Goal: Task Accomplishment & Management: Use online tool/utility

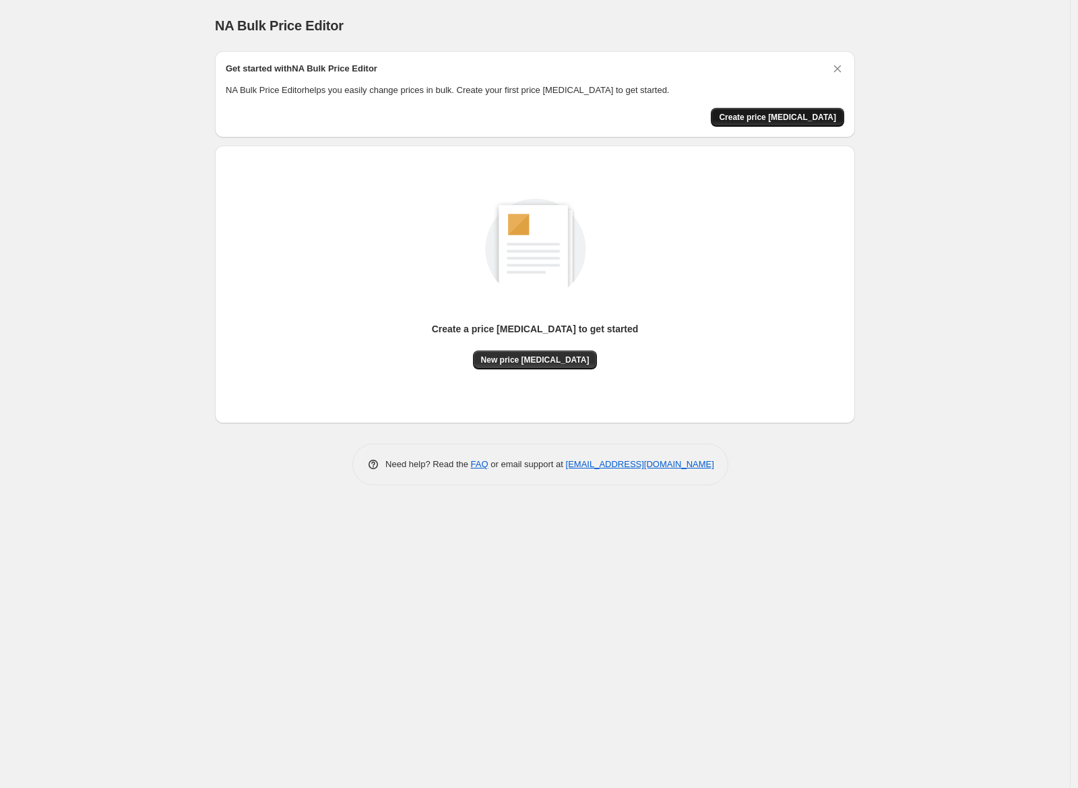
click at [806, 119] on span "Create price [MEDICAL_DATA]" at bounding box center [777, 117] width 117 height 11
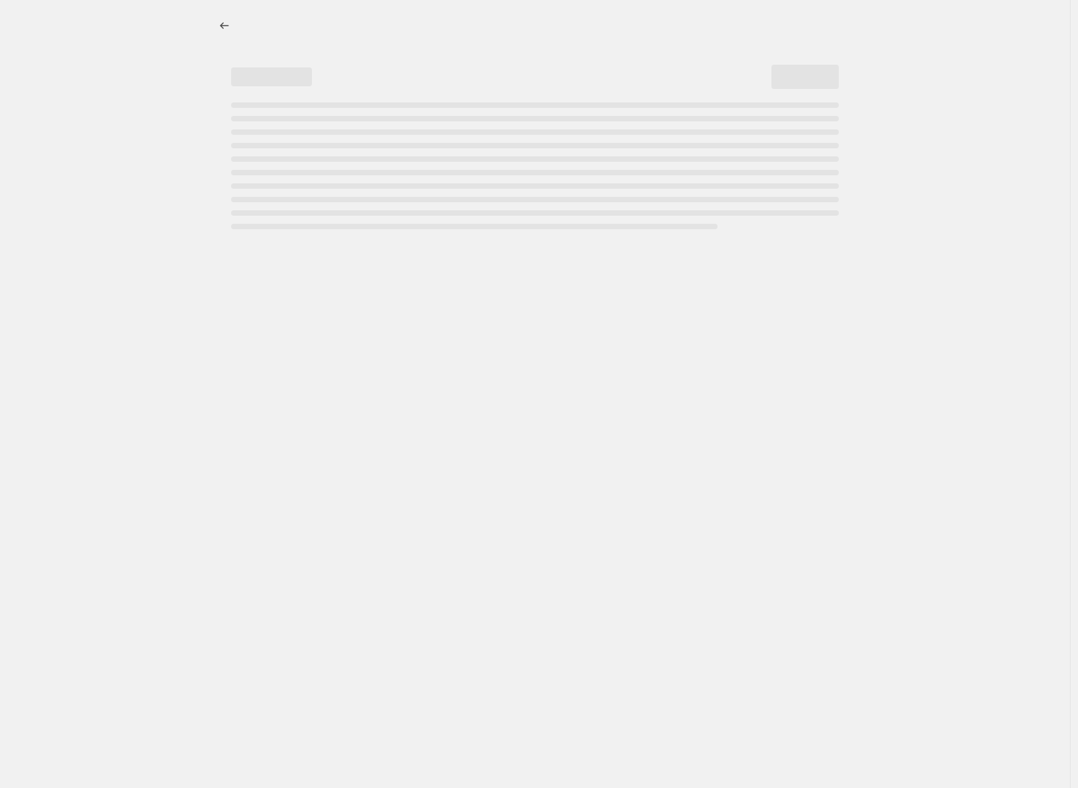
select select "percentage"
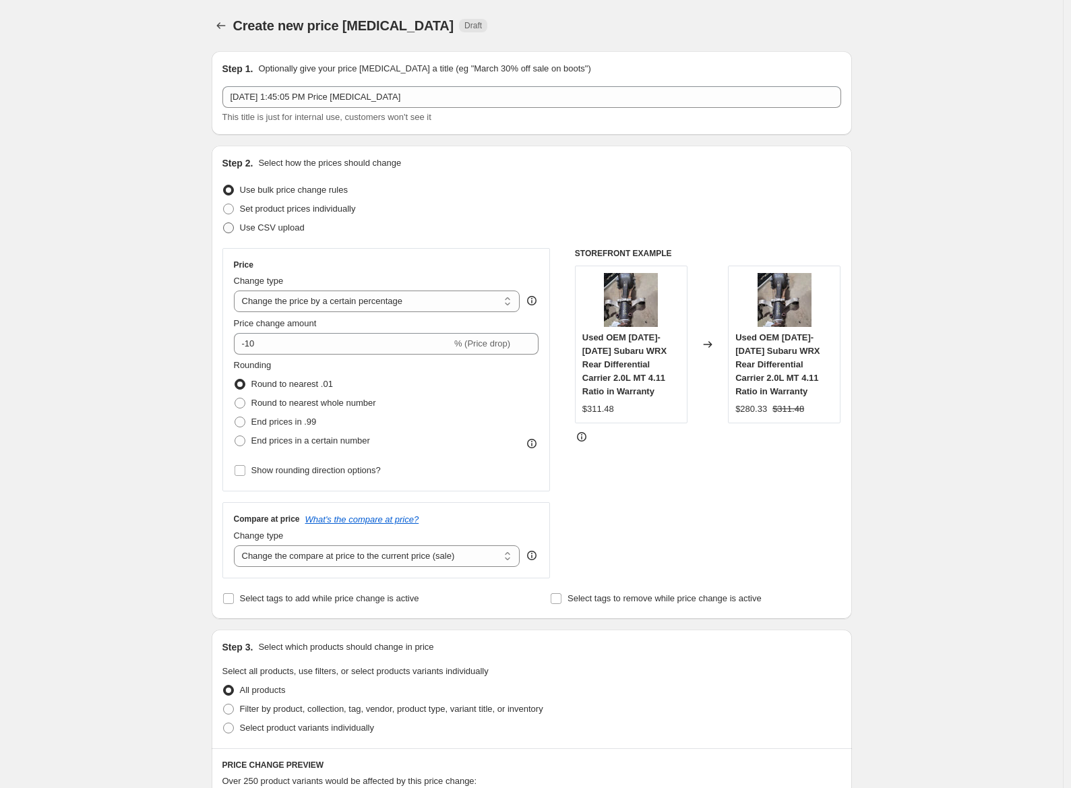
click at [232, 232] on span at bounding box center [228, 227] width 11 height 11
click at [224, 223] on input "Use CSV upload" at bounding box center [223, 222] width 1 height 1
radio input "true"
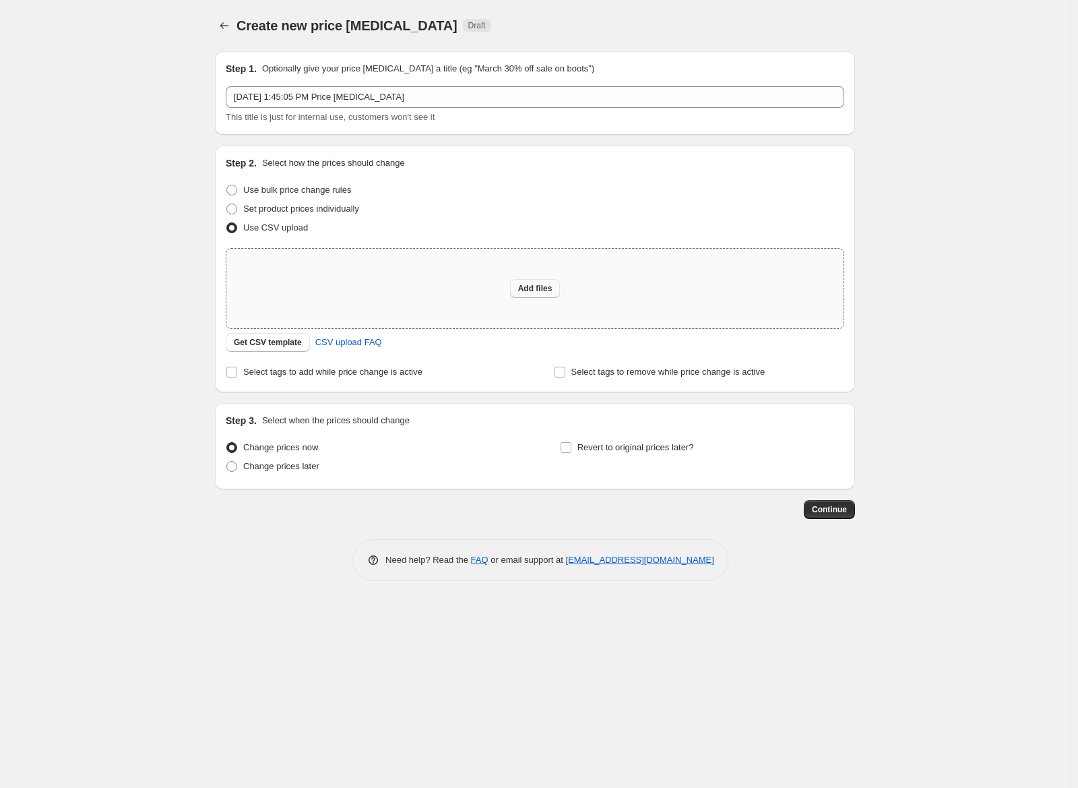
click at [534, 292] on span "Add files" at bounding box center [535, 288] width 34 height 11
click at [228, 192] on span at bounding box center [231, 190] width 11 height 11
click at [227, 185] on input "Use bulk price change rules" at bounding box center [226, 185] width 1 height 1
radio input "true"
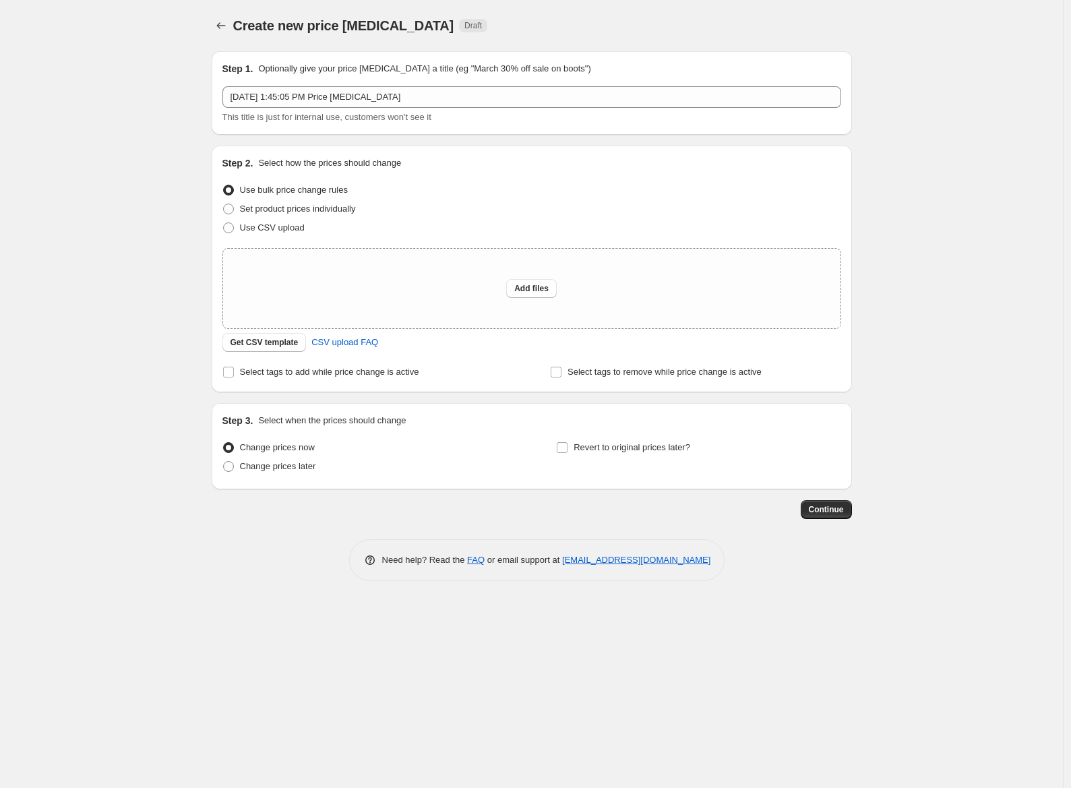
select select "percentage"
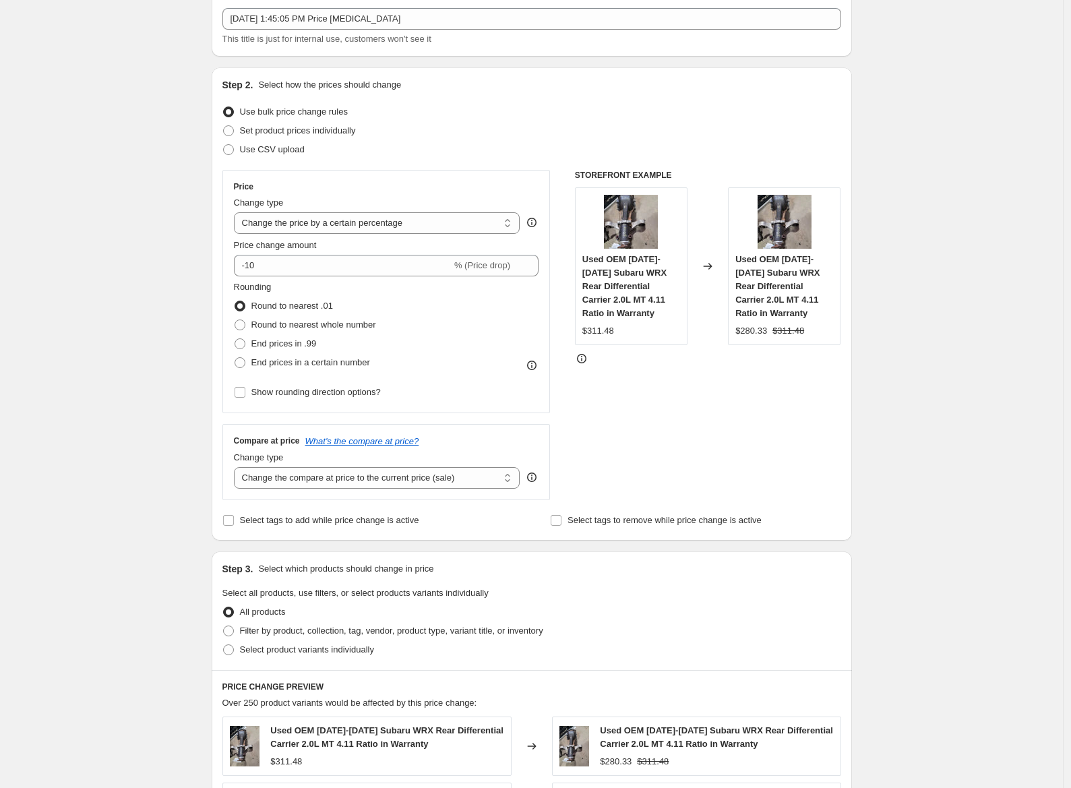
scroll to position [58, 0]
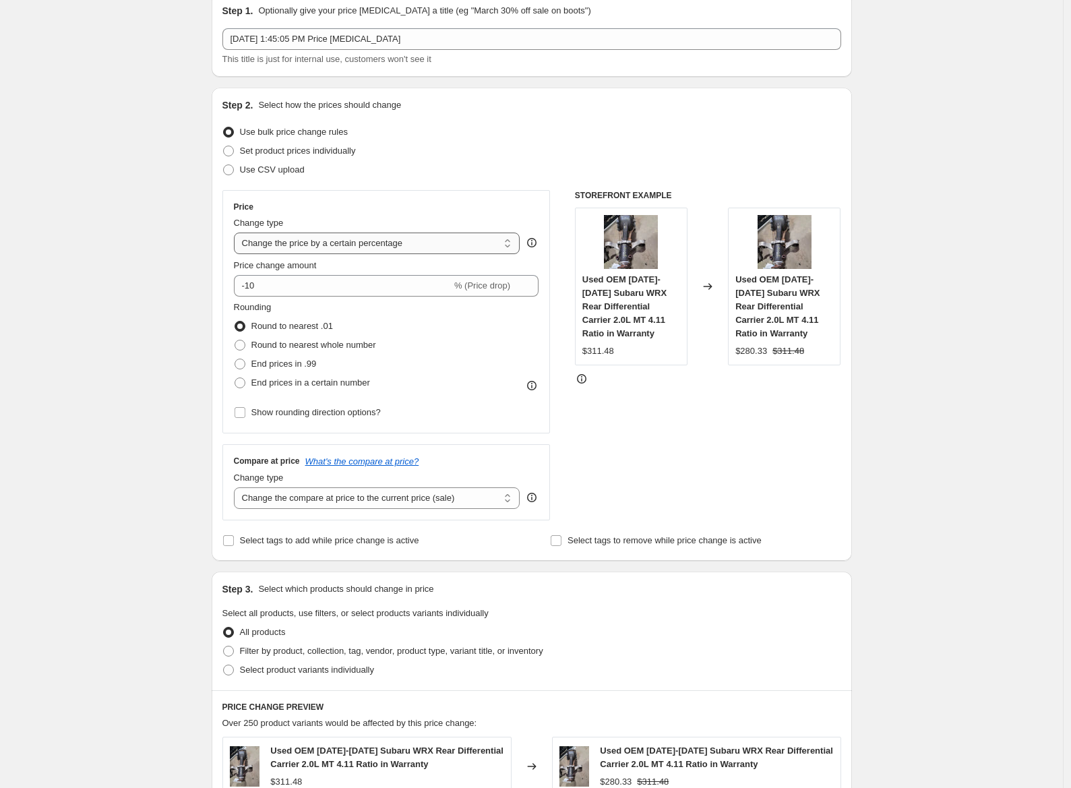
click at [398, 240] on select "Change the price to a certain amount Change the price by a certain amount Chang…" at bounding box center [377, 243] width 286 height 22
click at [237, 232] on select "Change the price to a certain amount Change the price by a certain amount Chang…" at bounding box center [377, 243] width 286 height 22
click at [391, 287] on input "-10" at bounding box center [343, 286] width 218 height 22
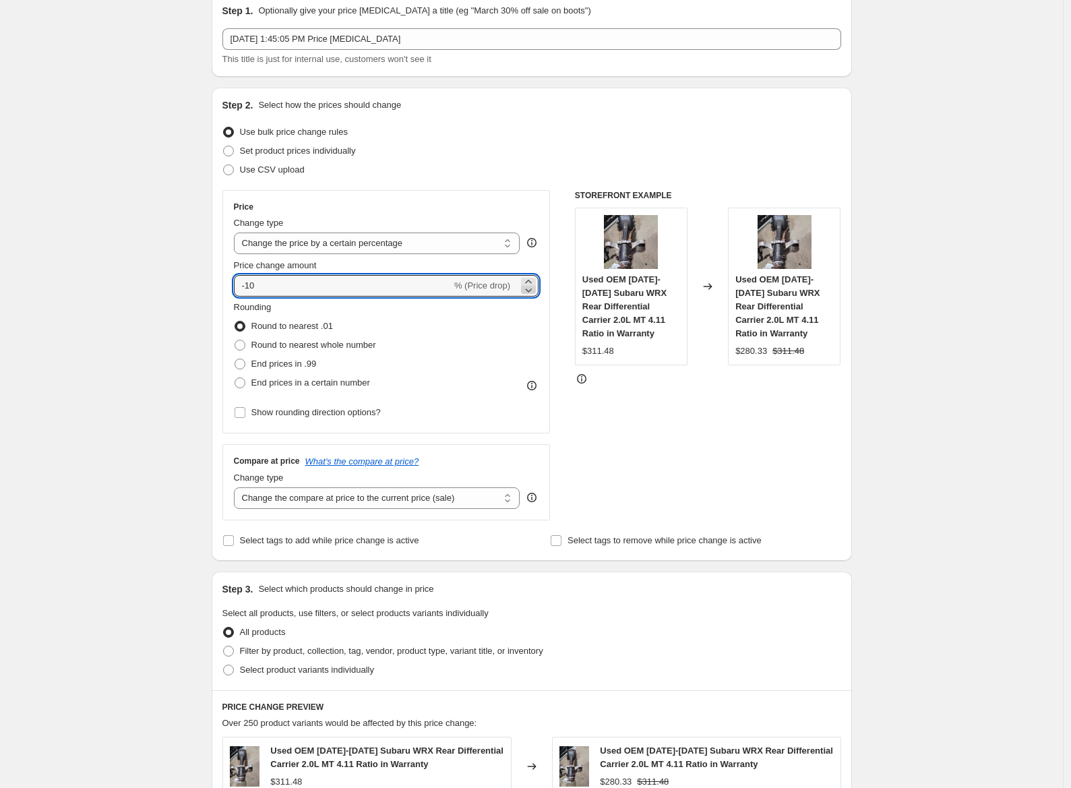
click at [535, 283] on icon at bounding box center [527, 289] width 13 height 13
click at [535, 290] on icon at bounding box center [527, 289] width 13 height 13
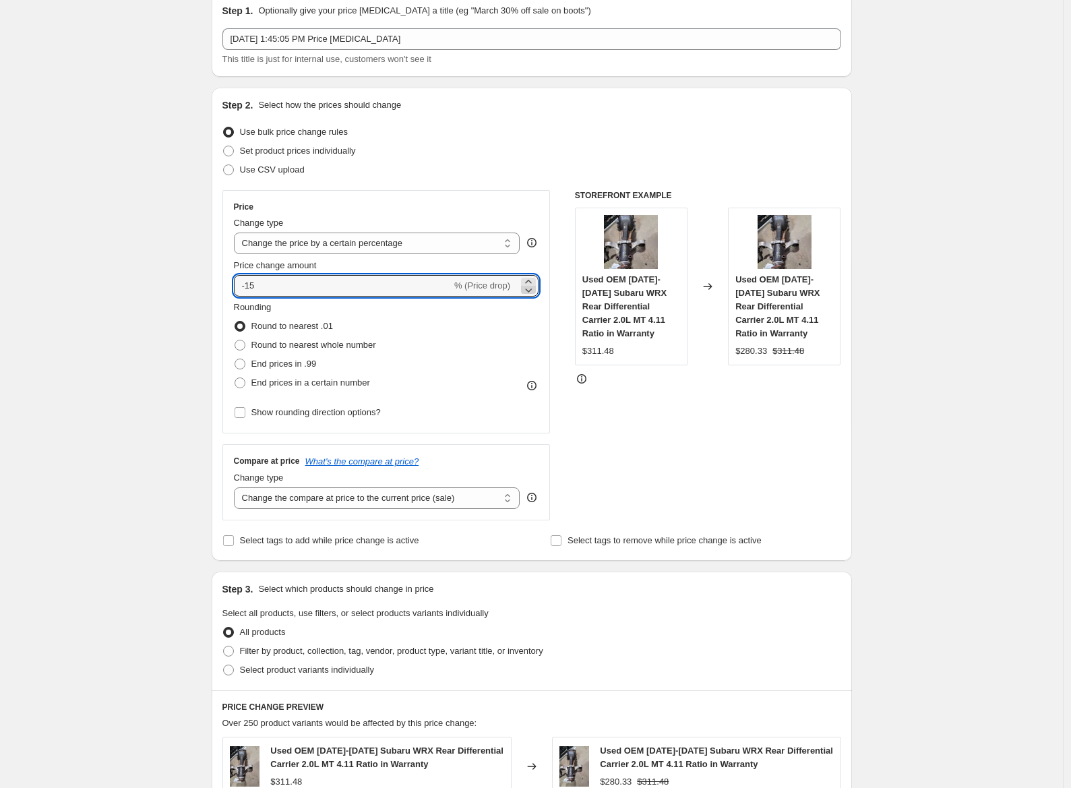
click at [535, 290] on icon at bounding box center [527, 289] width 13 height 13
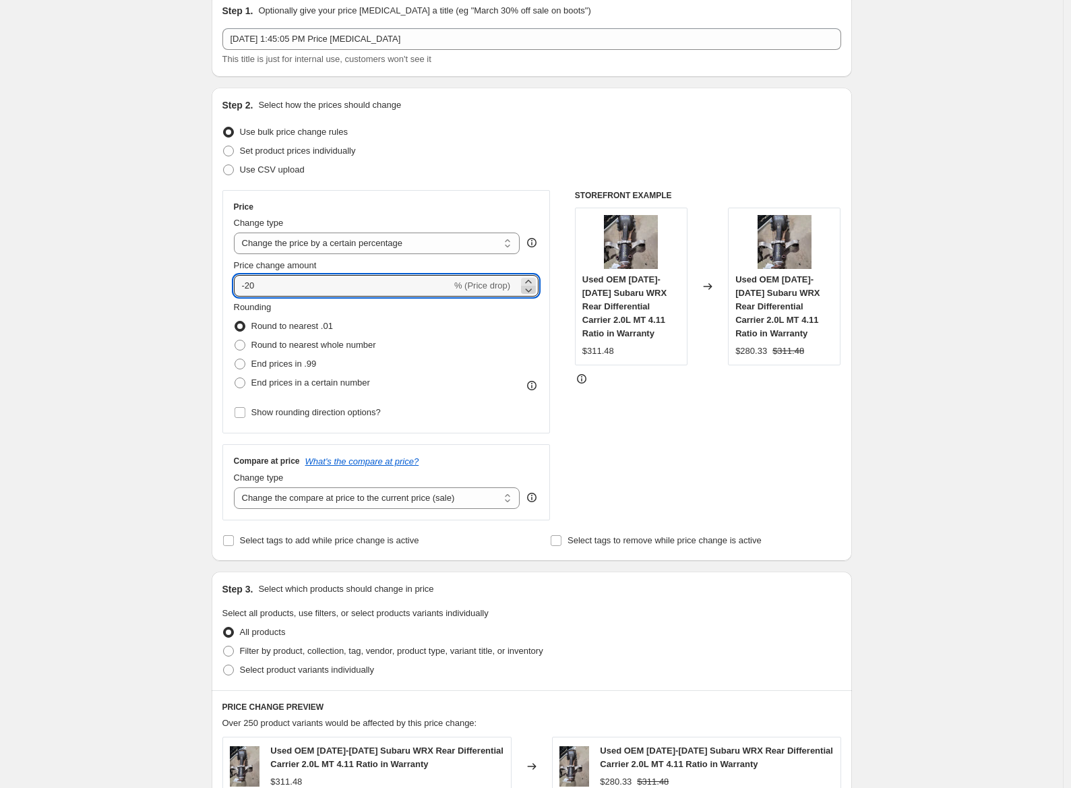
click at [535, 283] on icon at bounding box center [527, 289] width 13 height 13
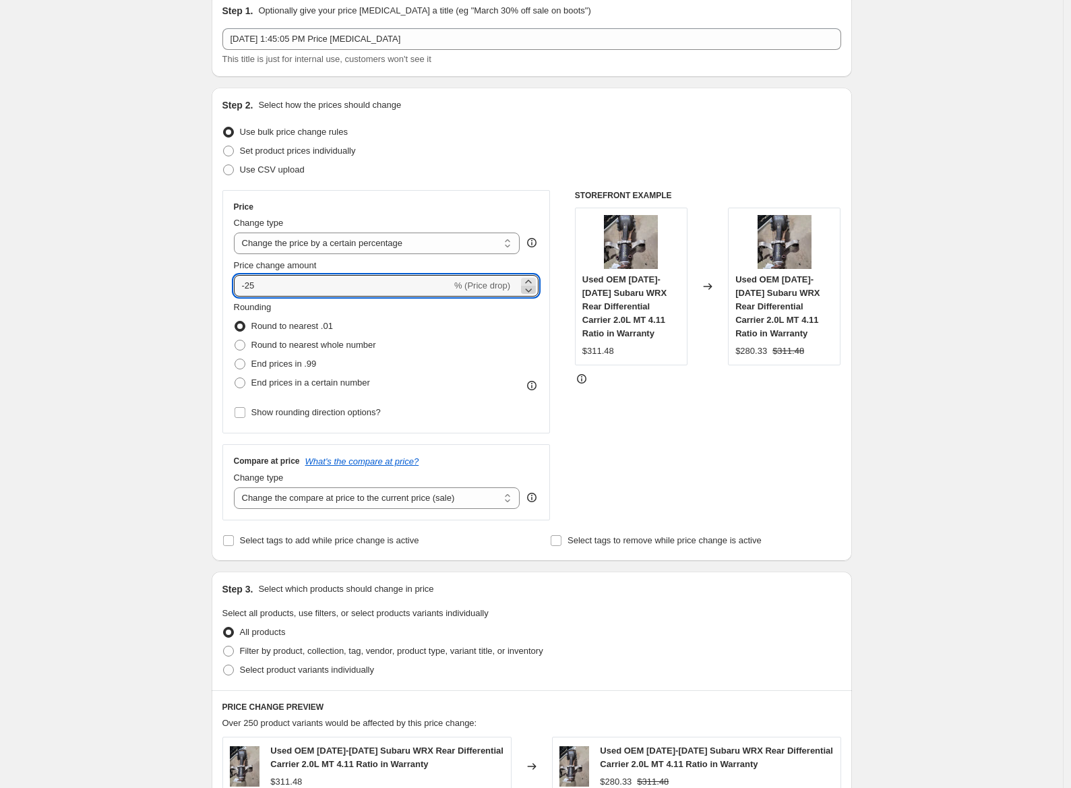
click at [531, 293] on icon at bounding box center [527, 289] width 13 height 13
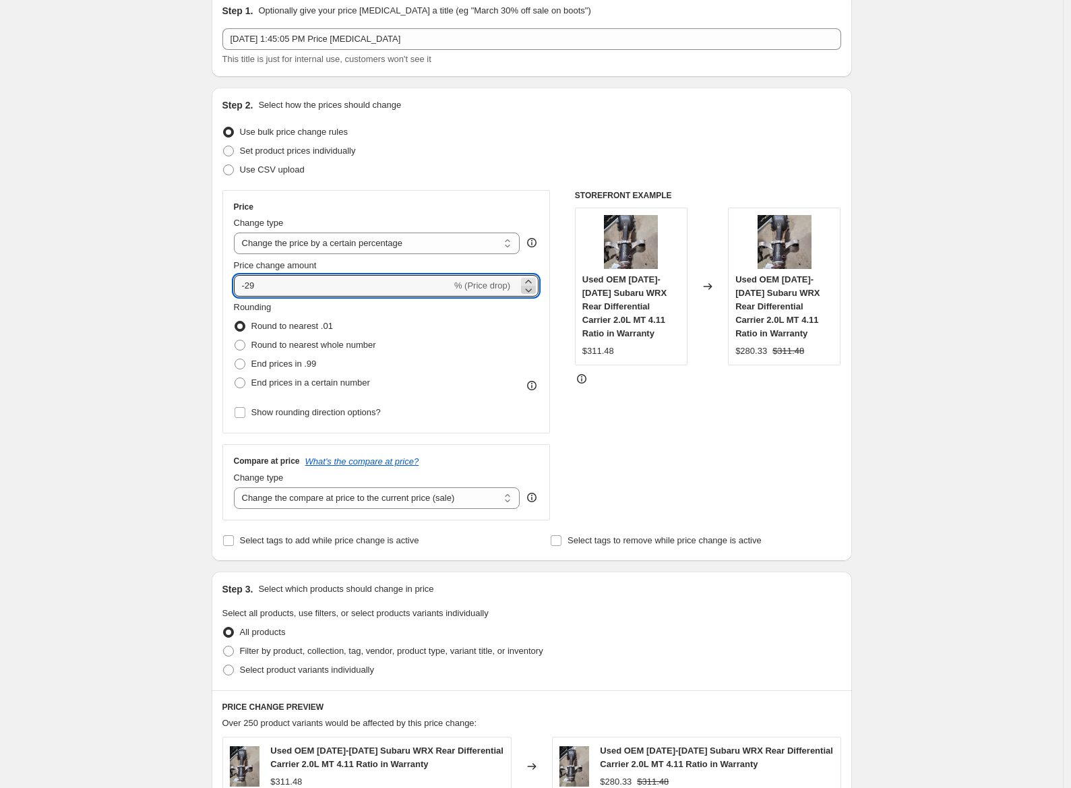
type input "-30"
drag, startPoint x: 445, startPoint y: 292, endPoint x: 203, endPoint y: 286, distance: 241.9
click at [203, 286] on div "Create new price [MEDICAL_DATA]. This page is ready Create new price [MEDICAL_D…" at bounding box center [531, 639] width 672 height 1395
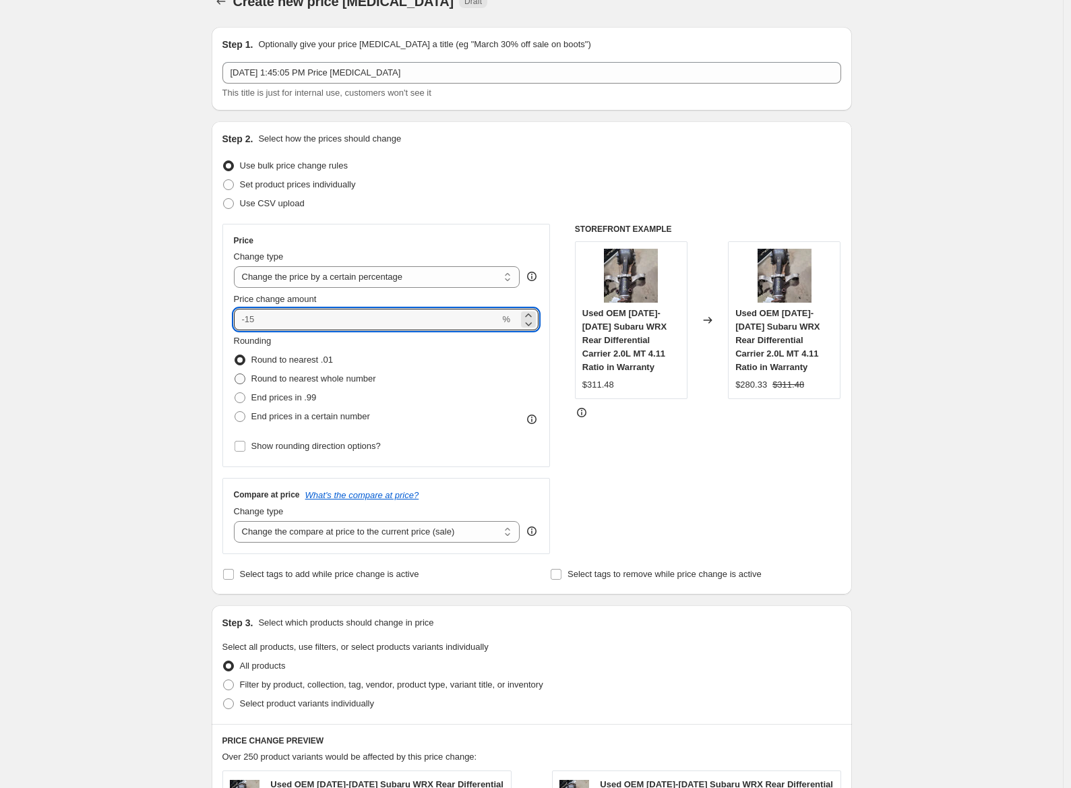
scroll to position [0, 0]
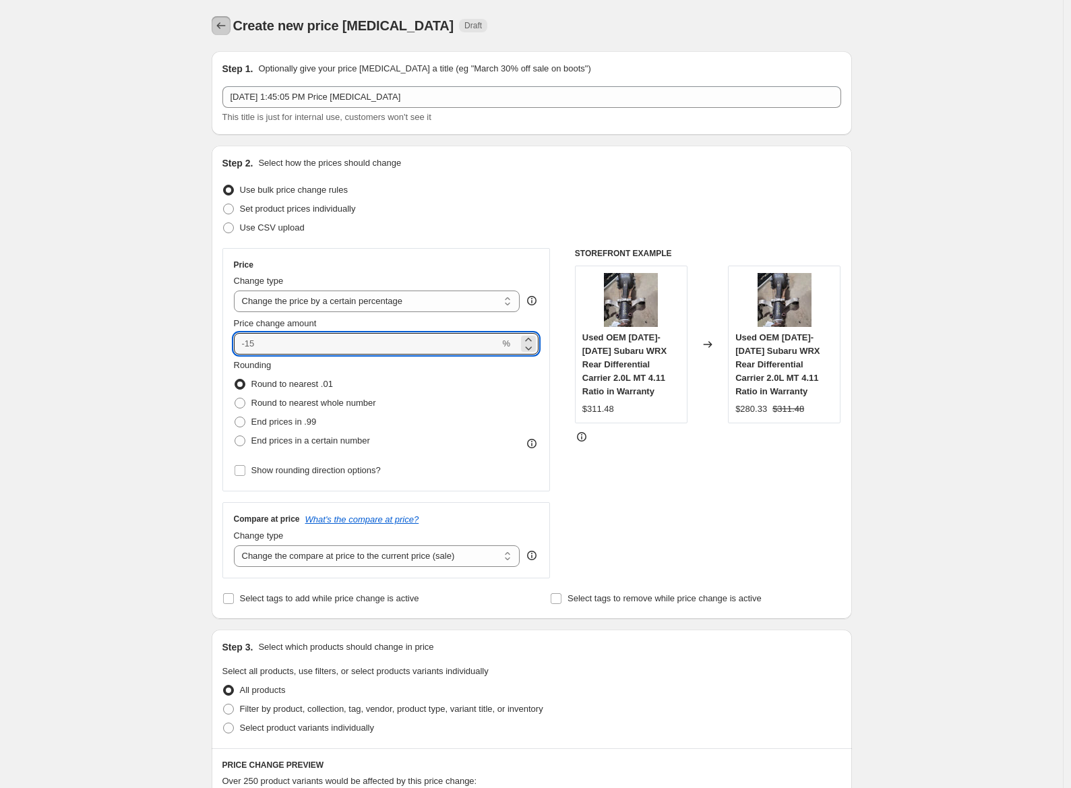
type input "0"
click at [228, 22] on icon "Price change jobs" at bounding box center [220, 25] width 13 height 13
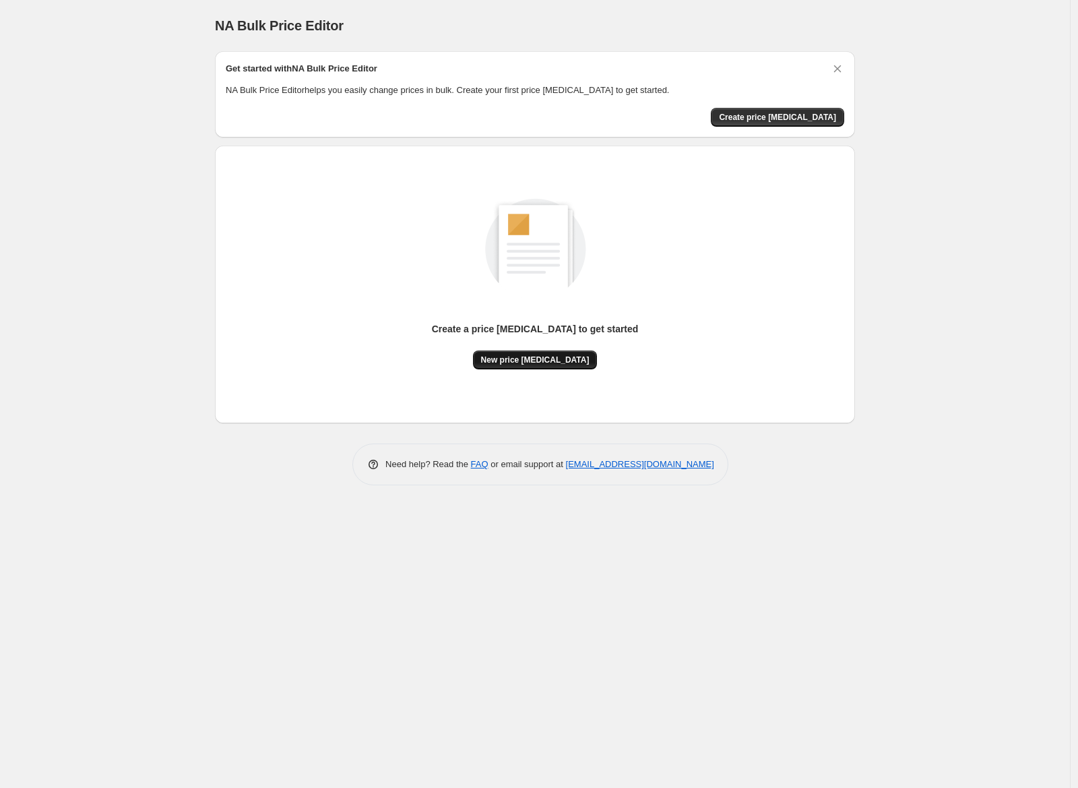
click at [537, 360] on span "New price [MEDICAL_DATA]" at bounding box center [535, 359] width 108 height 11
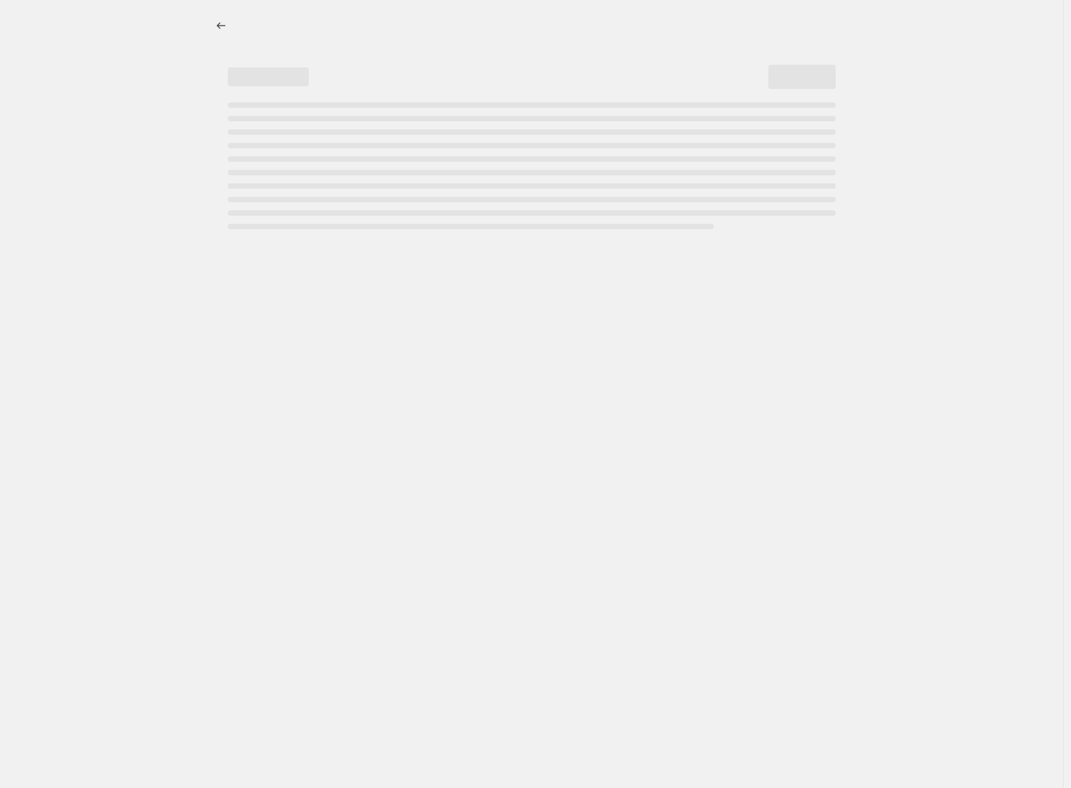
select select "percentage"
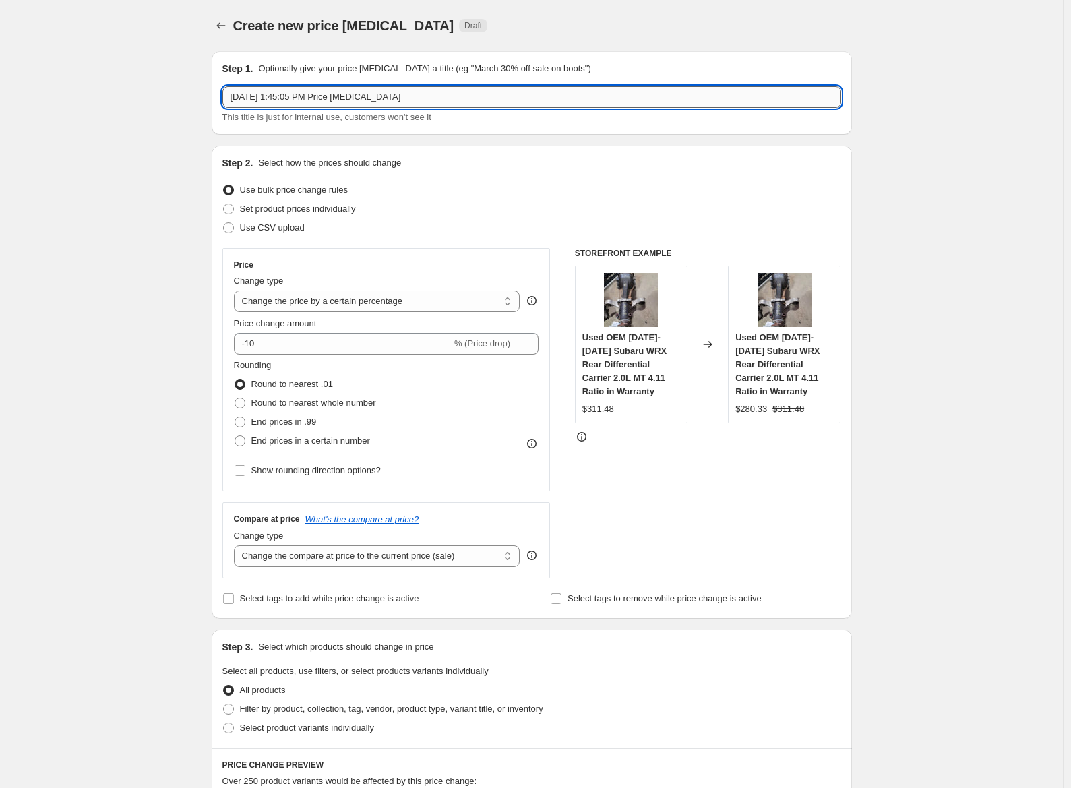
click at [435, 91] on input "[DATE] 1:45:05 PM Price [MEDICAL_DATA]" at bounding box center [531, 97] width 619 height 22
click at [452, 151] on div "Step 2. Select how the prices should change Use bulk price change rules Set pro…" at bounding box center [532, 382] width 640 height 473
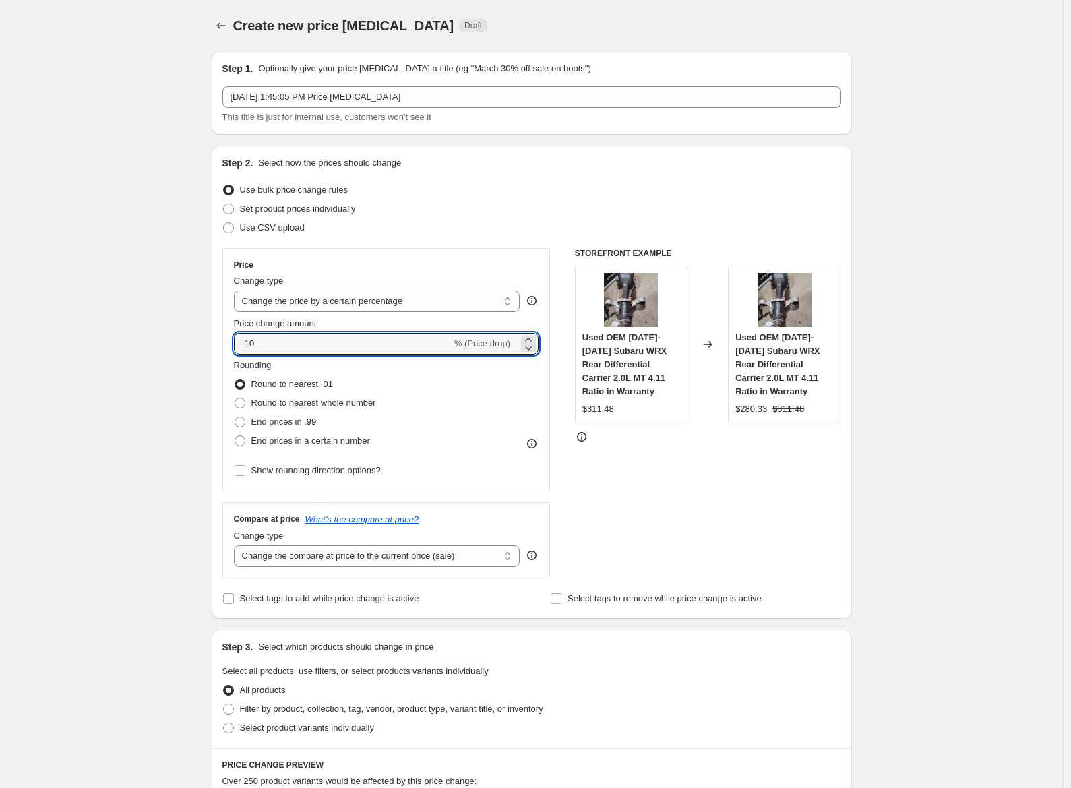
drag, startPoint x: 385, startPoint y: 343, endPoint x: 166, endPoint y: 321, distance: 220.8
click at [154, 311] on div "Create new price [MEDICAL_DATA]. This page is ready Create new price [MEDICAL_D…" at bounding box center [531, 697] width 1063 height 1395
type input "0"
drag, startPoint x: 195, startPoint y: 431, endPoint x: 212, endPoint y: 441, distance: 19.6
click at [195, 433] on div "Create new price [MEDICAL_DATA]. This page is ready Create new price [MEDICAL_D…" at bounding box center [531, 697] width 1063 height 1395
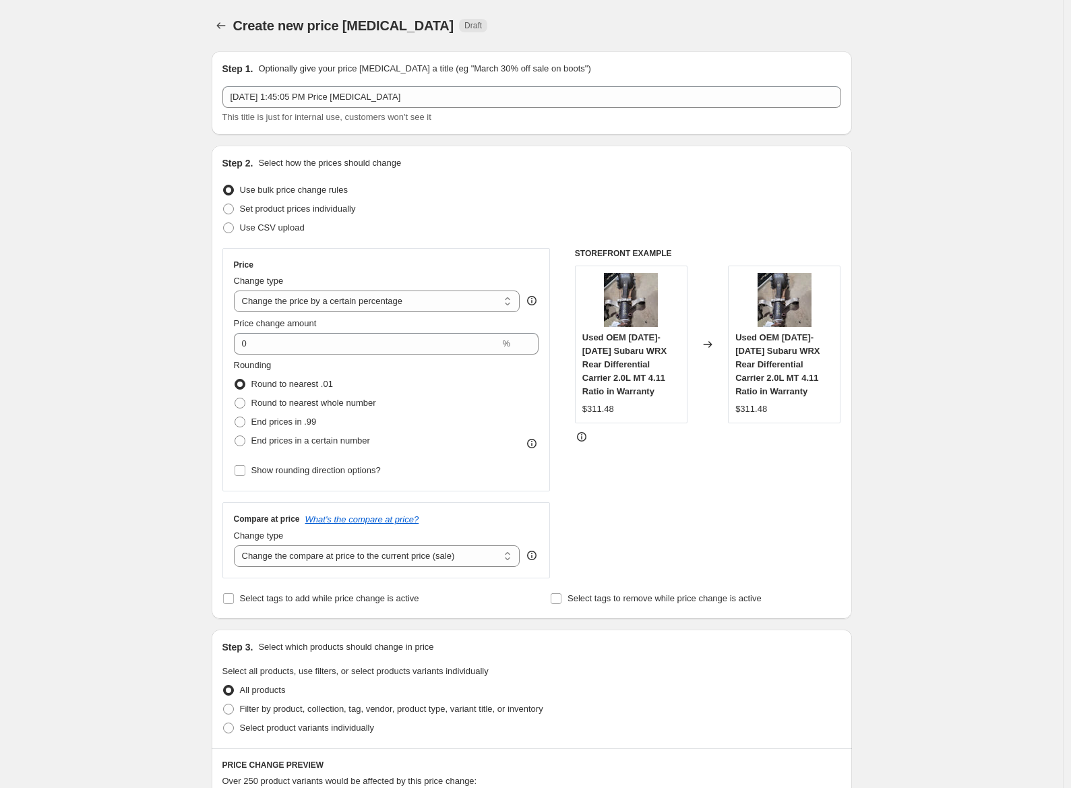
click at [251, 493] on div "Price Change type Change the price to a certain amount Change the price by a ce…" at bounding box center [386, 413] width 328 height 330
click at [337, 560] on select "Change the compare at price to the current price (sale) Change the compare at p…" at bounding box center [377, 556] width 286 height 22
select select "pp"
click at [237, 545] on select "Change the compare at price to the current price (sale) Change the compare at p…" at bounding box center [377, 556] width 286 height 22
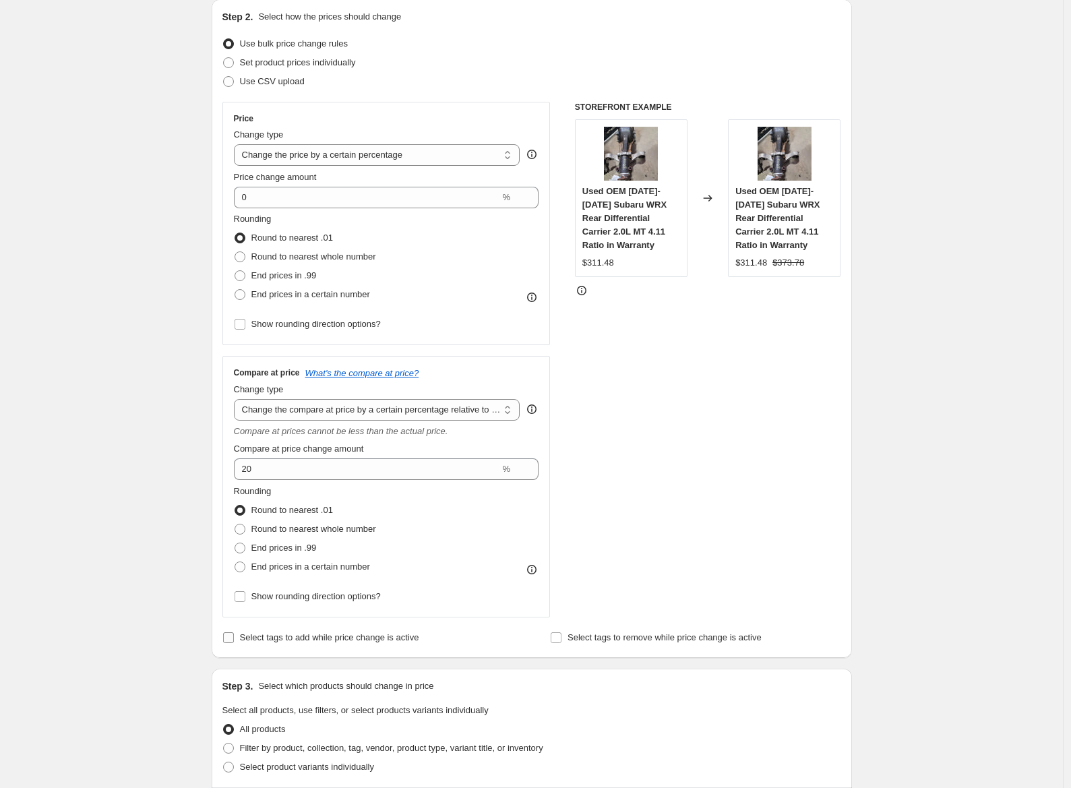
scroll to position [166, 0]
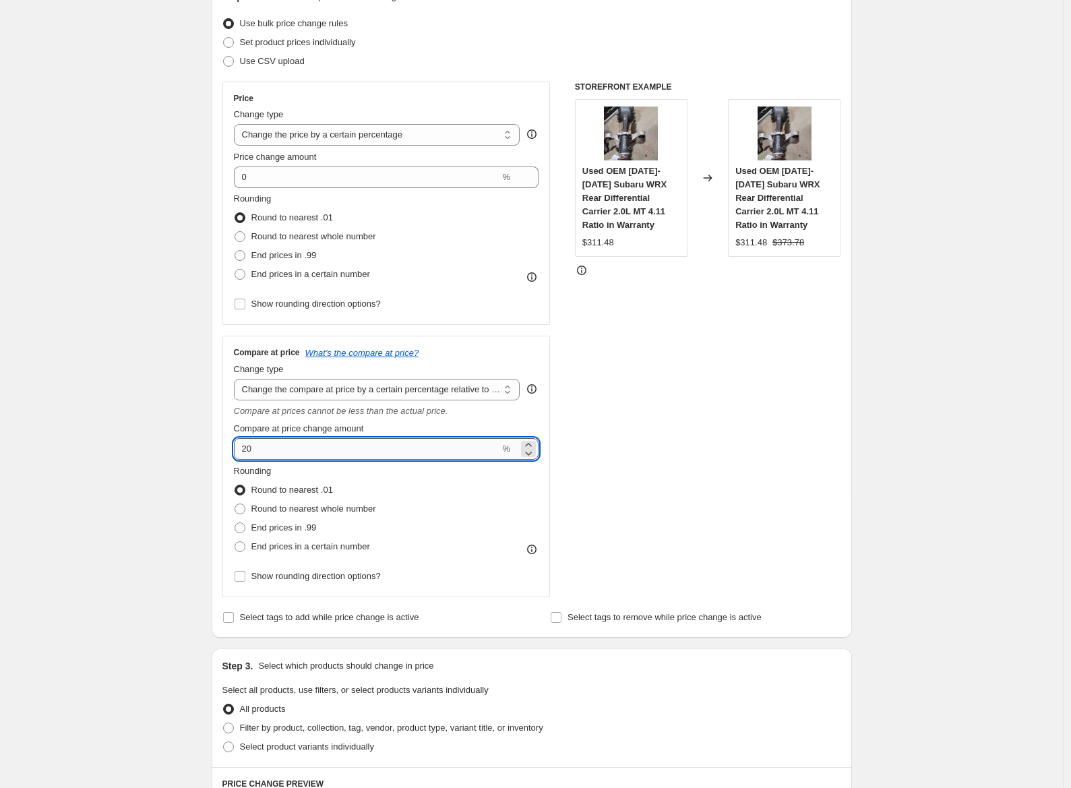
click at [288, 456] on input "20" at bounding box center [367, 449] width 266 height 22
type input "2"
type input "4"
type input "25"
click at [201, 489] on div "Create new price [MEDICAL_DATA]. This page is ready Create new price [MEDICAL_D…" at bounding box center [531, 624] width 672 height 1581
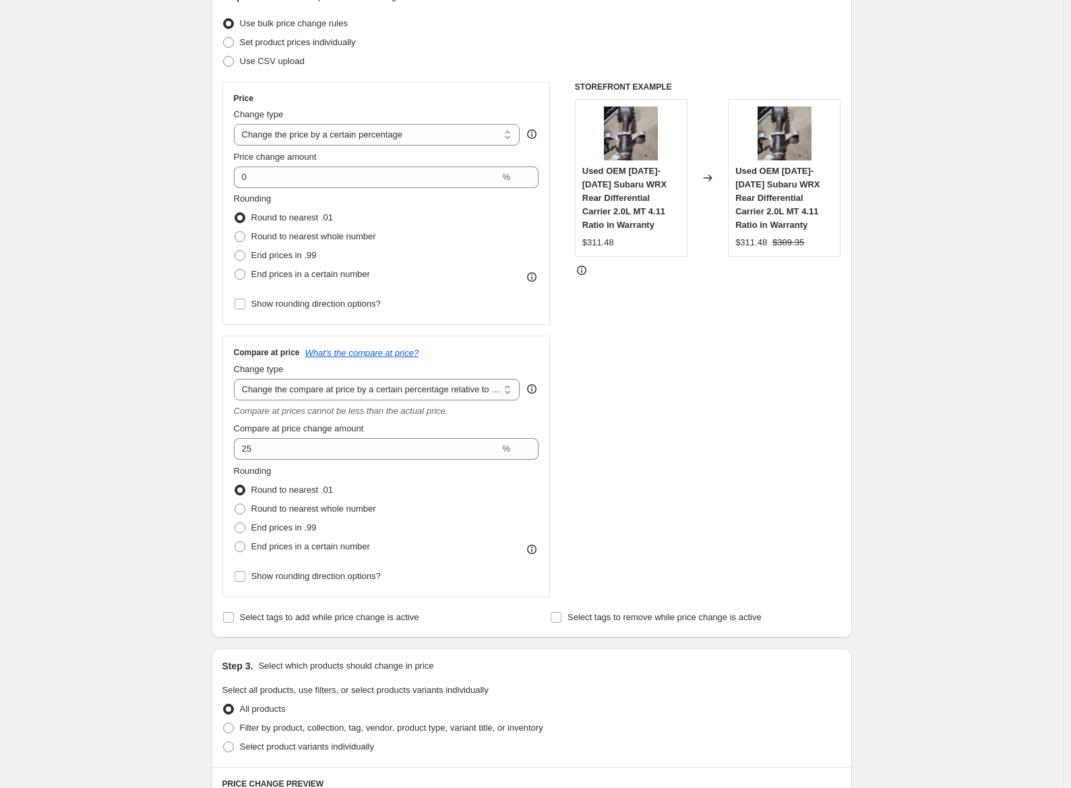
click at [789, 244] on strike "$389.35" at bounding box center [788, 242] width 32 height 13
click at [789, 243] on strike "$389.35" at bounding box center [788, 242] width 32 height 13
click at [256, 523] on span "End prices in .99" at bounding box center [283, 527] width 65 height 10
click at [235, 523] on input "End prices in .99" at bounding box center [234, 522] width 1 height 1
radio input "true"
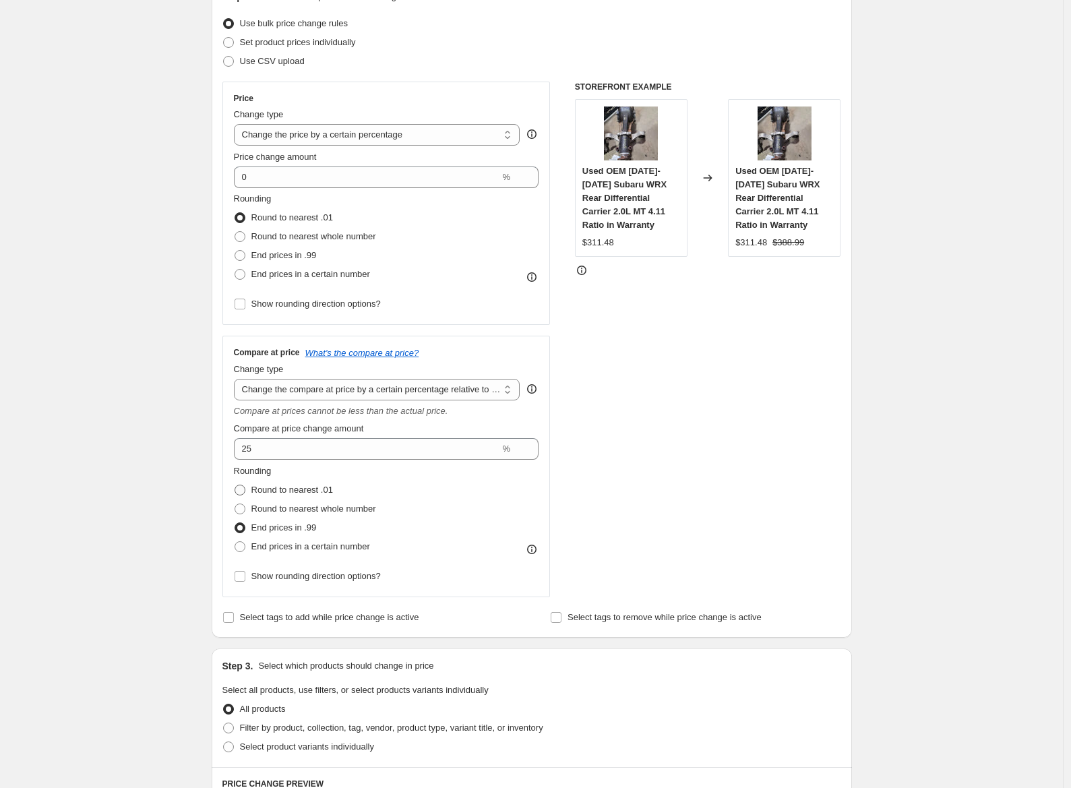
click at [315, 480] on label "Round to nearest .01" at bounding box center [283, 489] width 99 height 19
click at [235, 484] on input "Round to nearest .01" at bounding box center [234, 484] width 1 height 1
radio input "true"
click at [291, 522] on span "End prices in .99" at bounding box center [283, 527] width 65 height 10
click at [235, 522] on input "End prices in .99" at bounding box center [234, 522] width 1 height 1
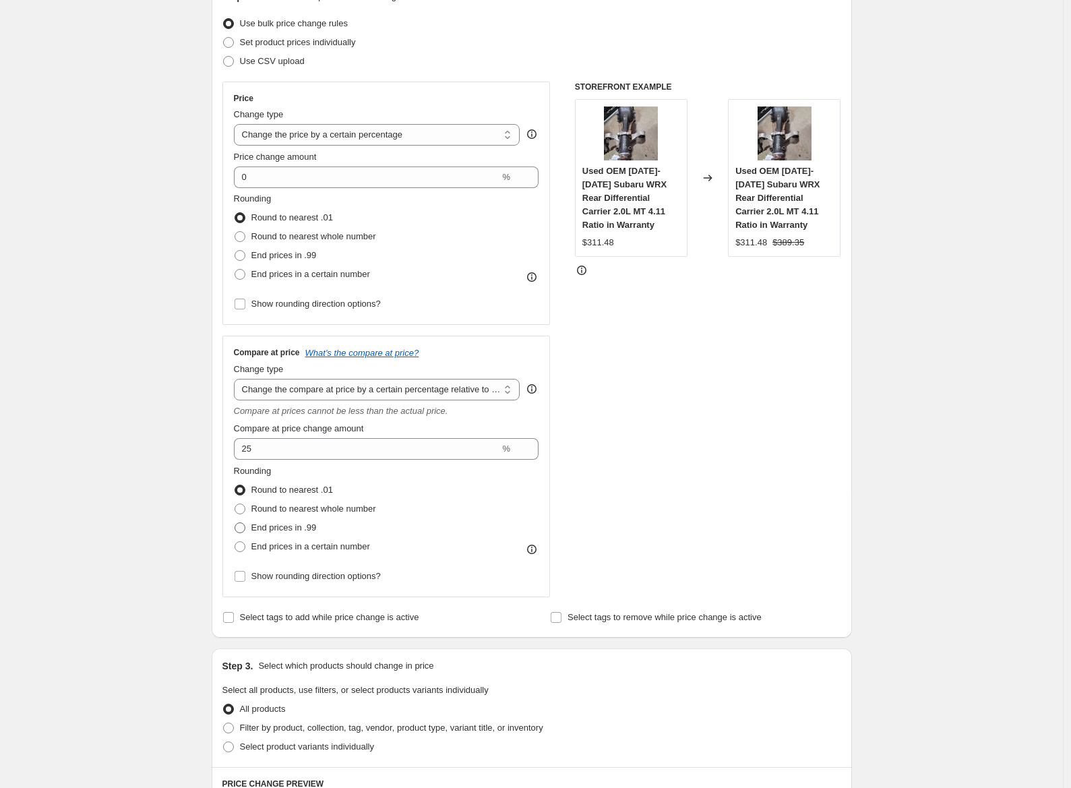
radio input "true"
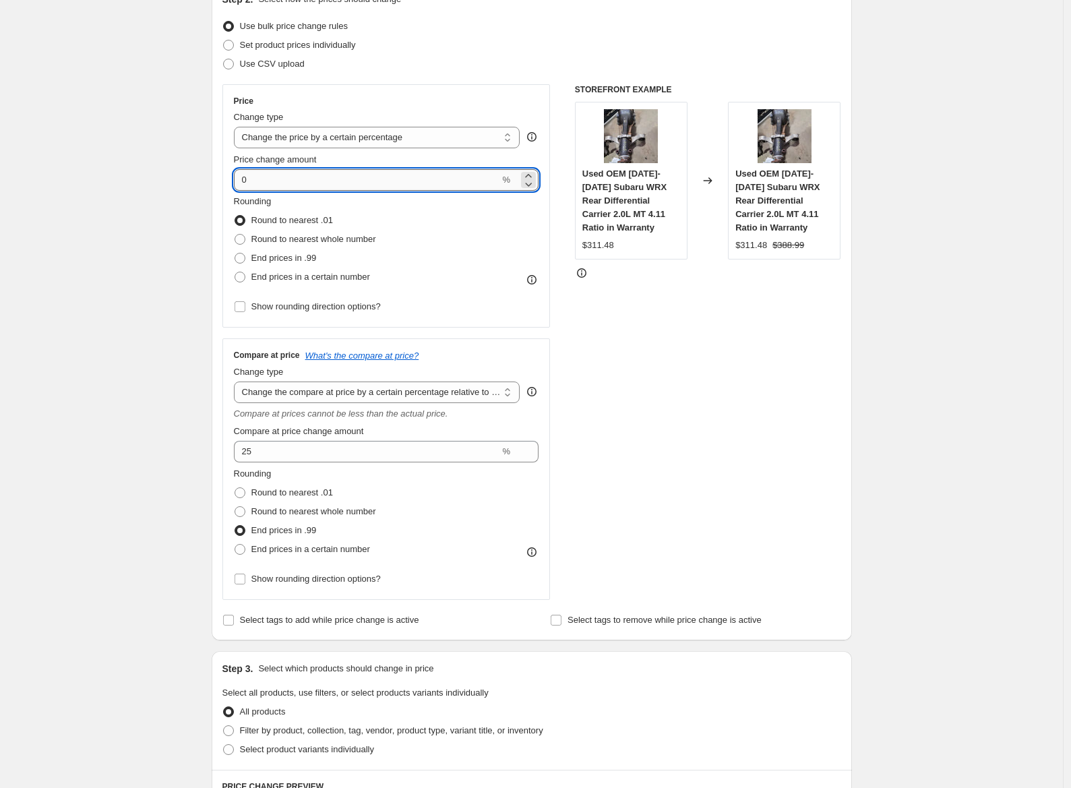
click at [289, 180] on input "0" at bounding box center [367, 180] width 266 height 22
click at [535, 179] on icon at bounding box center [527, 183] width 13 height 13
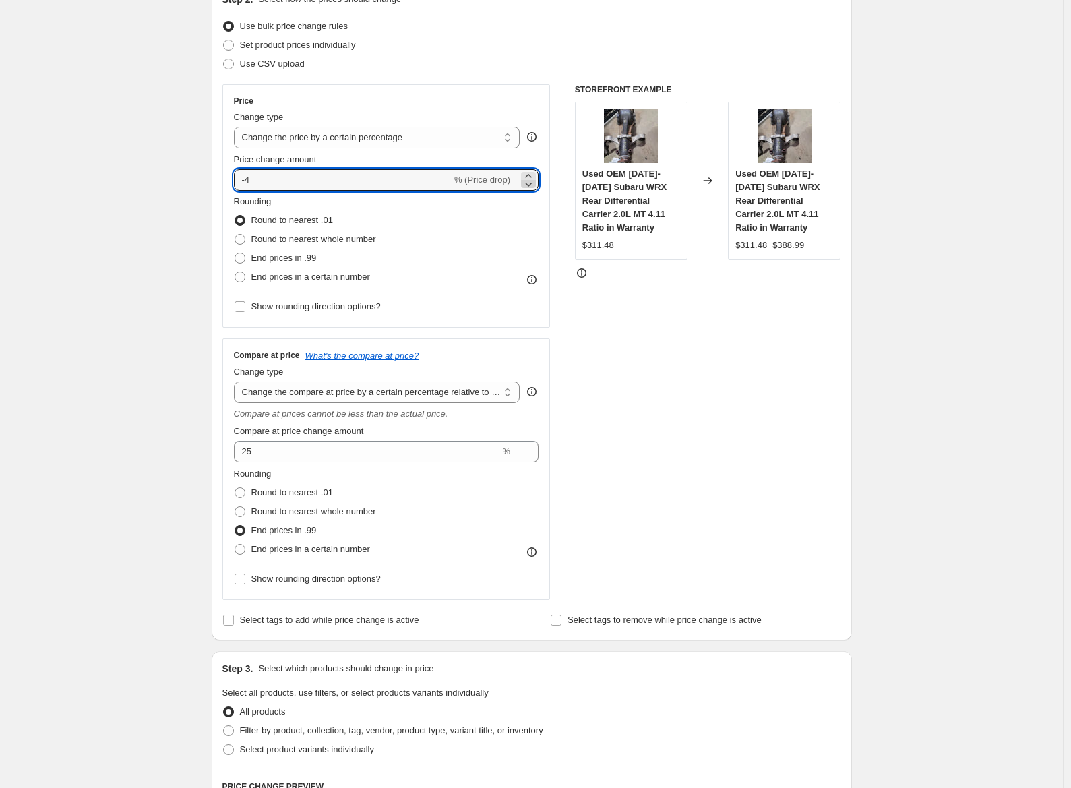
click at [535, 179] on icon at bounding box center [527, 183] width 13 height 13
click at [533, 190] on icon at bounding box center [527, 183] width 13 height 13
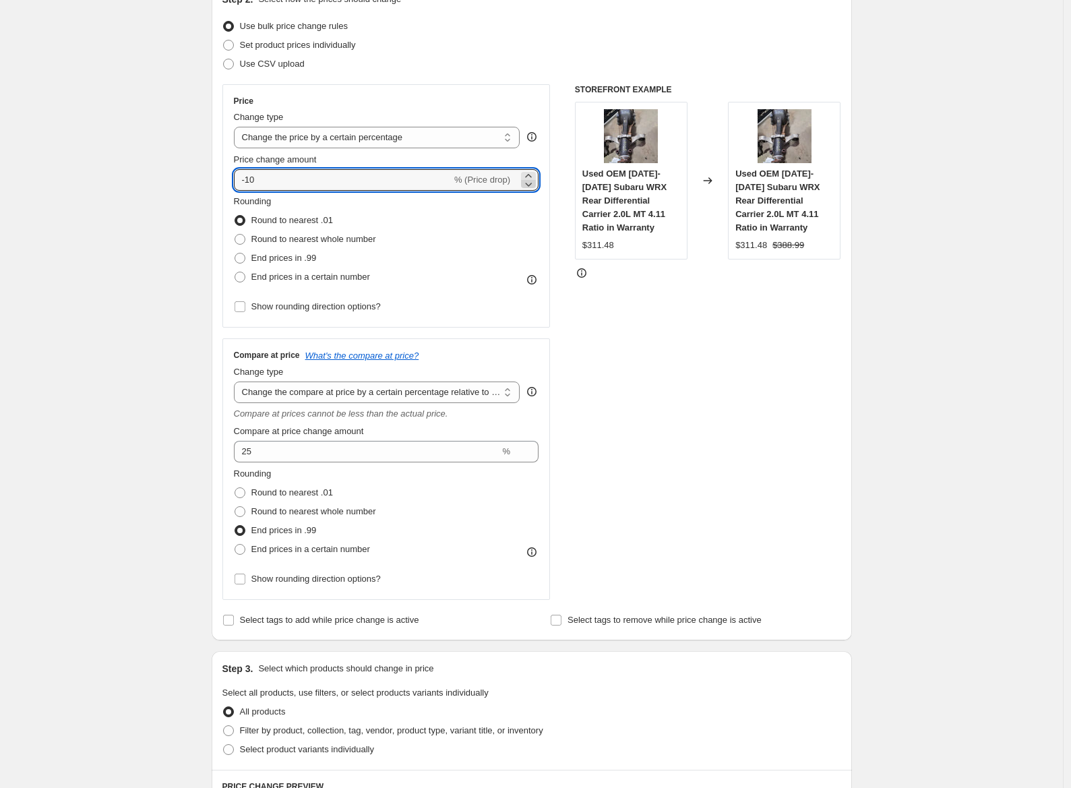
click at [533, 190] on icon at bounding box center [527, 183] width 13 height 13
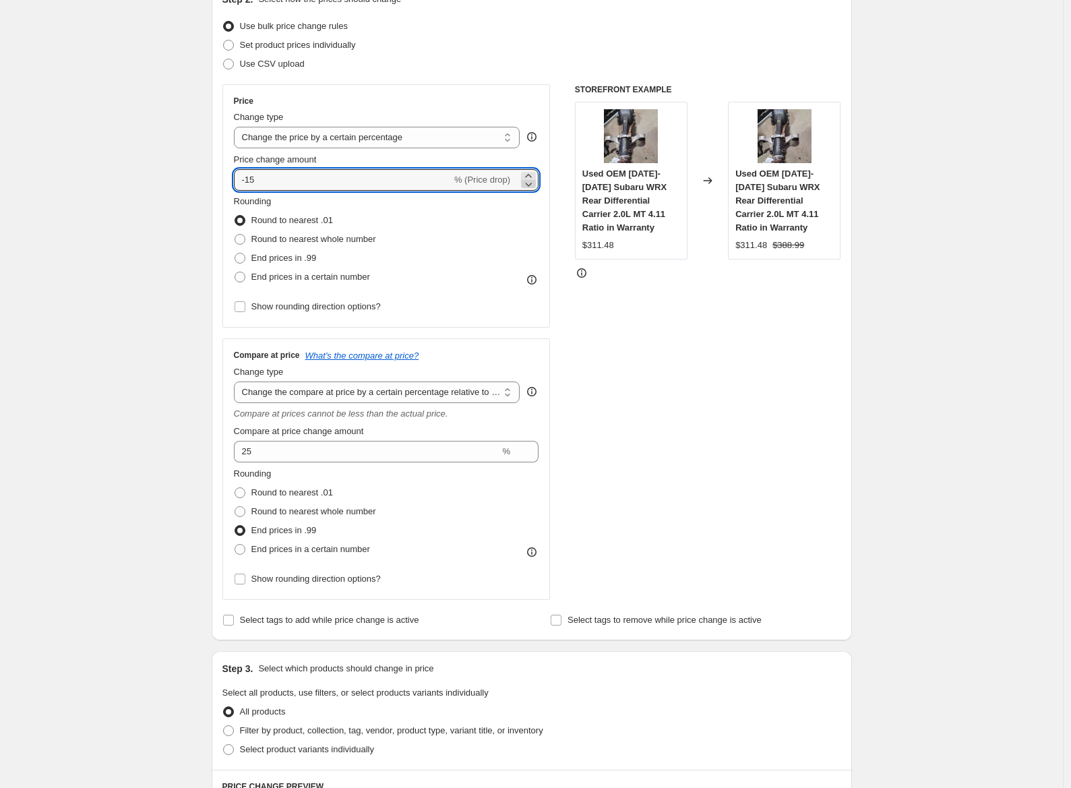
click at [533, 190] on icon at bounding box center [527, 183] width 13 height 13
click at [532, 171] on icon at bounding box center [527, 175] width 13 height 13
click at [531, 175] on icon at bounding box center [528, 175] width 6 height 3
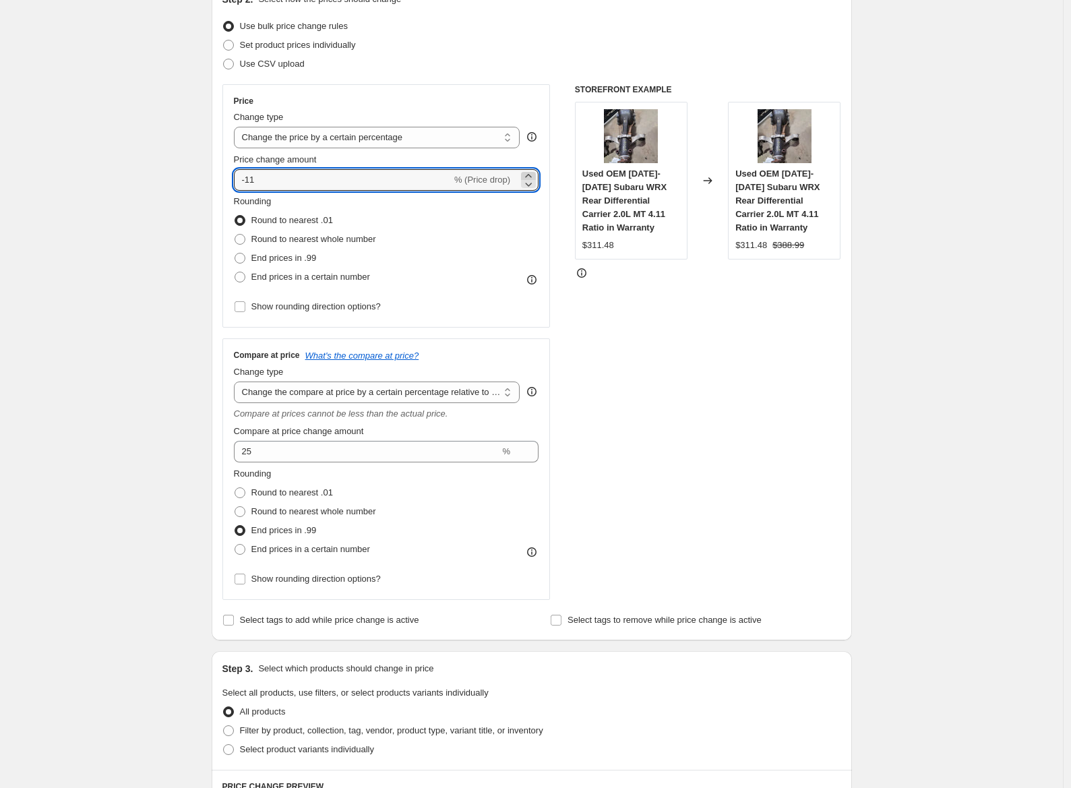
click at [531, 175] on icon at bounding box center [528, 175] width 6 height 3
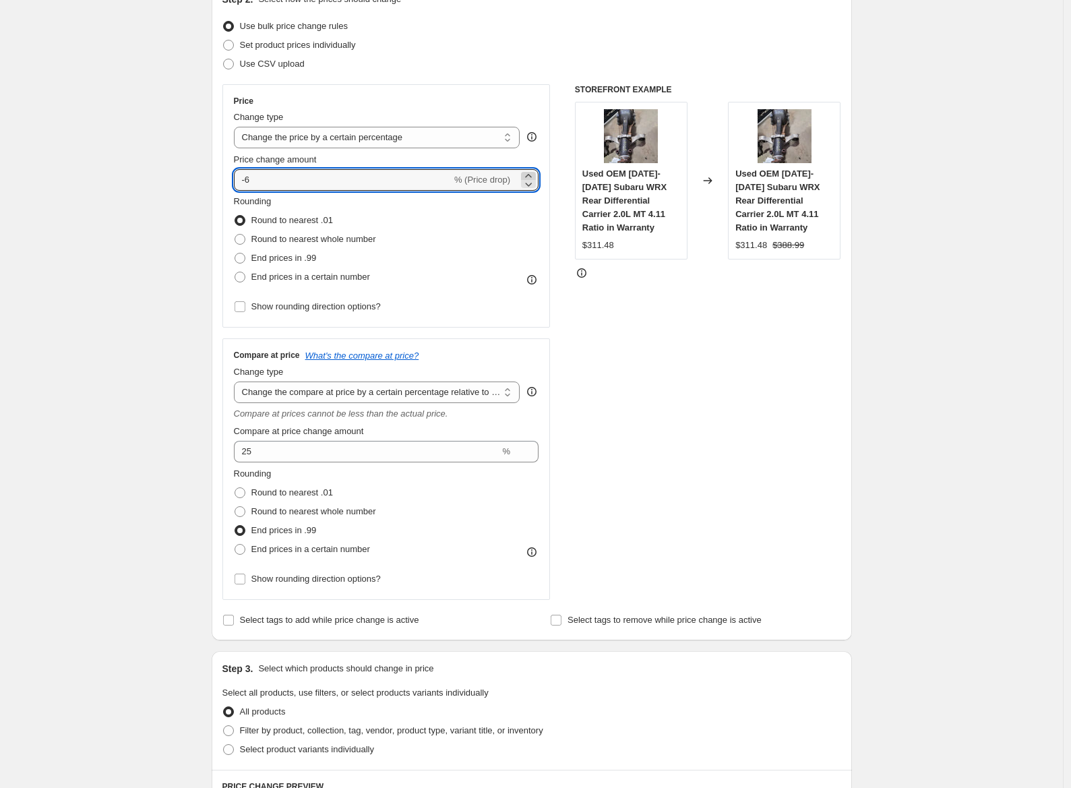
click at [531, 175] on icon at bounding box center [528, 175] width 6 height 3
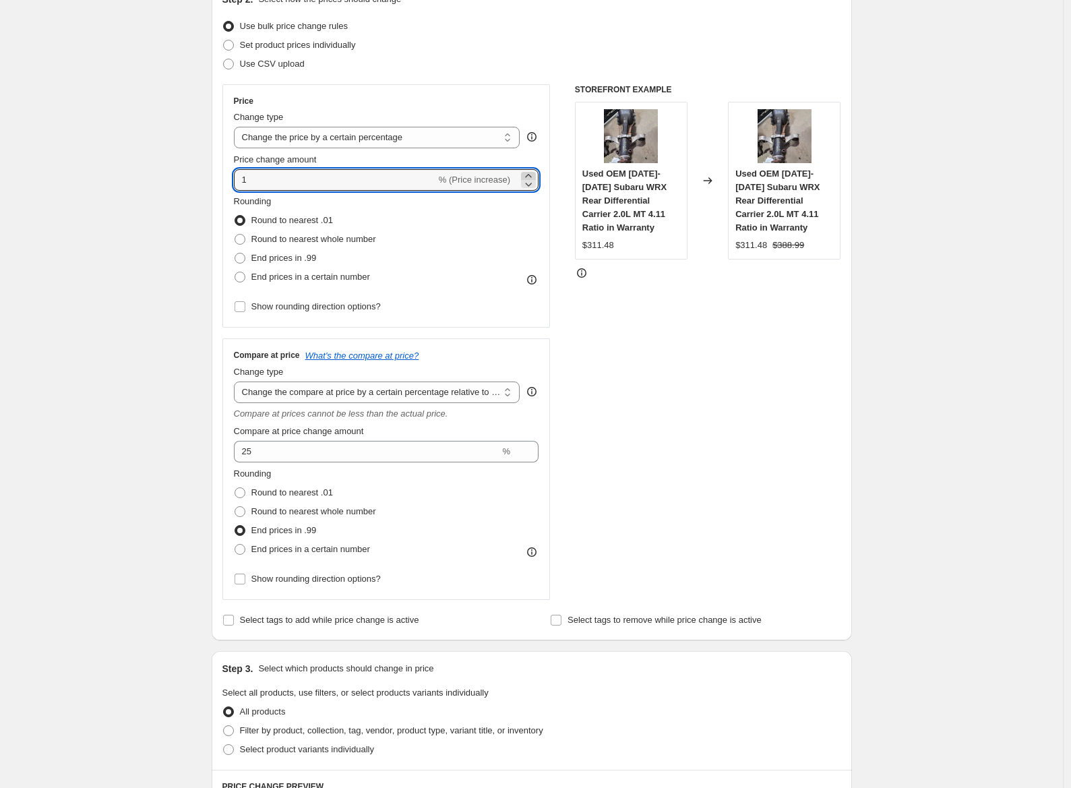
click at [531, 175] on icon at bounding box center [528, 175] width 6 height 3
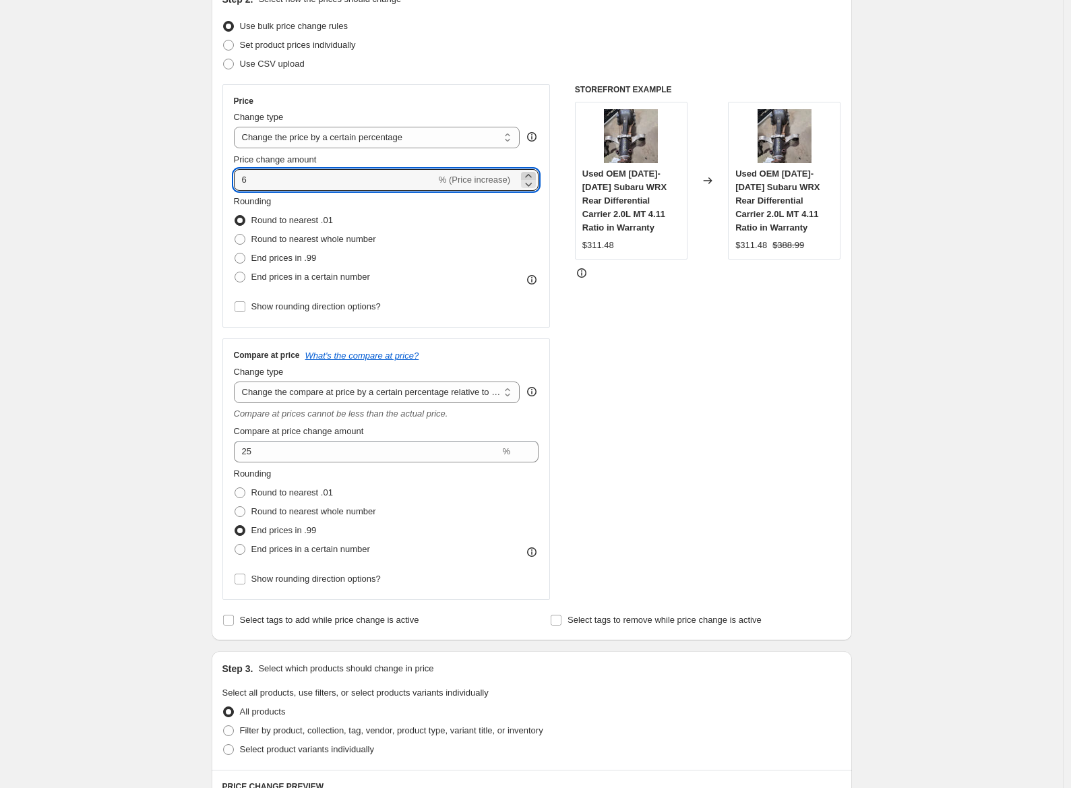
click at [531, 175] on icon at bounding box center [528, 175] width 6 height 3
click at [521, 226] on div "Rounding Round to nearest .01 Round to nearest whole number End prices in .99 E…" at bounding box center [386, 241] width 305 height 92
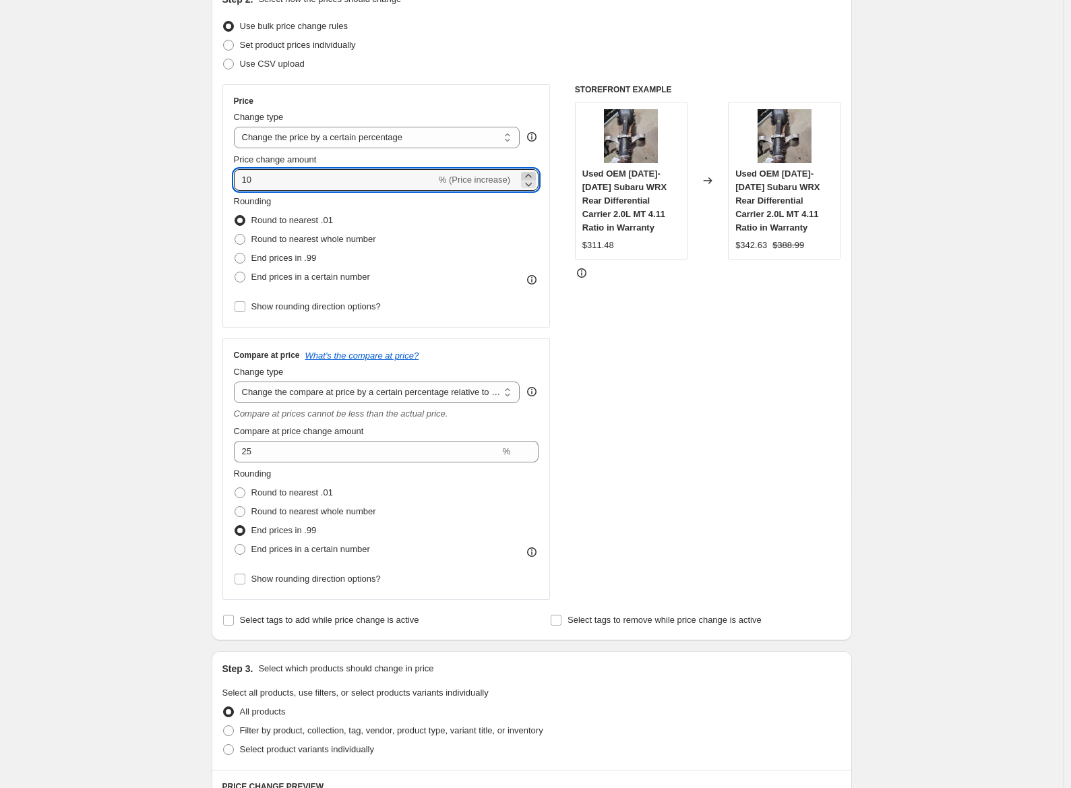
click at [529, 175] on icon at bounding box center [527, 175] width 13 height 13
click at [531, 177] on icon at bounding box center [527, 183] width 13 height 13
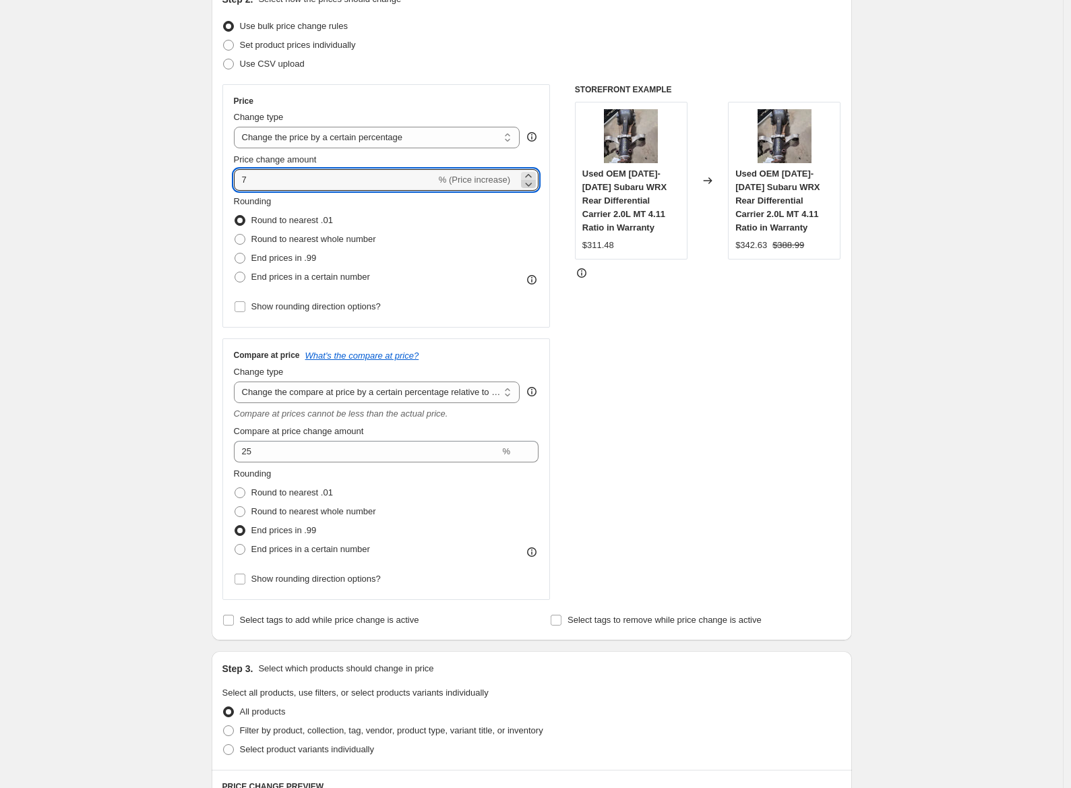
click at [535, 177] on icon at bounding box center [527, 183] width 13 height 13
click at [534, 175] on icon at bounding box center [527, 175] width 13 height 13
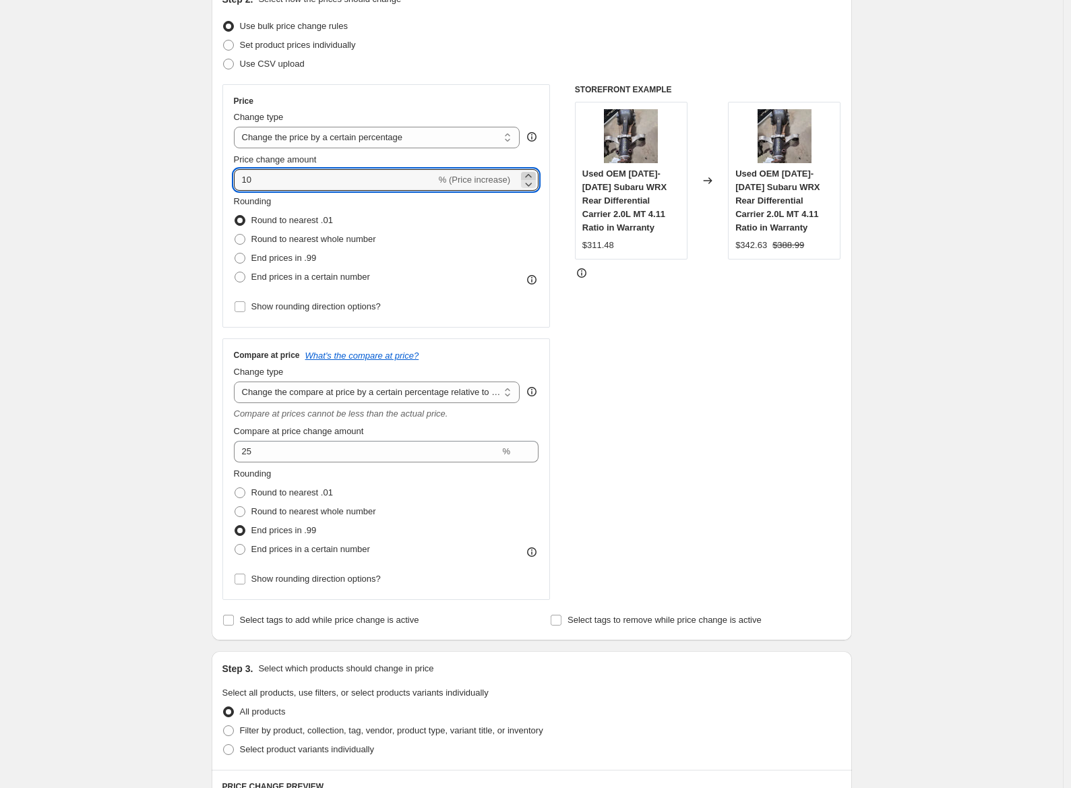
click at [534, 175] on icon at bounding box center [527, 175] width 13 height 13
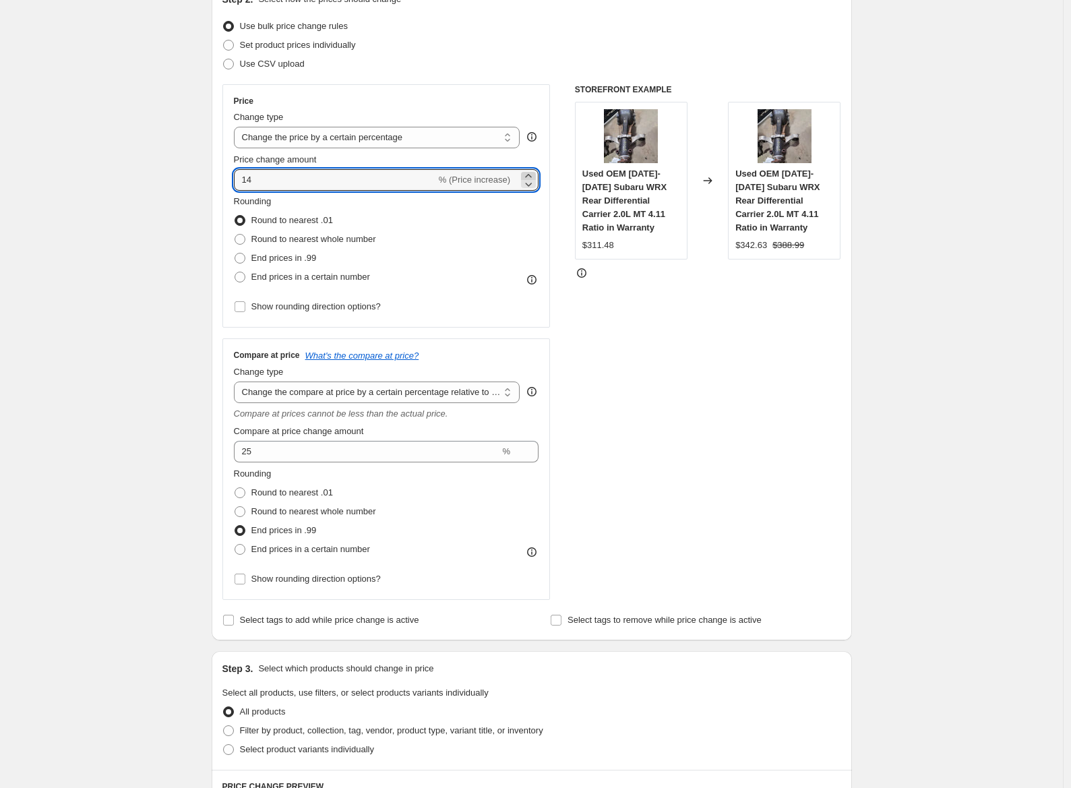
type input "15"
click at [453, 210] on div "Rounding Round to nearest .01 Round to nearest whole number End prices in .99 E…" at bounding box center [386, 241] width 305 height 92
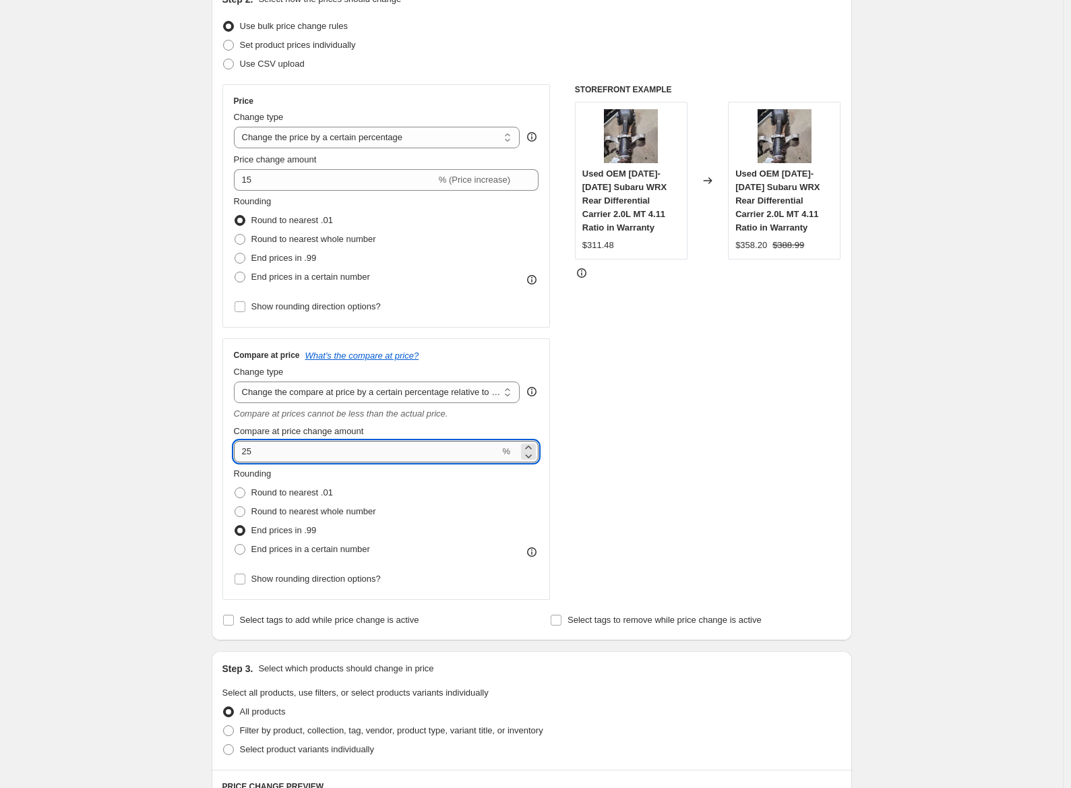
click at [455, 449] on input "25" at bounding box center [367, 452] width 266 height 22
type input "2"
type input "30"
click at [592, 494] on div "STOREFRONT EXAMPLE Used OEM [DATE]-[DATE] Subaru WRX Rear Differential Carrier …" at bounding box center [708, 341] width 266 height 515
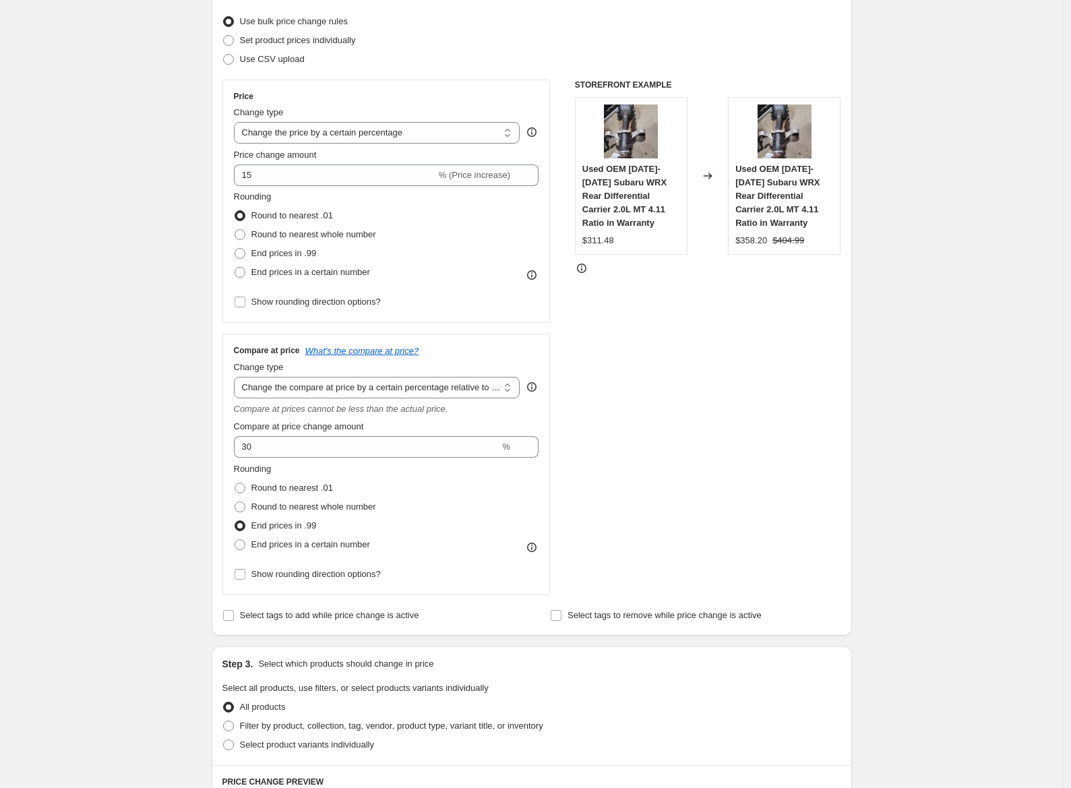
scroll to position [169, 0]
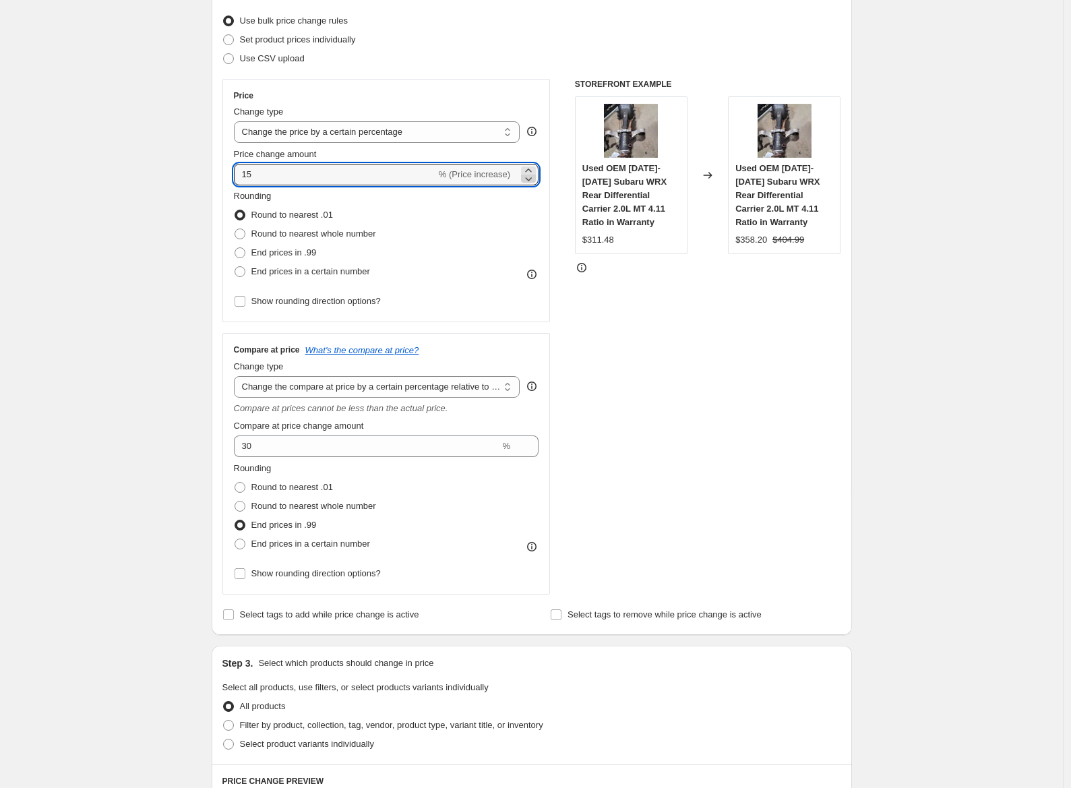
click at [532, 180] on icon at bounding box center [529, 179] width 7 height 4
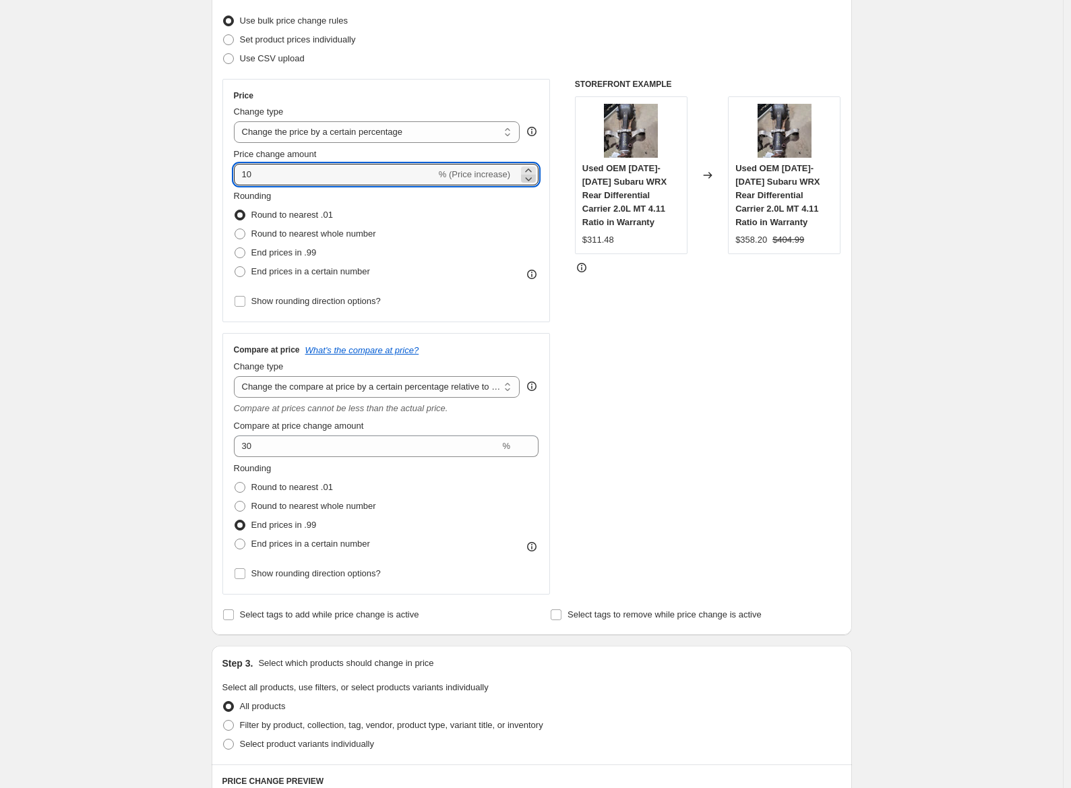
click at [532, 180] on icon at bounding box center [529, 179] width 7 height 4
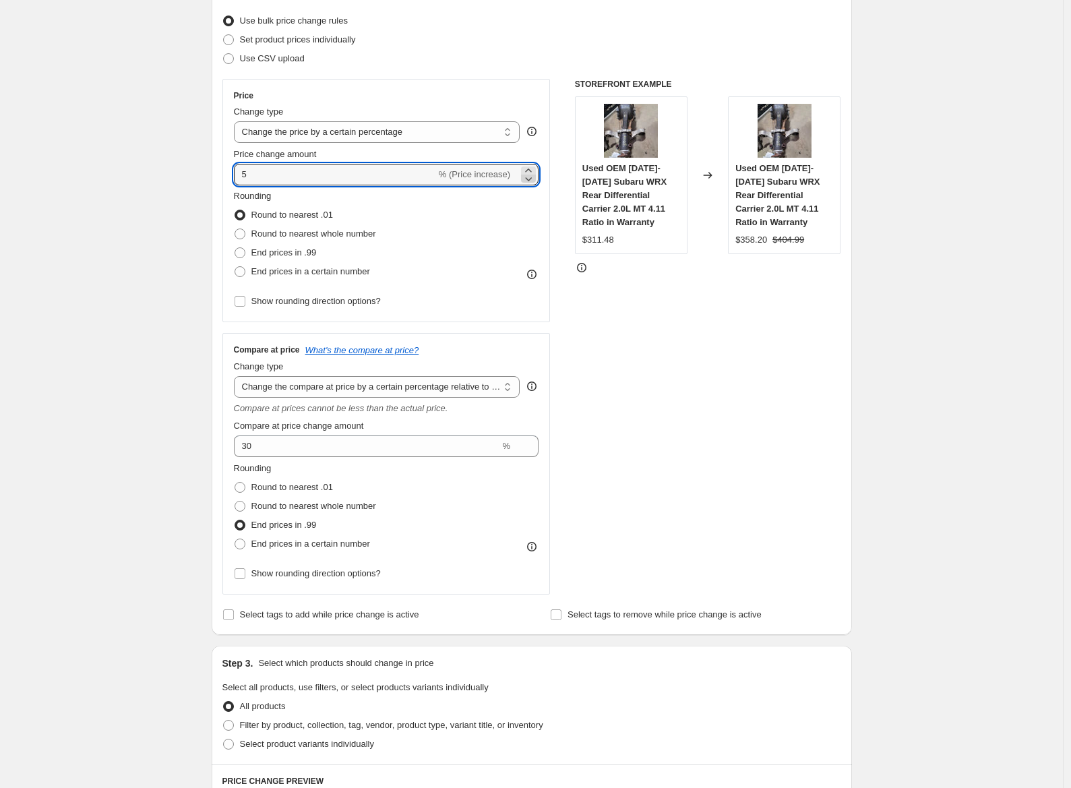
click at [532, 180] on icon at bounding box center [529, 179] width 7 height 4
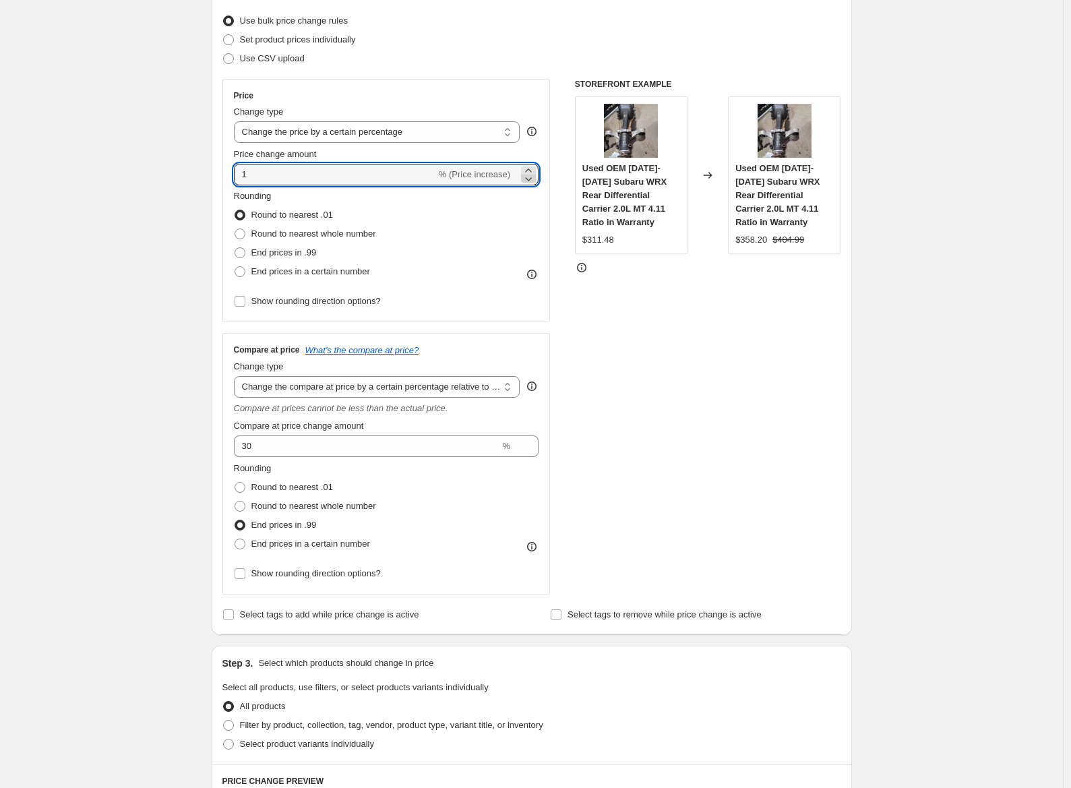
type input "0"
click at [738, 214] on div "Used OEM [DATE]-[DATE] Subaru WRX Rear Differential Carrier 2.0L MT 4.11 Ratio …" at bounding box center [784, 175] width 113 height 158
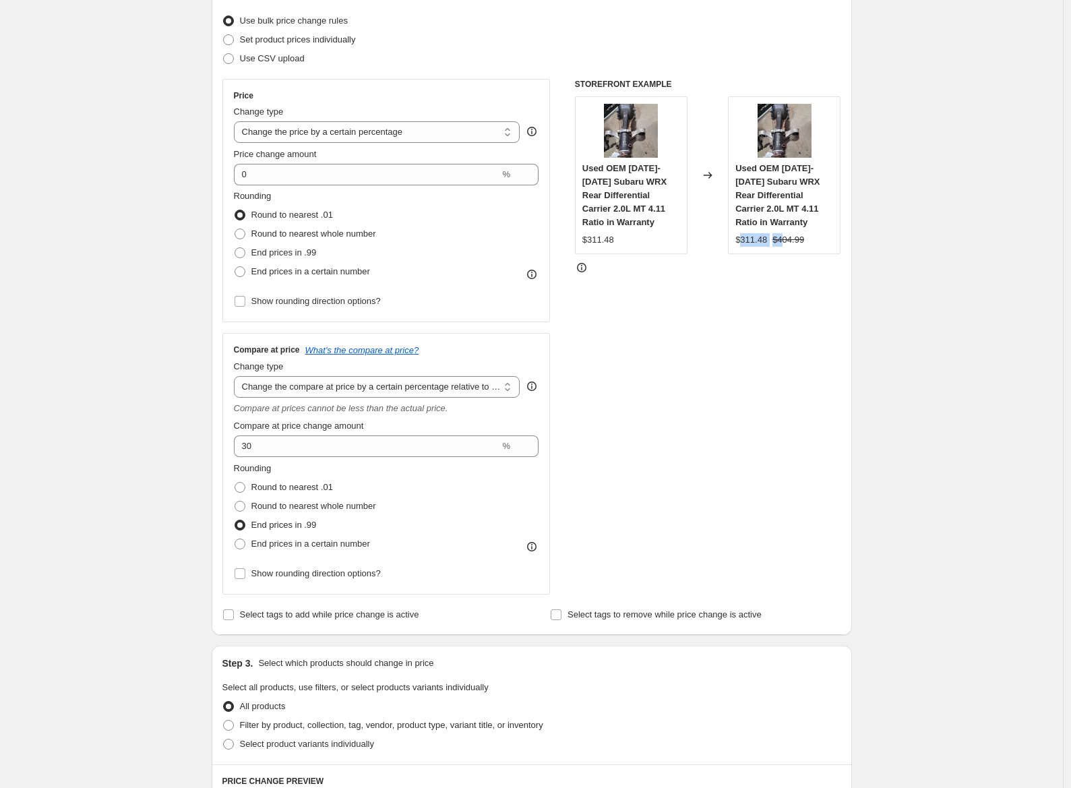
drag, startPoint x: 745, startPoint y: 241, endPoint x: 789, endPoint y: 241, distance: 44.5
click at [789, 241] on div "$311.48 $404.99" at bounding box center [784, 239] width 98 height 13
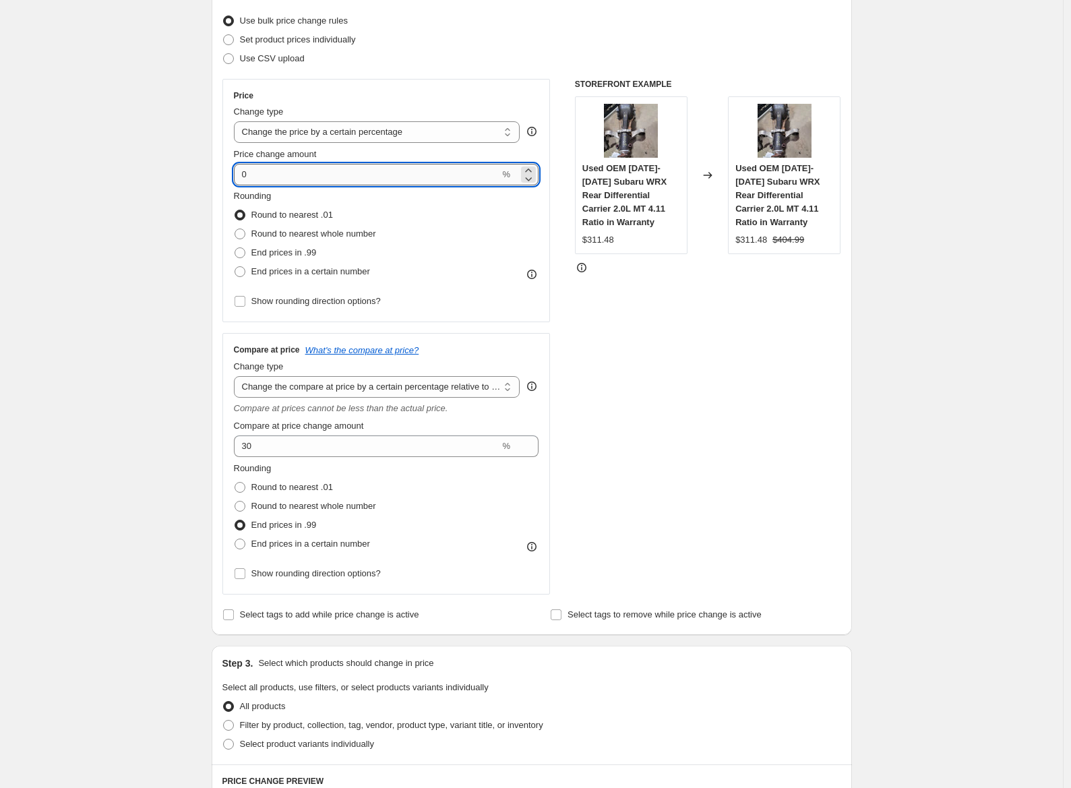
click at [399, 171] on input "0" at bounding box center [367, 175] width 266 height 22
type input "15"
drag, startPoint x: 786, startPoint y: 493, endPoint x: 764, endPoint y: 499, distance: 22.4
click at [777, 495] on div "STOREFRONT EXAMPLE Used OEM [DATE]-[DATE] Subaru WRX Rear Differential Carrier …" at bounding box center [708, 336] width 266 height 515
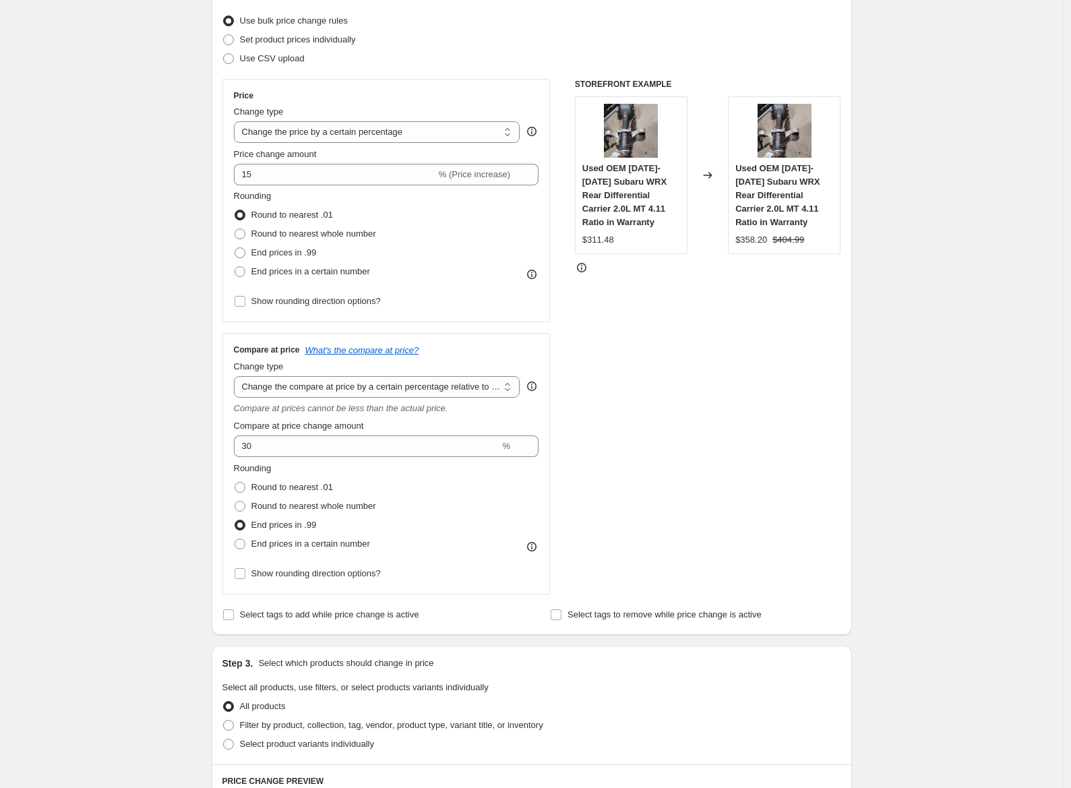
click at [754, 244] on div "$358.20" at bounding box center [751, 239] width 32 height 13
drag, startPoint x: 757, startPoint y: 246, endPoint x: 784, endPoint y: 246, distance: 27.0
click at [767, 246] on div "$358.20" at bounding box center [751, 239] width 32 height 13
click at [789, 246] on strike "$404.99" at bounding box center [788, 239] width 32 height 13
click at [793, 246] on strike "$404.99" at bounding box center [788, 239] width 32 height 13
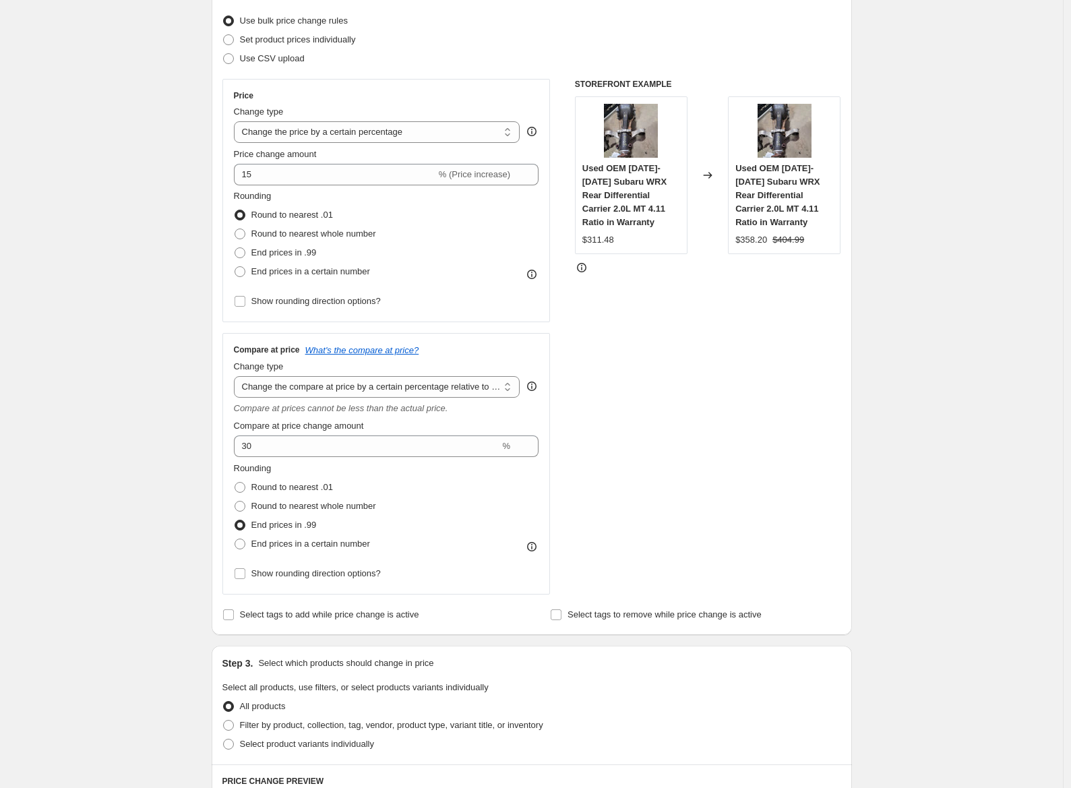
click at [598, 236] on div "$311.48" at bounding box center [598, 239] width 32 height 13
click at [697, 397] on div "STOREFRONT EXAMPLE Used OEM [DATE]-[DATE] Subaru WRX Rear Differential Carrier …" at bounding box center [708, 336] width 266 height 515
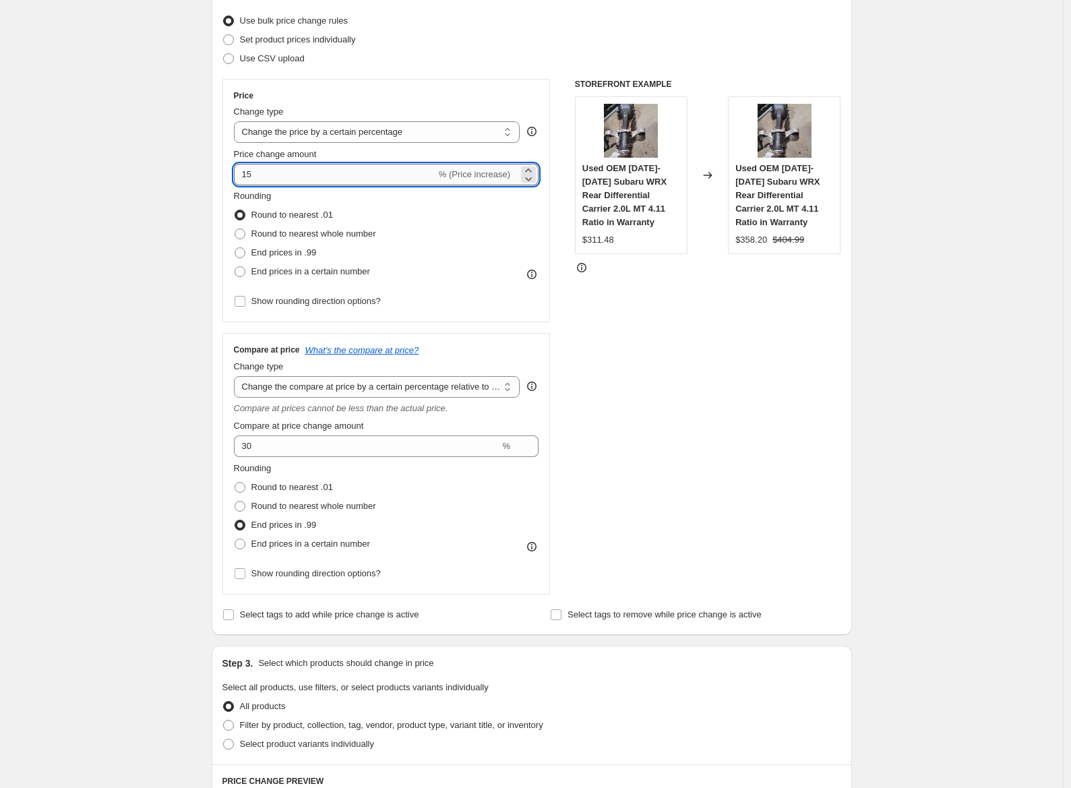
click at [296, 164] on input "15" at bounding box center [335, 175] width 202 height 22
click at [292, 171] on input "15" at bounding box center [335, 175] width 202 height 22
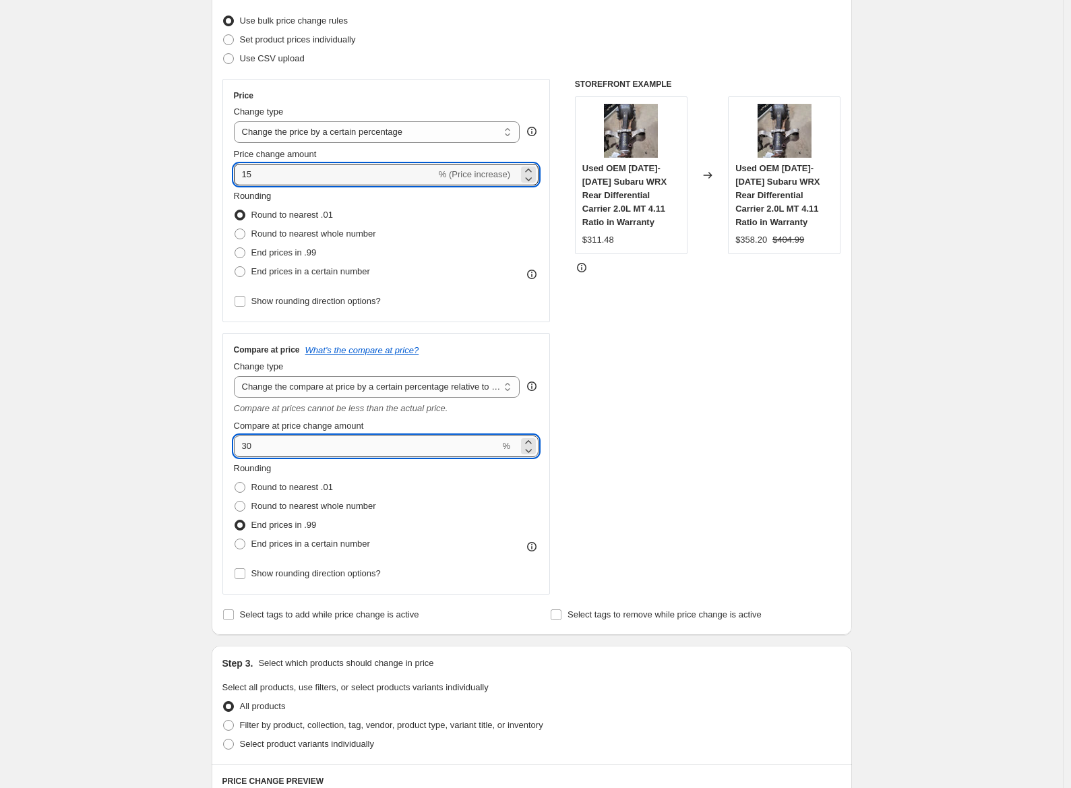
click at [393, 449] on input "30" at bounding box center [367, 446] width 266 height 22
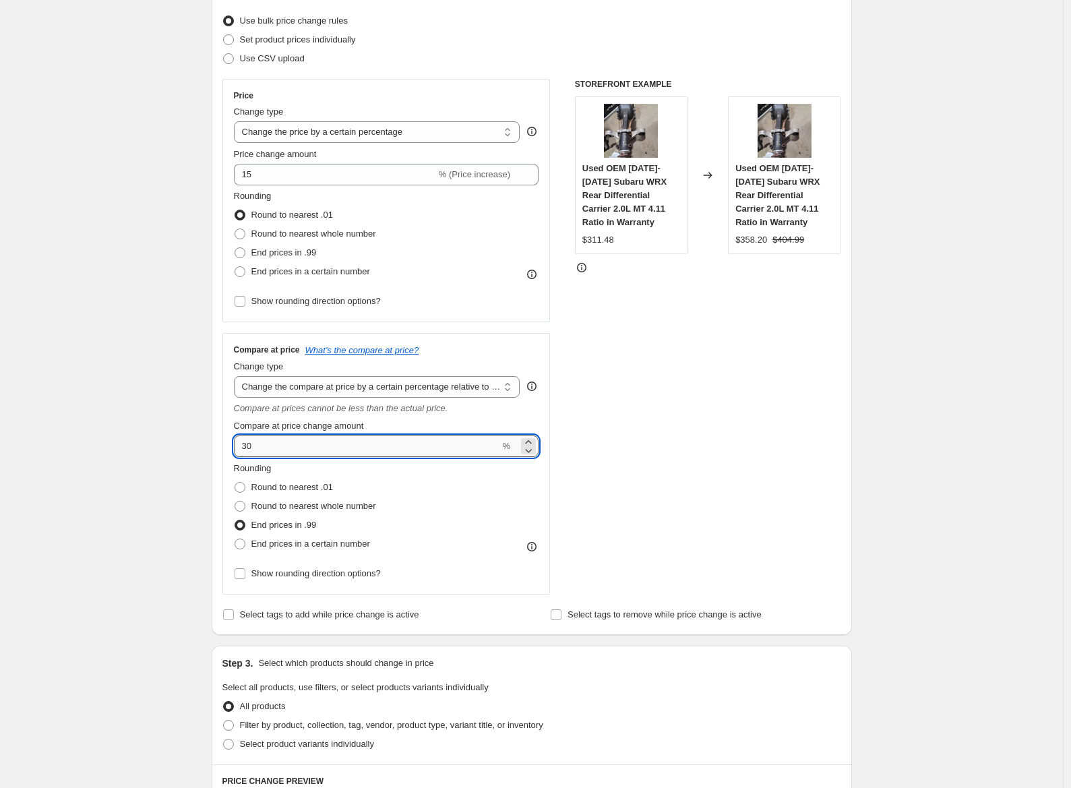
type input "3"
type input "40"
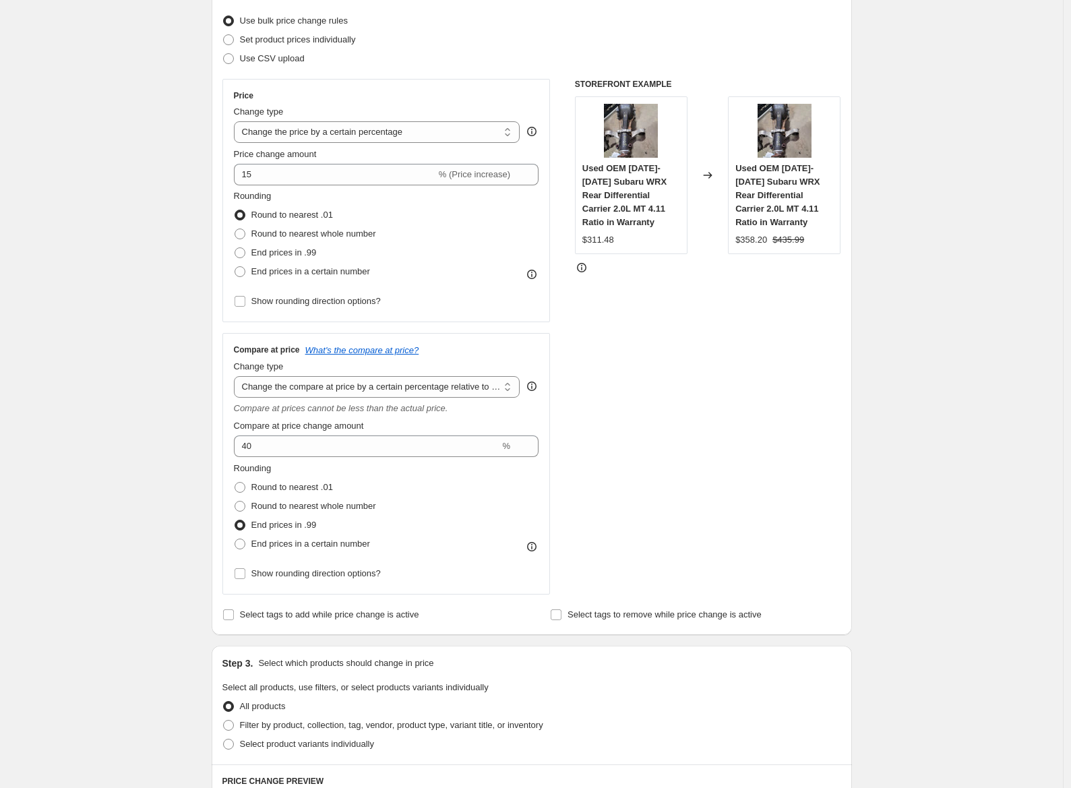
click at [158, 352] on div "Create new price [MEDICAL_DATA]. This page is ready Create new price [MEDICAL_D…" at bounding box center [531, 621] width 1063 height 1581
click at [759, 243] on div "$358.20" at bounding box center [751, 239] width 32 height 13
drag, startPoint x: 759, startPoint y: 243, endPoint x: 764, endPoint y: 238, distance: 7.2
click at [790, 244] on div "$358.20 $435.99" at bounding box center [784, 239] width 98 height 13
click at [757, 252] on div "Used OEM [DATE]-[DATE] Subaru WRX Rear Differential Carrier 2.0L MT 4.11 Ratio …" at bounding box center [784, 175] width 113 height 158
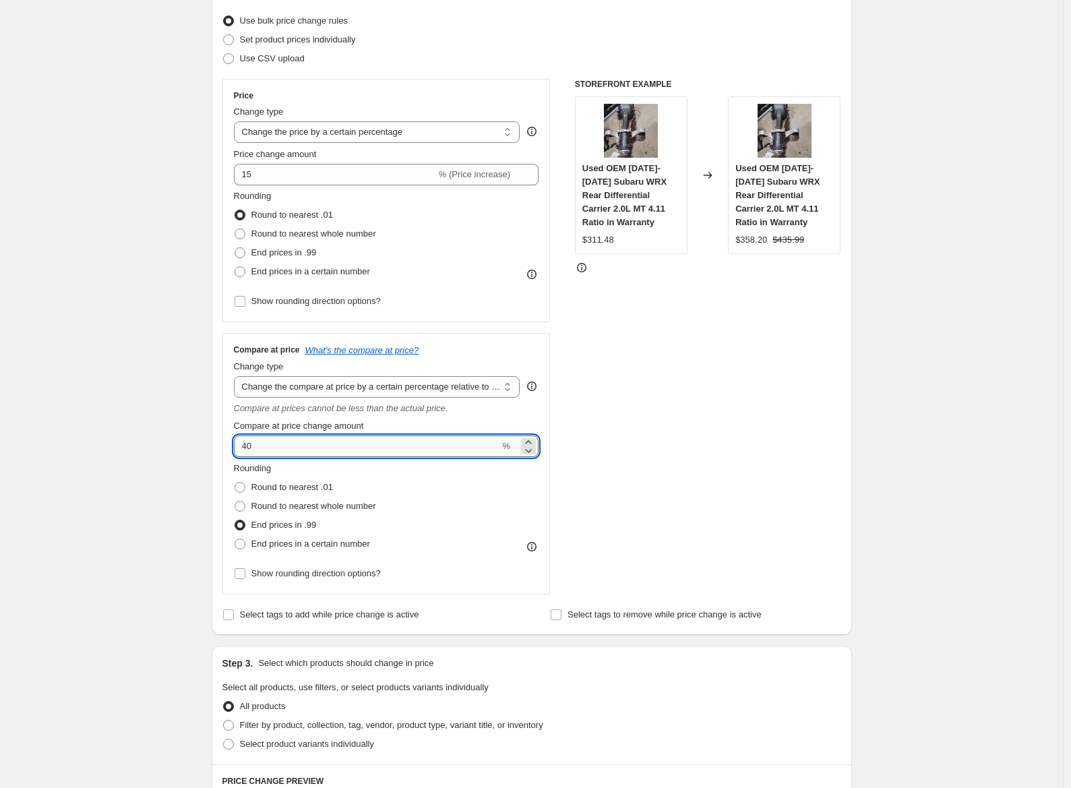
click at [313, 444] on input "40" at bounding box center [367, 446] width 266 height 22
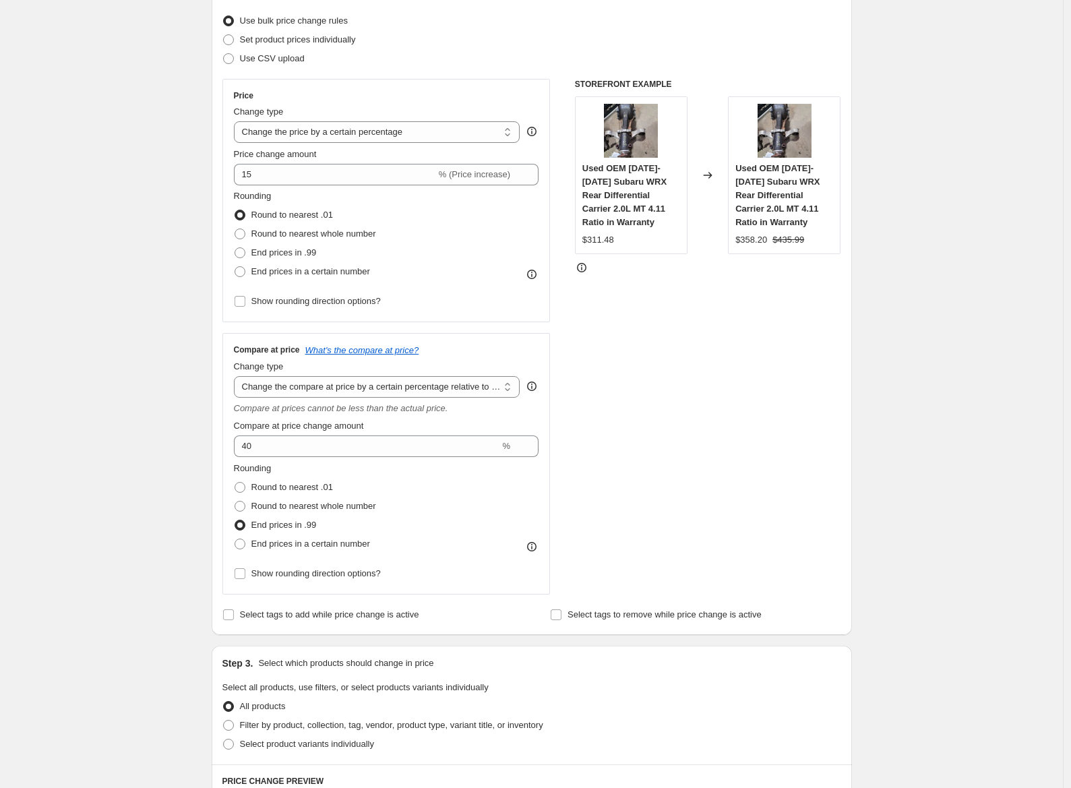
click at [600, 449] on div "STOREFRONT EXAMPLE Used OEM [DATE]-[DATE] Subaru WRX Rear Differential Carrier …" at bounding box center [708, 336] width 266 height 515
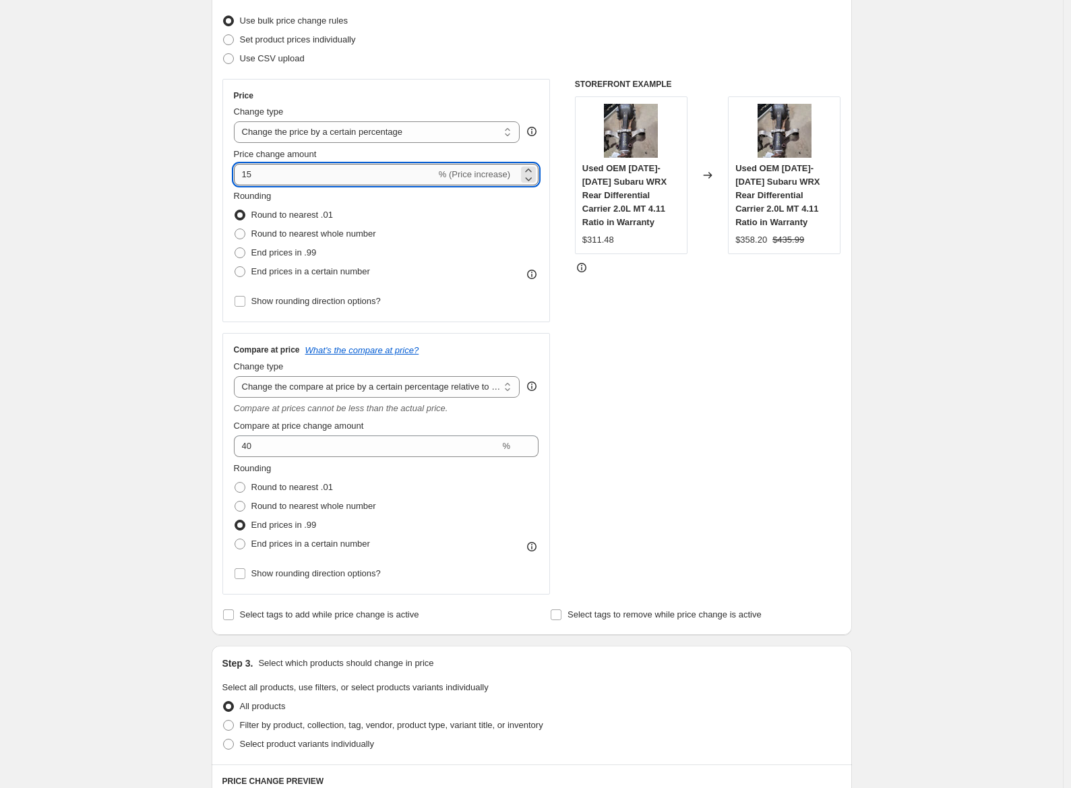
click at [296, 173] on input "15" at bounding box center [335, 175] width 202 height 22
type input "10"
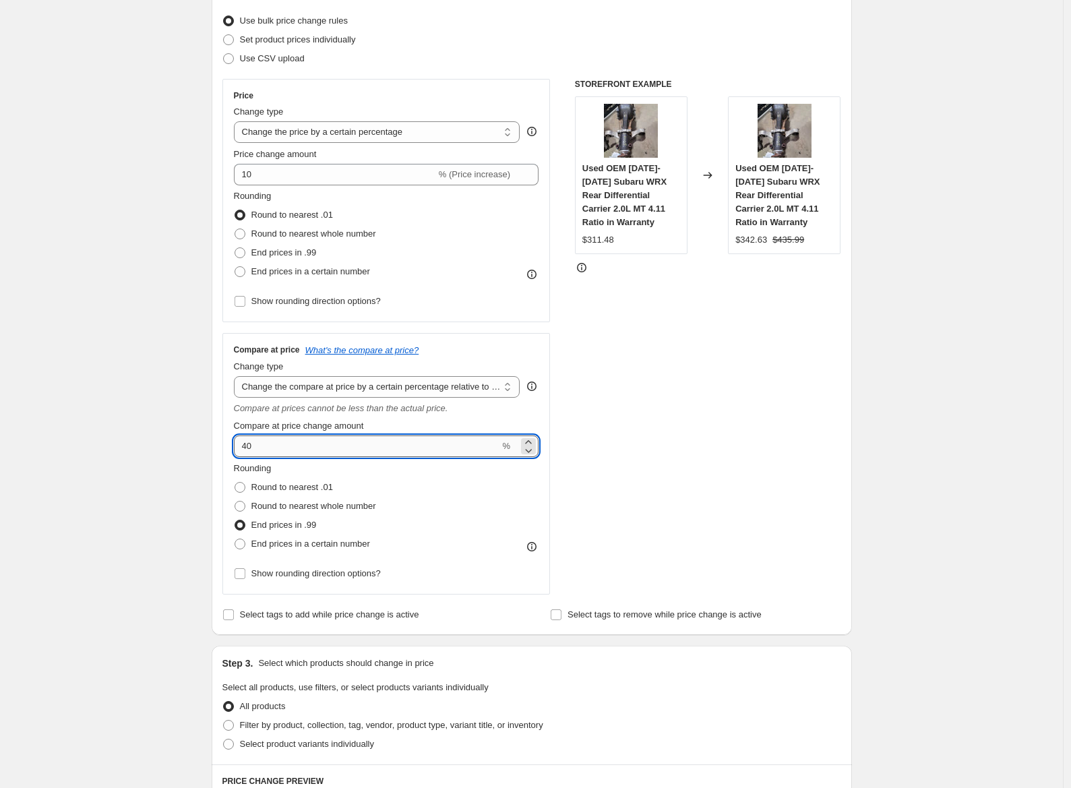
drag, startPoint x: 385, startPoint y: 450, endPoint x: 270, endPoint y: 442, distance: 116.2
click at [270, 442] on input "40" at bounding box center [367, 446] width 266 height 22
type input "4"
type input "0"
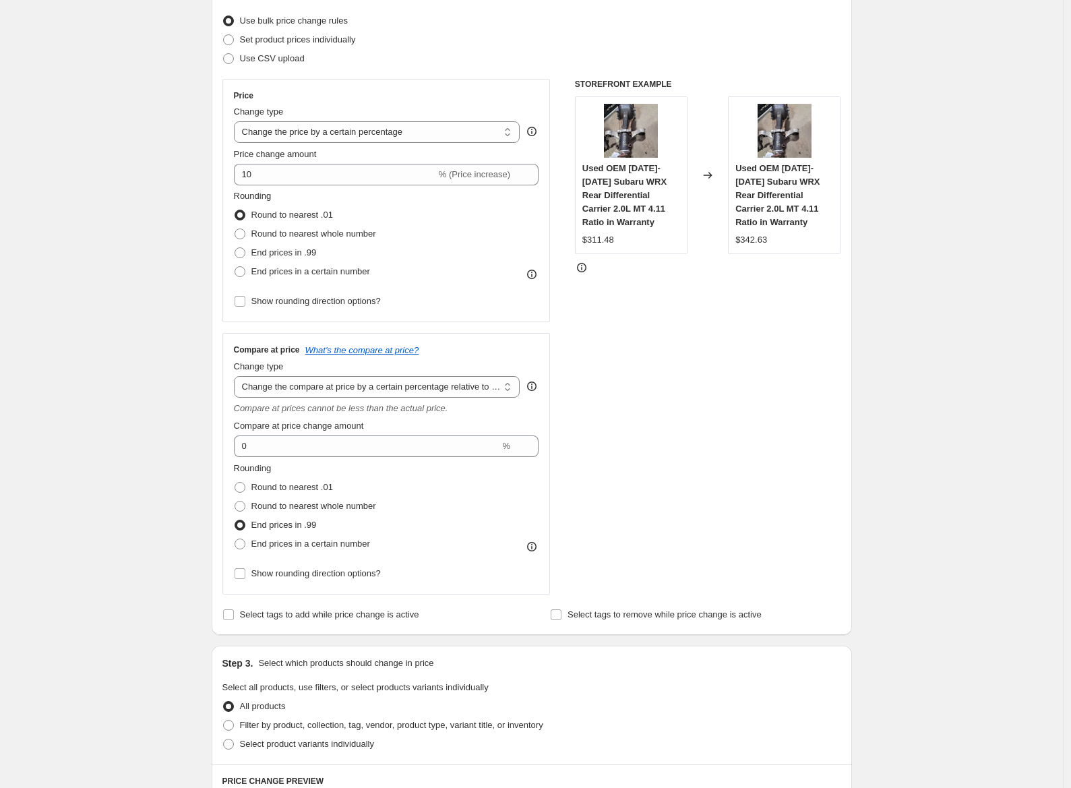
click at [539, 422] on div "Compare at price change amount" at bounding box center [386, 425] width 305 height 13
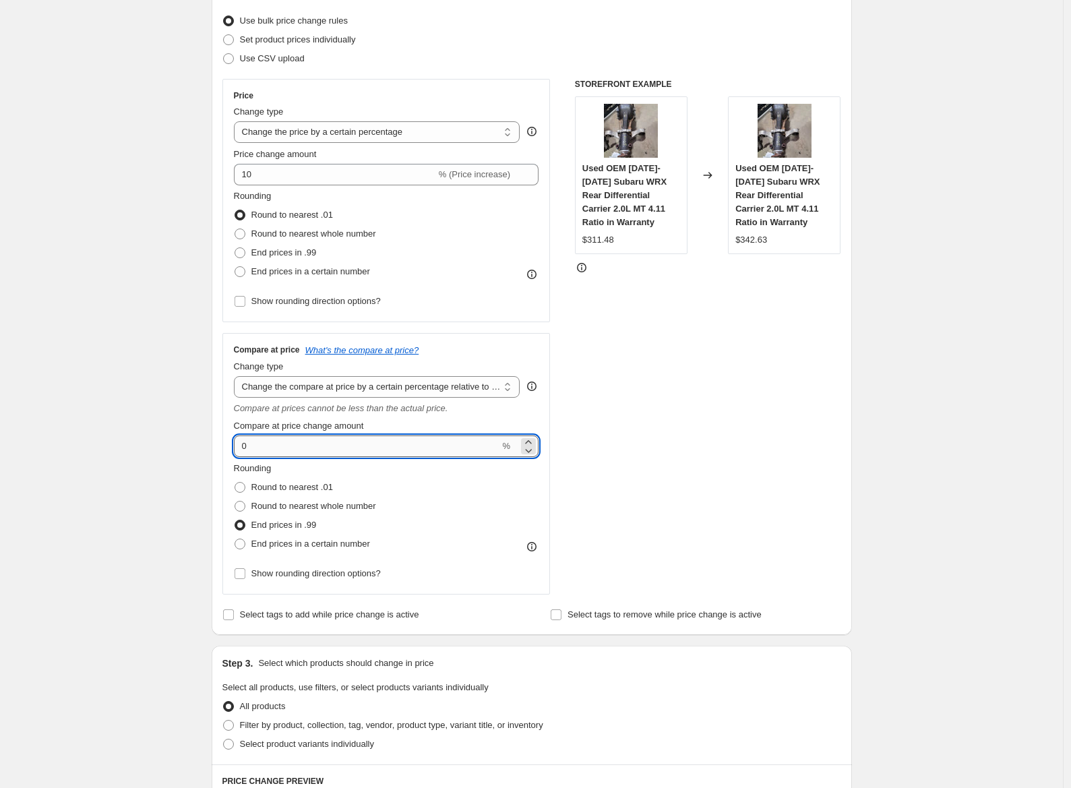
click at [369, 449] on input "0" at bounding box center [367, 446] width 266 height 22
type input "35"
click at [535, 518] on div "Rounding Round to nearest .01 Round to nearest whole number End prices in .99 E…" at bounding box center [386, 508] width 305 height 92
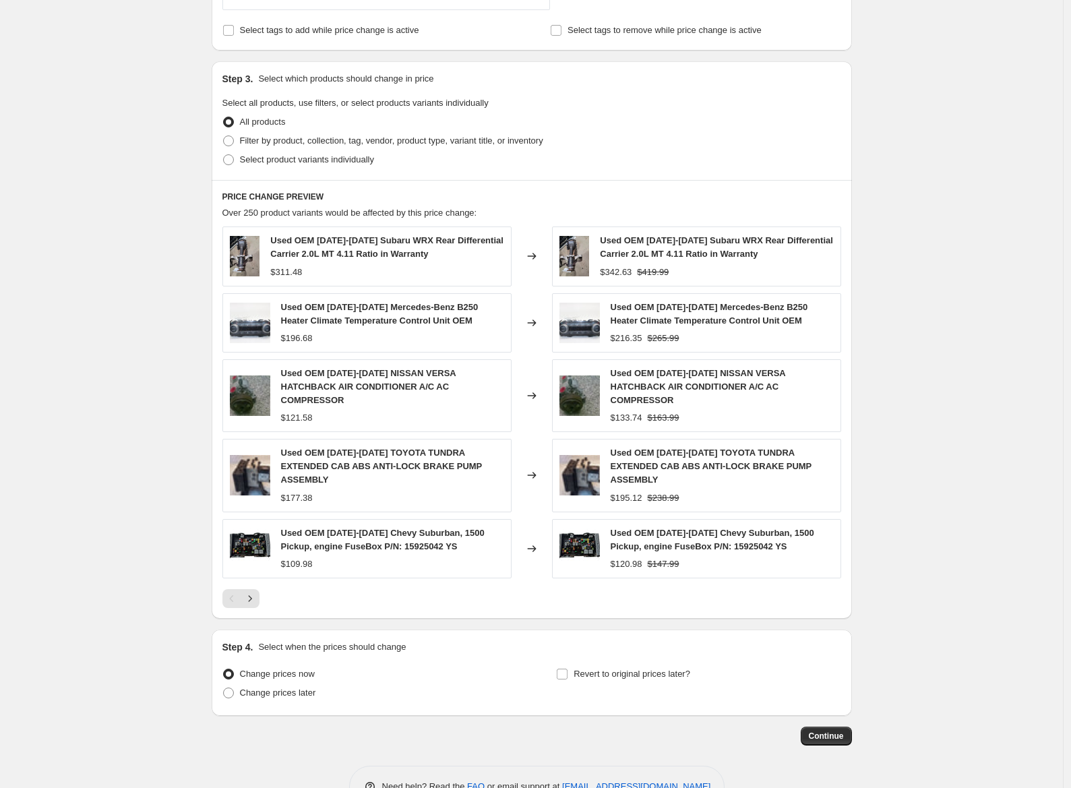
scroll to position [766, 0]
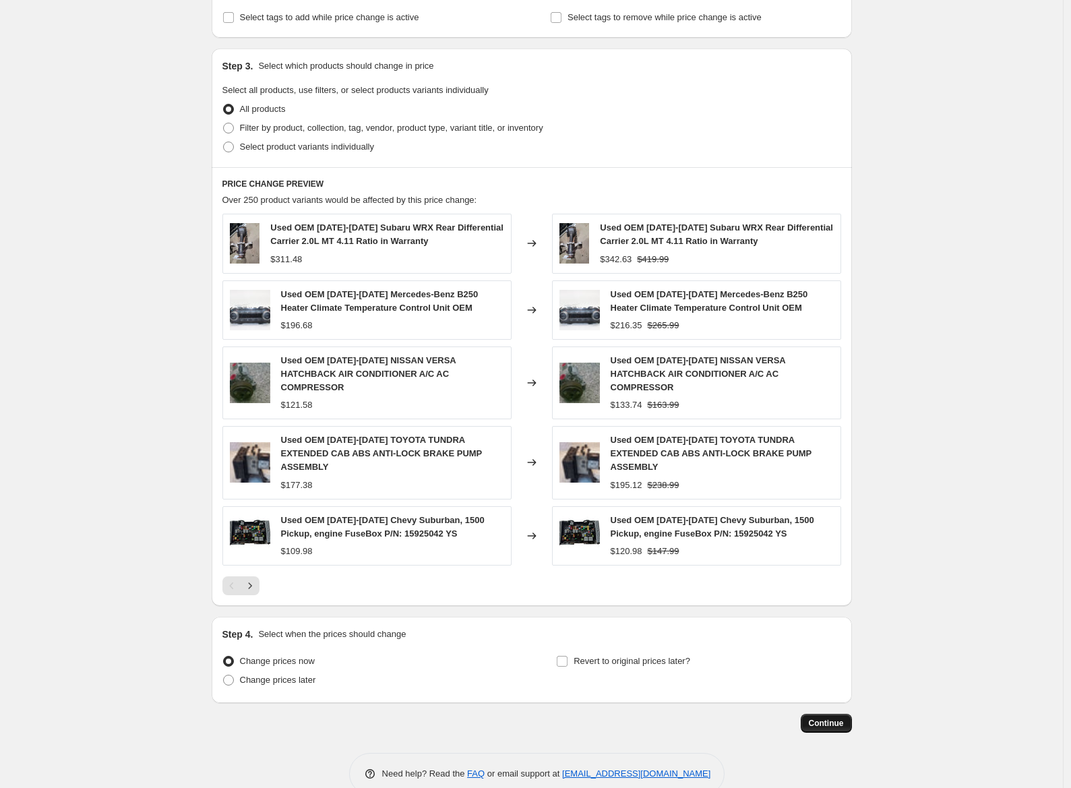
click at [831, 718] on span "Continue" at bounding box center [826, 723] width 35 height 11
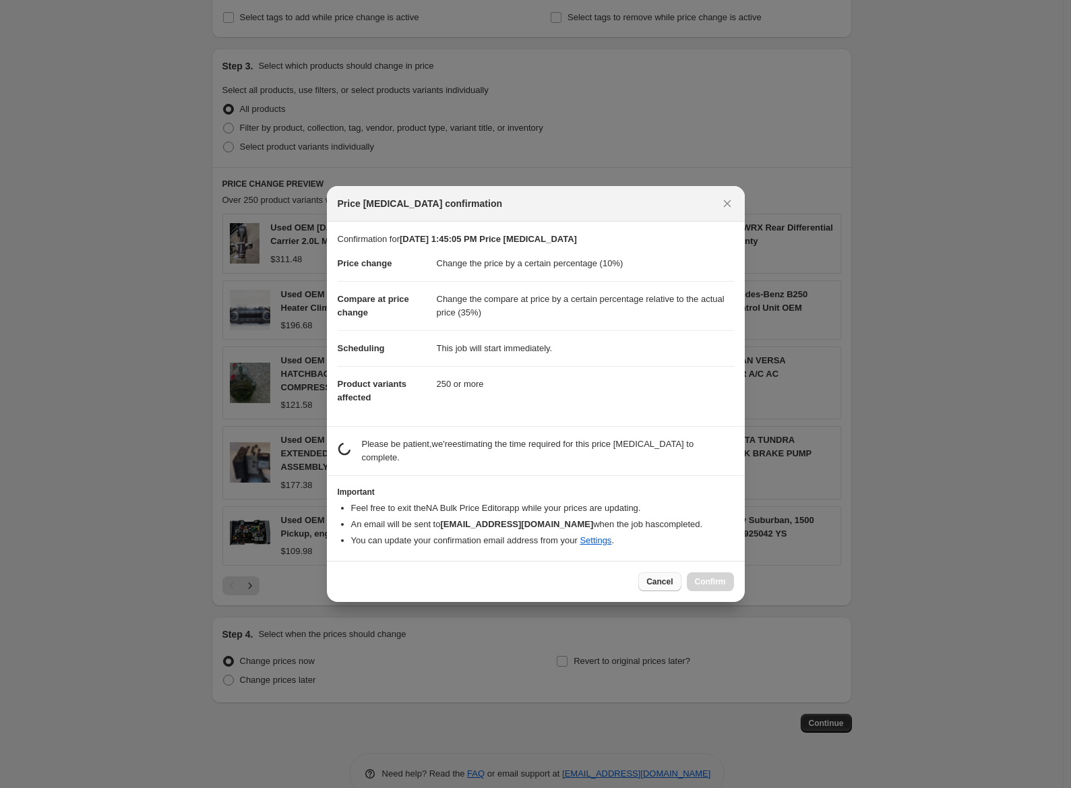
click at [666, 589] on button "Cancel" at bounding box center [659, 581] width 42 height 19
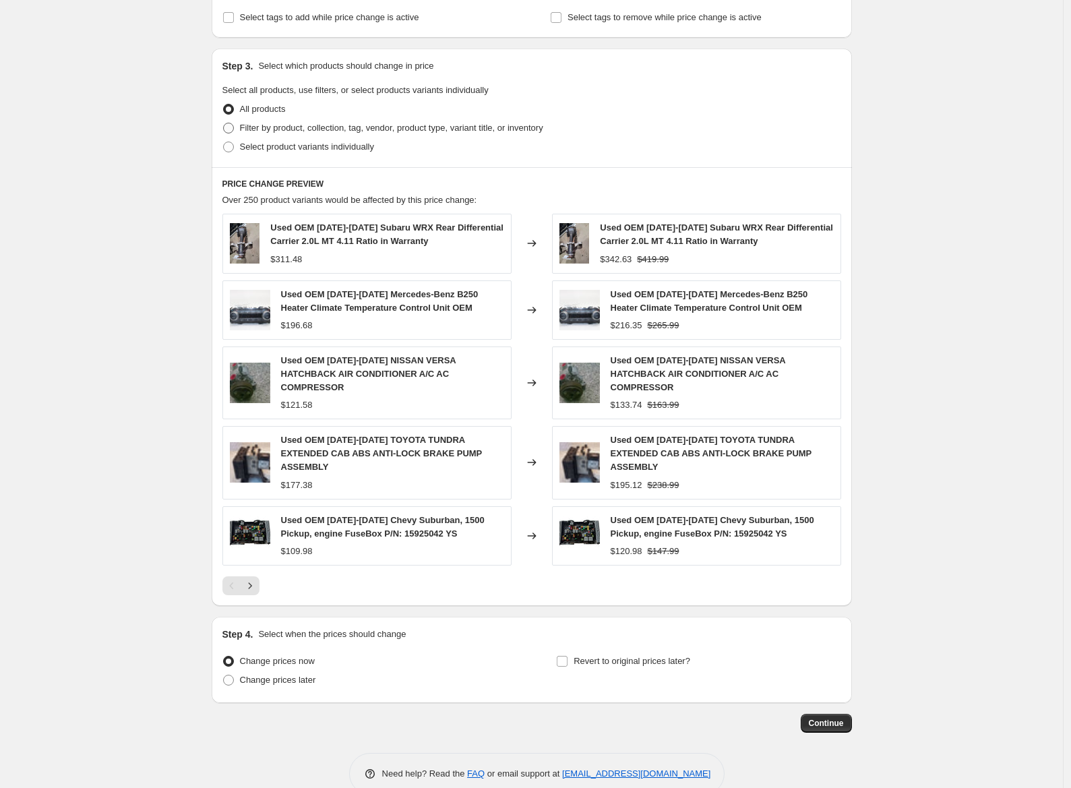
click at [339, 132] on span "Filter by product, collection, tag, vendor, product type, variant title, or inv…" at bounding box center [391, 128] width 303 height 10
click at [224, 123] on input "Filter by product, collection, tag, vendor, product type, variant title, or inv…" at bounding box center [223, 123] width 1 height 1
radio input "true"
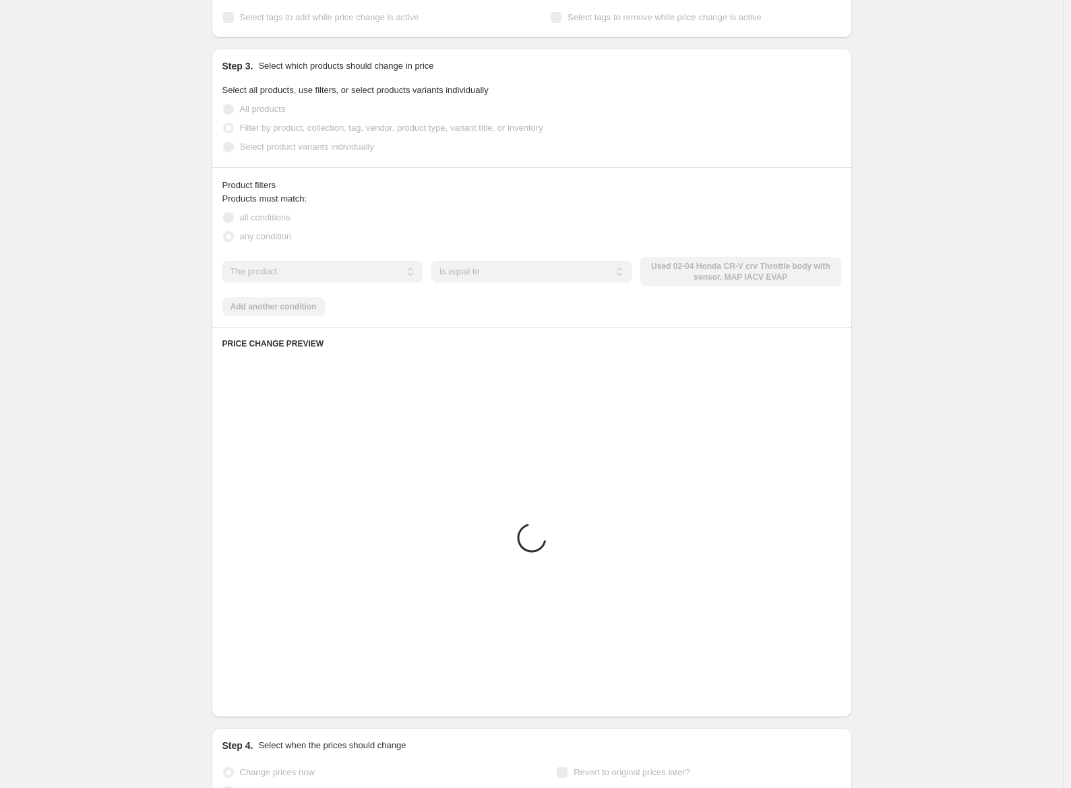
scroll to position [661, 0]
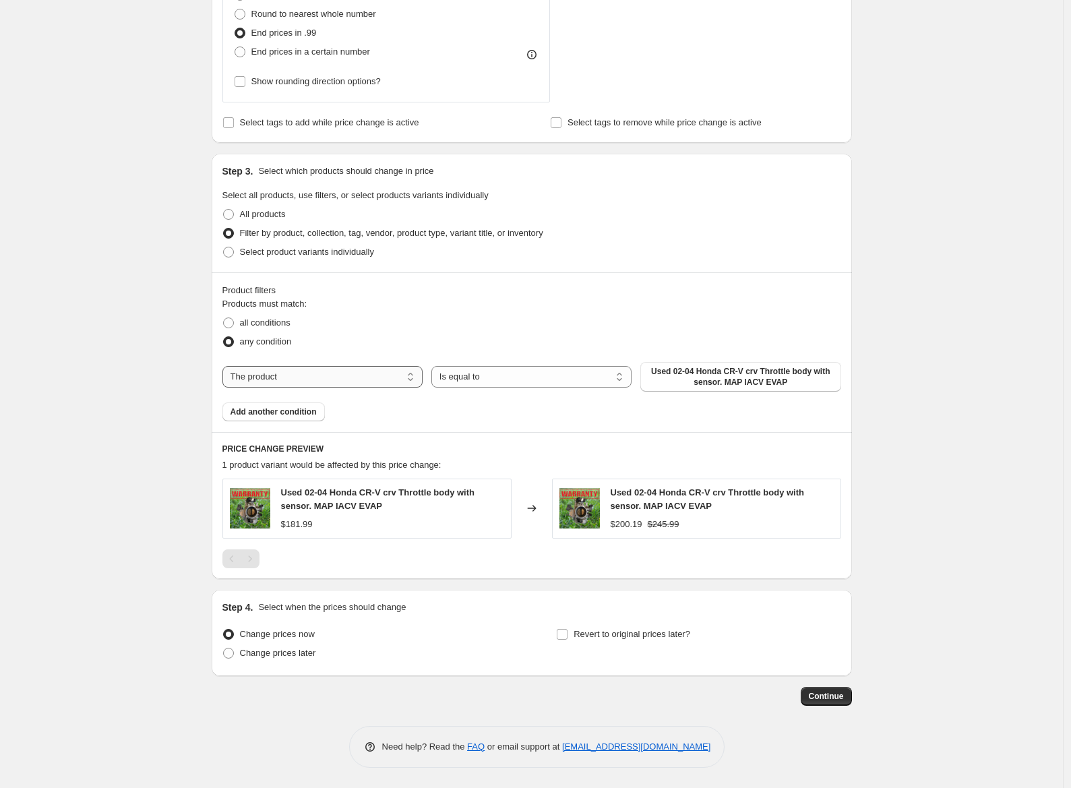
click at [298, 383] on select "The product The product's tag The product's vendor The product's type The produ…" at bounding box center [322, 377] width 200 height 22
select select "product_status"
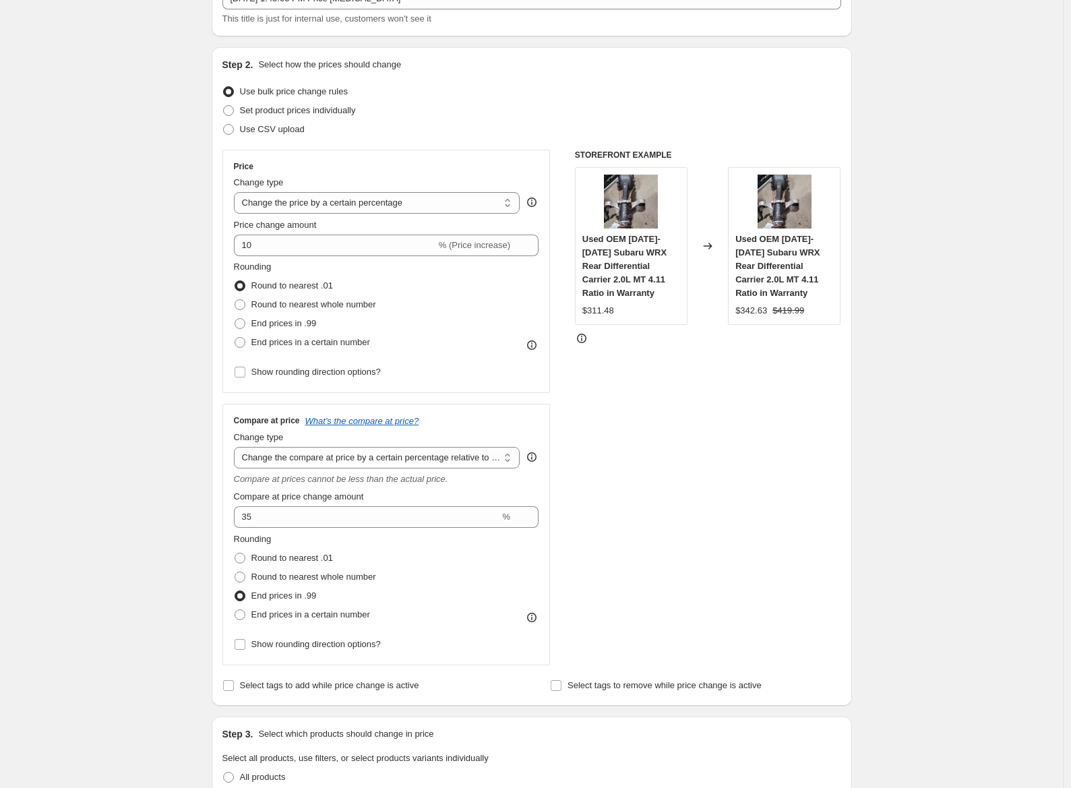
scroll to position [0, 0]
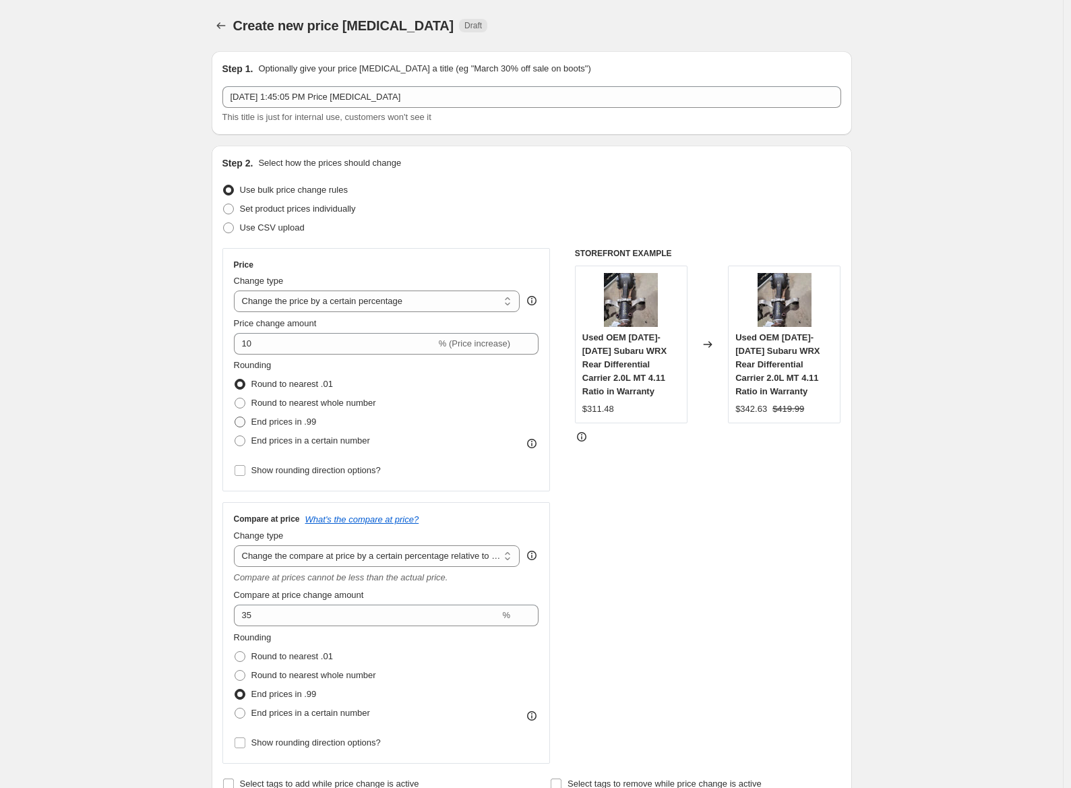
click at [261, 426] on span "End prices in .99" at bounding box center [283, 421] width 65 height 10
click at [235, 417] on input "End prices in .99" at bounding box center [234, 416] width 1 height 1
radio input "true"
click at [307, 383] on span "Round to nearest .01" at bounding box center [292, 384] width 82 height 10
click at [235, 379] on input "Round to nearest .01" at bounding box center [234, 379] width 1 height 1
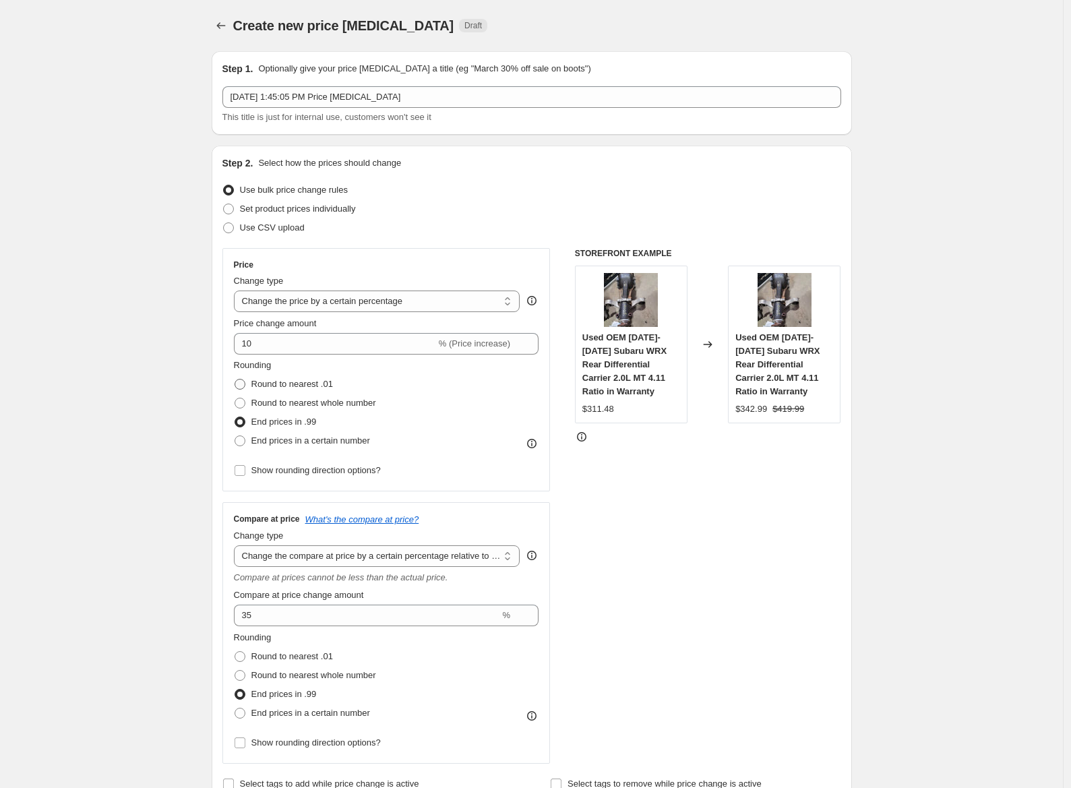
radio input "true"
click at [307, 404] on span "Round to nearest whole number" at bounding box center [313, 403] width 125 height 10
click at [235, 398] on input "Round to nearest whole number" at bounding box center [234, 398] width 1 height 1
radio input "true"
click at [300, 420] on span "End prices in .99" at bounding box center [283, 421] width 65 height 10
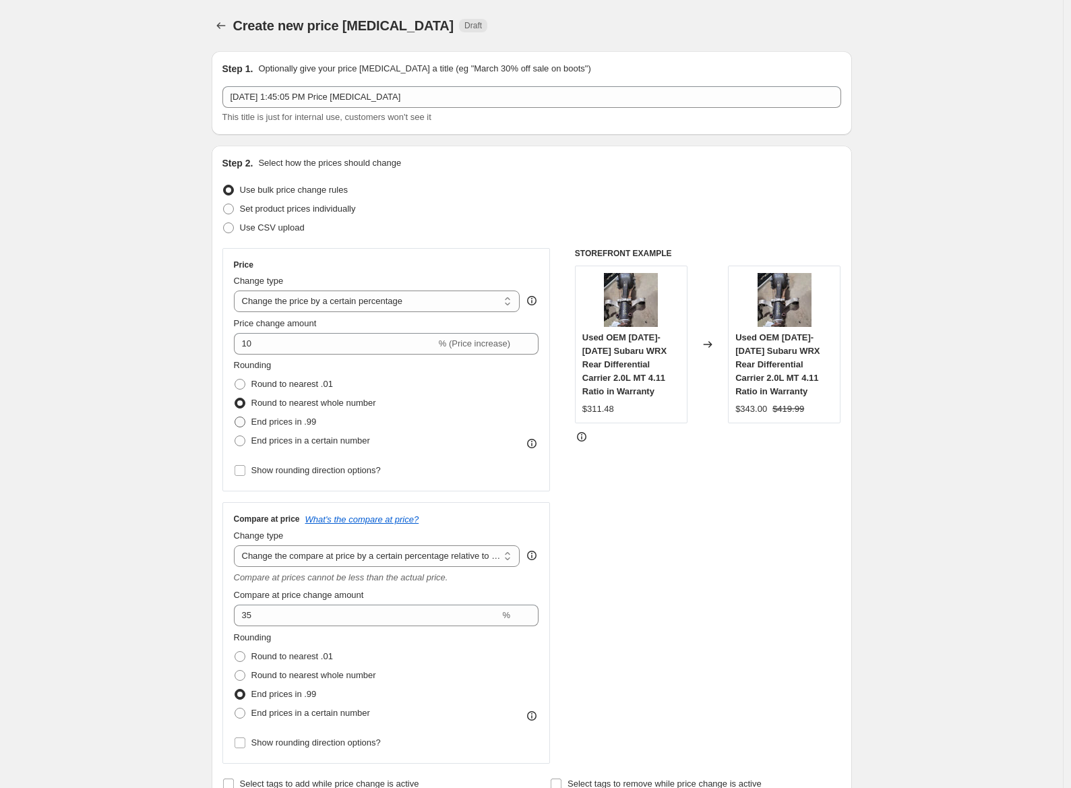
click at [235, 417] on input "End prices in .99" at bounding box center [234, 416] width 1 height 1
radio input "true"
click at [298, 447] on label "End prices in a certain number" at bounding box center [302, 440] width 136 height 19
click at [235, 436] on input "End prices in a certain number" at bounding box center [234, 435] width 1 height 1
radio input "true"
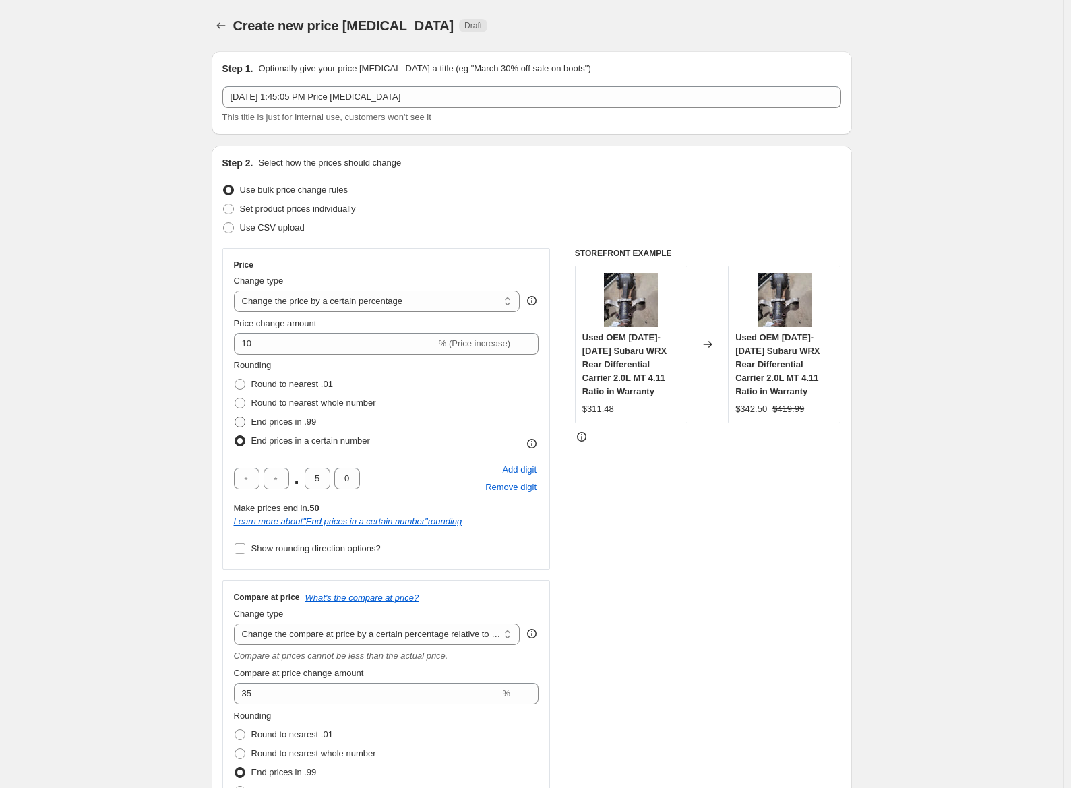
click at [307, 424] on span "End prices in .99" at bounding box center [283, 421] width 65 height 10
click at [235, 417] on input "End prices in .99" at bounding box center [234, 416] width 1 height 1
radio input "true"
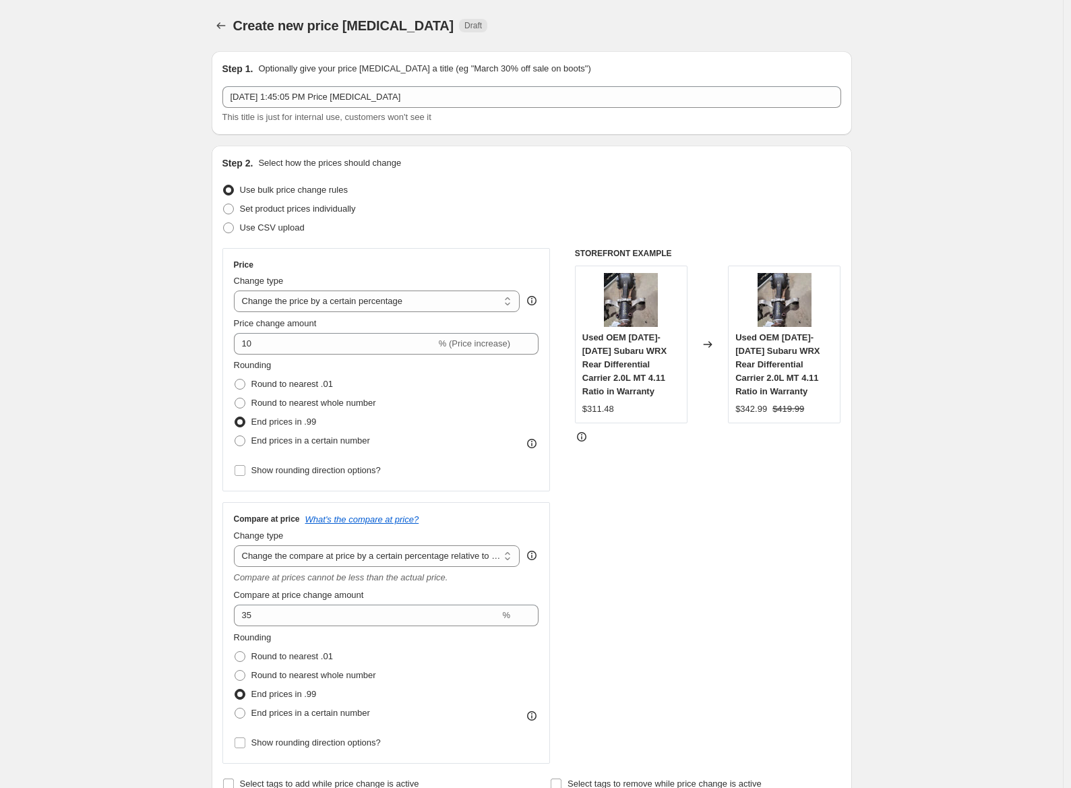
click at [310, 412] on label "End prices in .99" at bounding box center [275, 421] width 83 height 19
click at [235, 416] on input "End prices in .99" at bounding box center [234, 416] width 1 height 1
click at [315, 398] on span "Round to nearest whole number" at bounding box center [313, 403] width 125 height 10
click at [235, 398] on input "Round to nearest whole number" at bounding box center [234, 398] width 1 height 1
radio input "true"
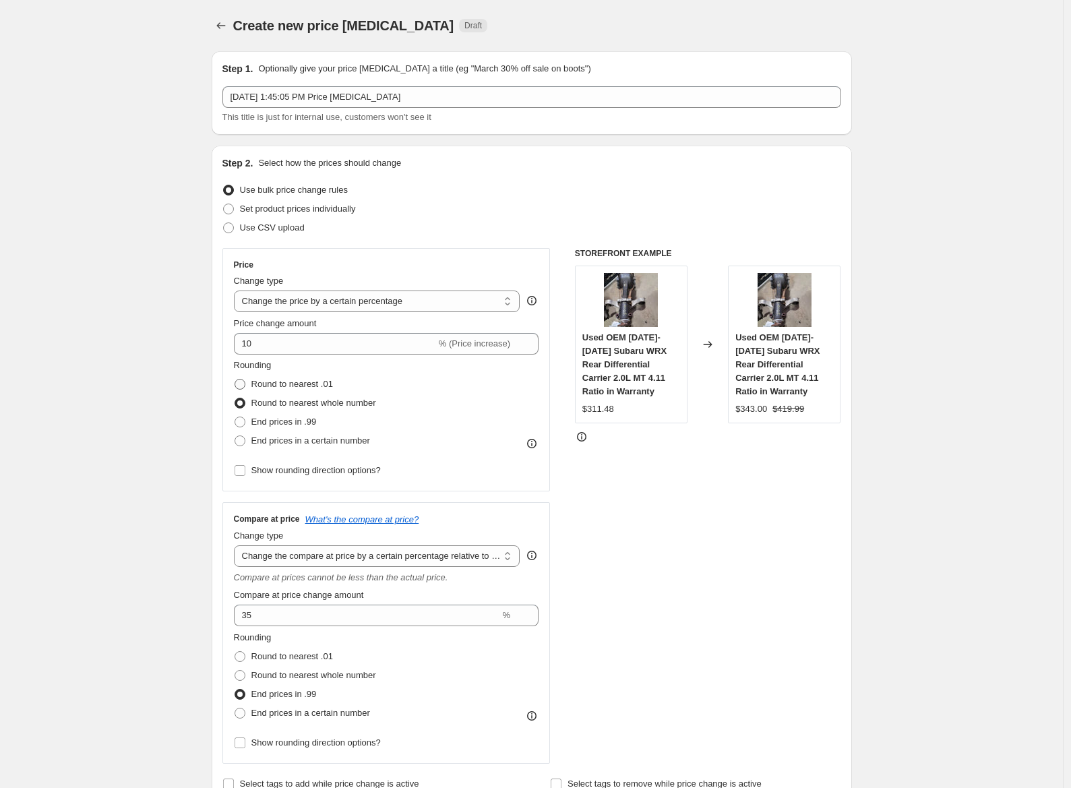
click at [319, 384] on span "Round to nearest .01" at bounding box center [292, 384] width 82 height 10
click at [235, 379] on input "Round to nearest .01" at bounding box center [234, 379] width 1 height 1
radio input "true"
click at [304, 436] on span "End prices in a certain number" at bounding box center [310, 440] width 119 height 10
click at [235, 436] on input "End prices in a certain number" at bounding box center [234, 435] width 1 height 1
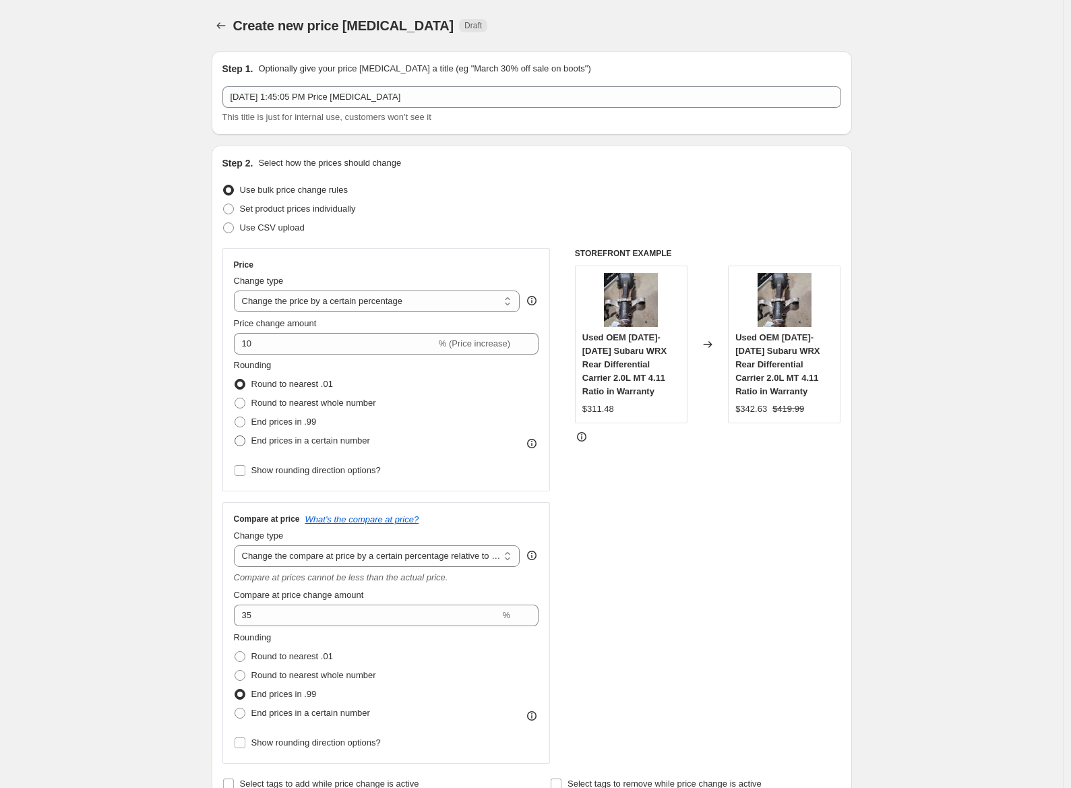
radio input "true"
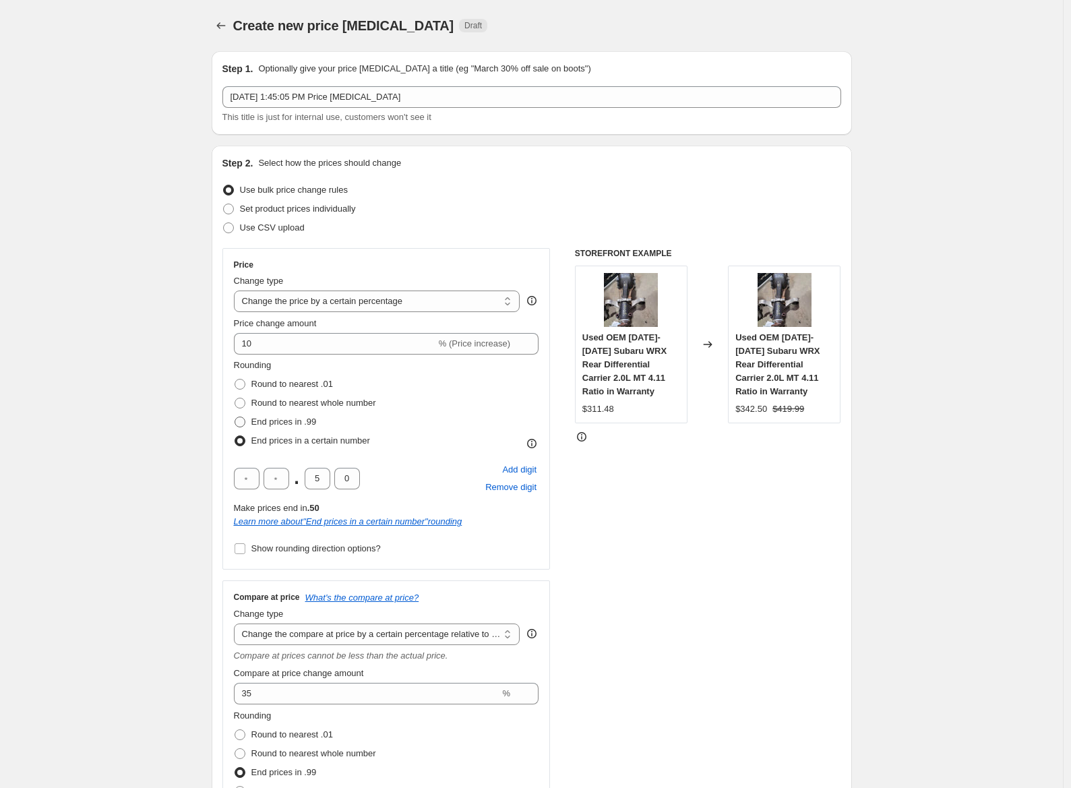
click at [307, 426] on span "End prices in .99" at bounding box center [283, 421] width 65 height 10
click at [235, 417] on input "End prices in .99" at bounding box center [234, 416] width 1 height 1
radio input "true"
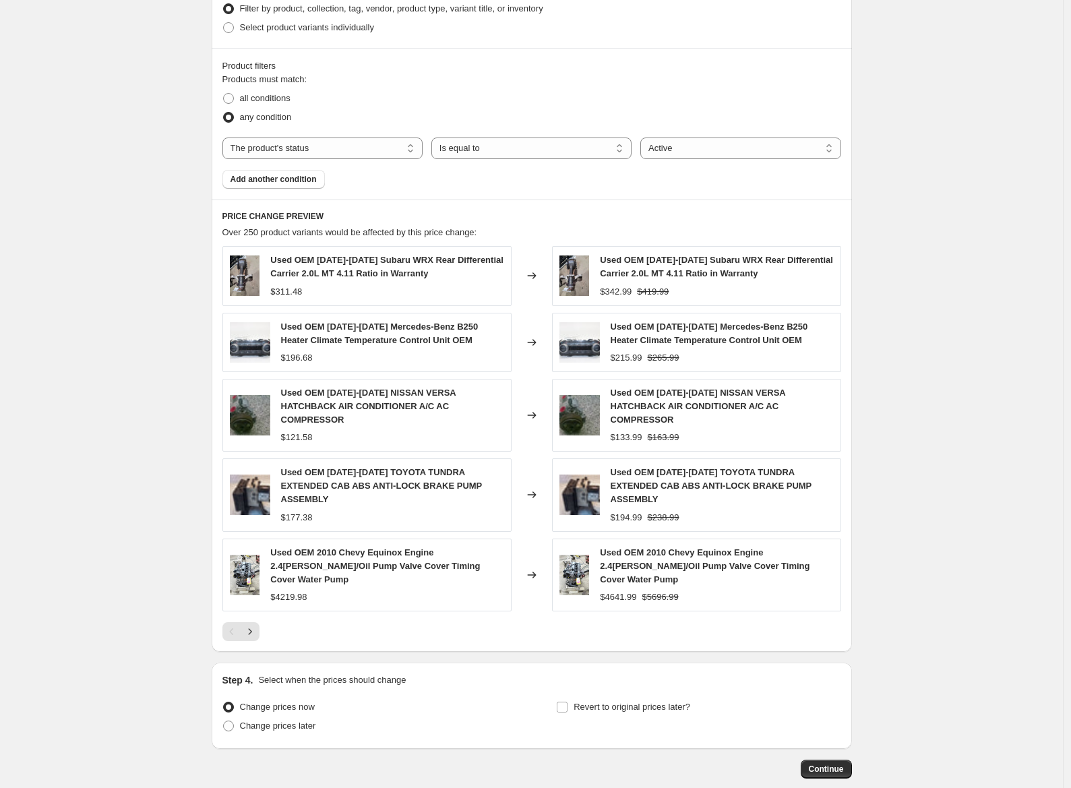
scroll to position [918, 0]
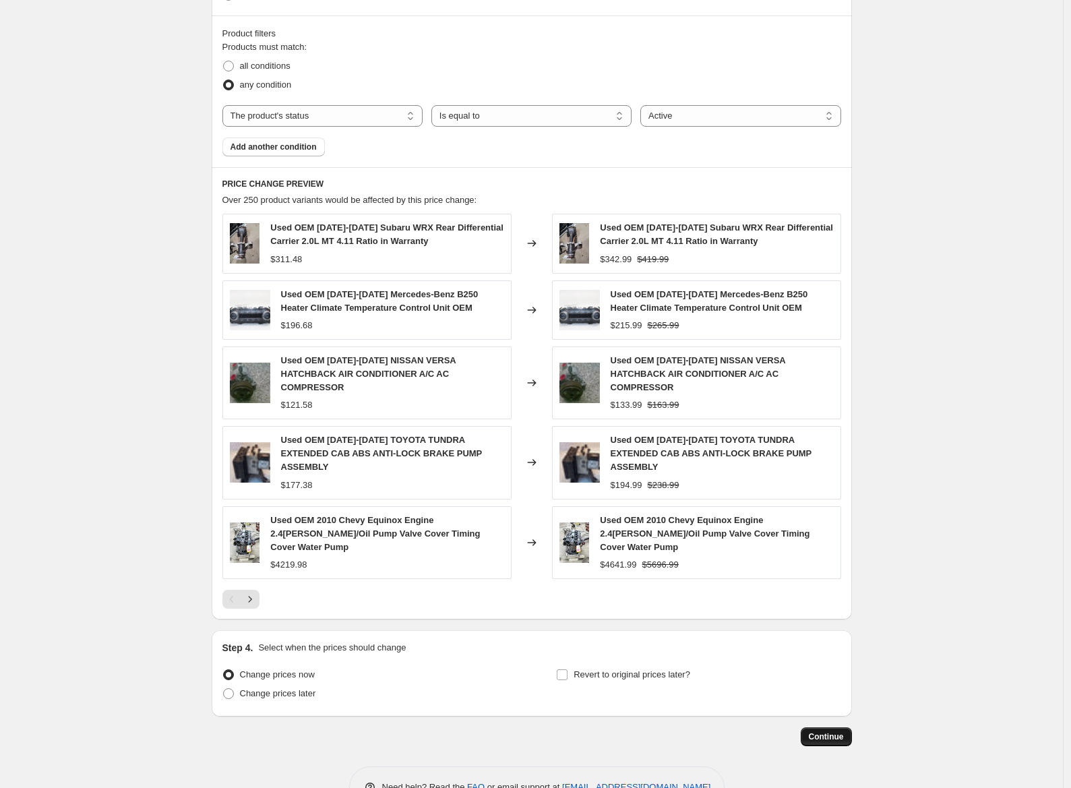
click at [807, 727] on button "Continue" at bounding box center [825, 736] width 51 height 19
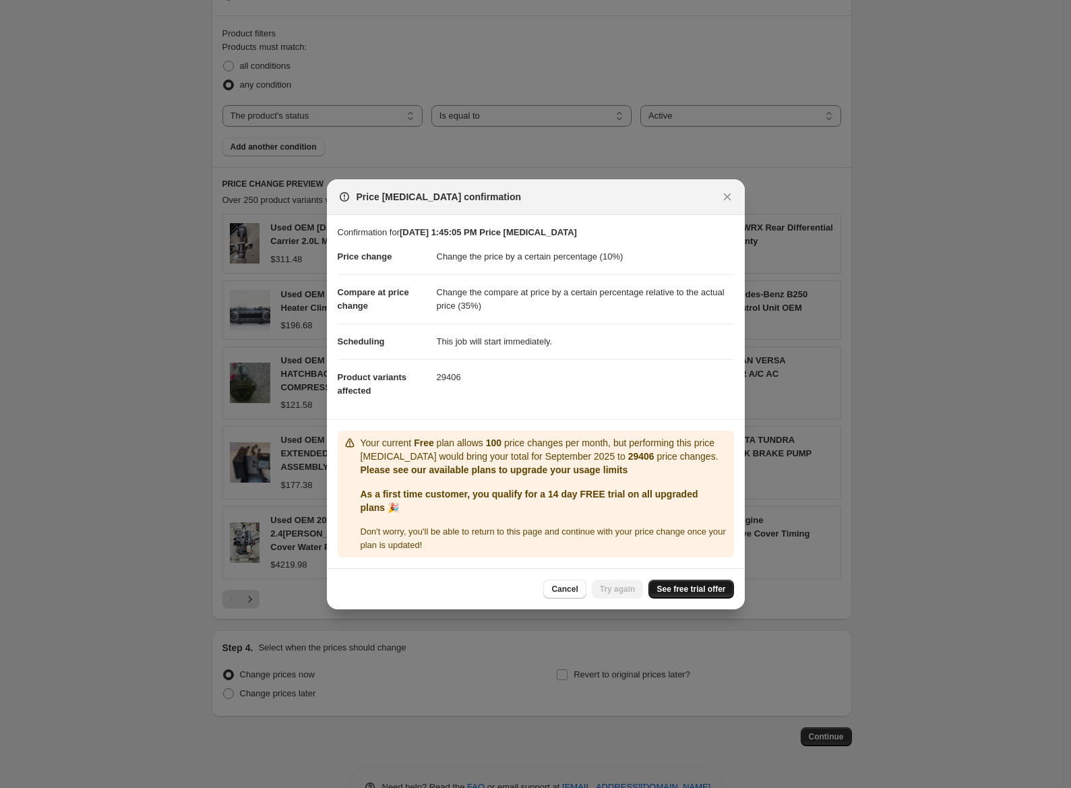
click at [688, 594] on span "See free trial offer" at bounding box center [690, 588] width 69 height 11
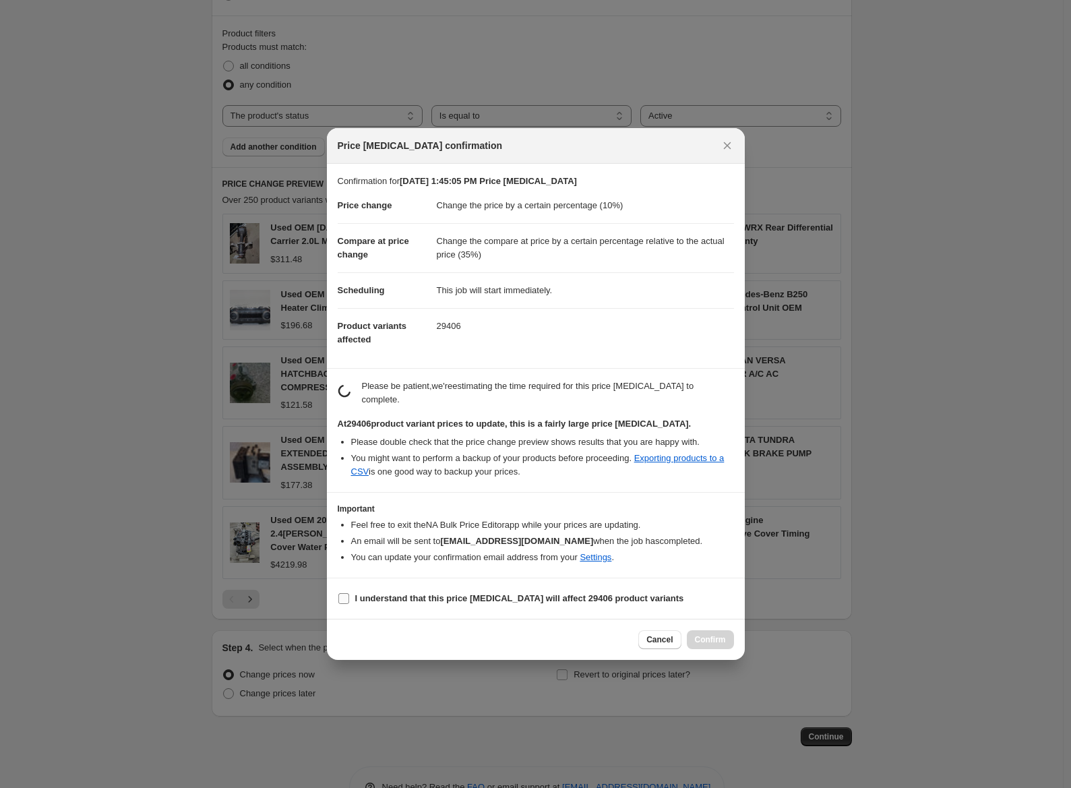
click at [504, 598] on b "I understand that this price [MEDICAL_DATA] will affect 29406 product variants" at bounding box center [519, 598] width 329 height 10
click at [349, 598] on input "I understand that this price [MEDICAL_DATA] will affect 29406 product variants" at bounding box center [343, 598] width 11 height 11
checkbox input "true"
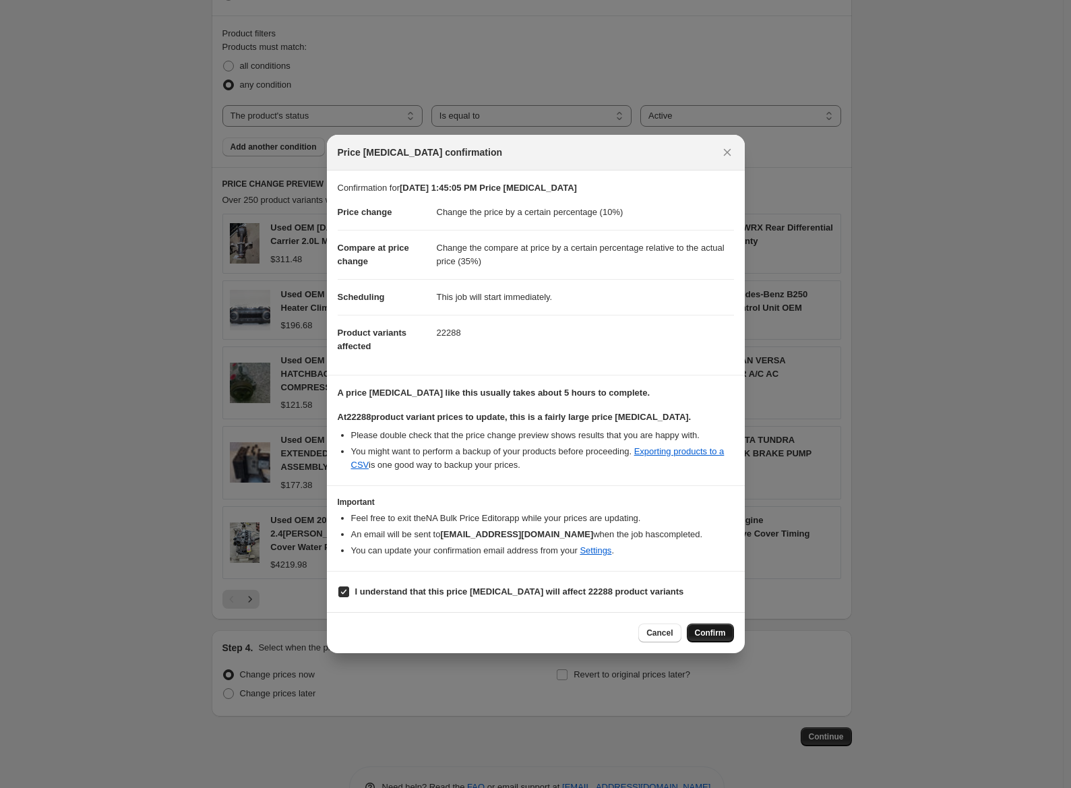
click at [717, 630] on span "Confirm" at bounding box center [710, 632] width 31 height 11
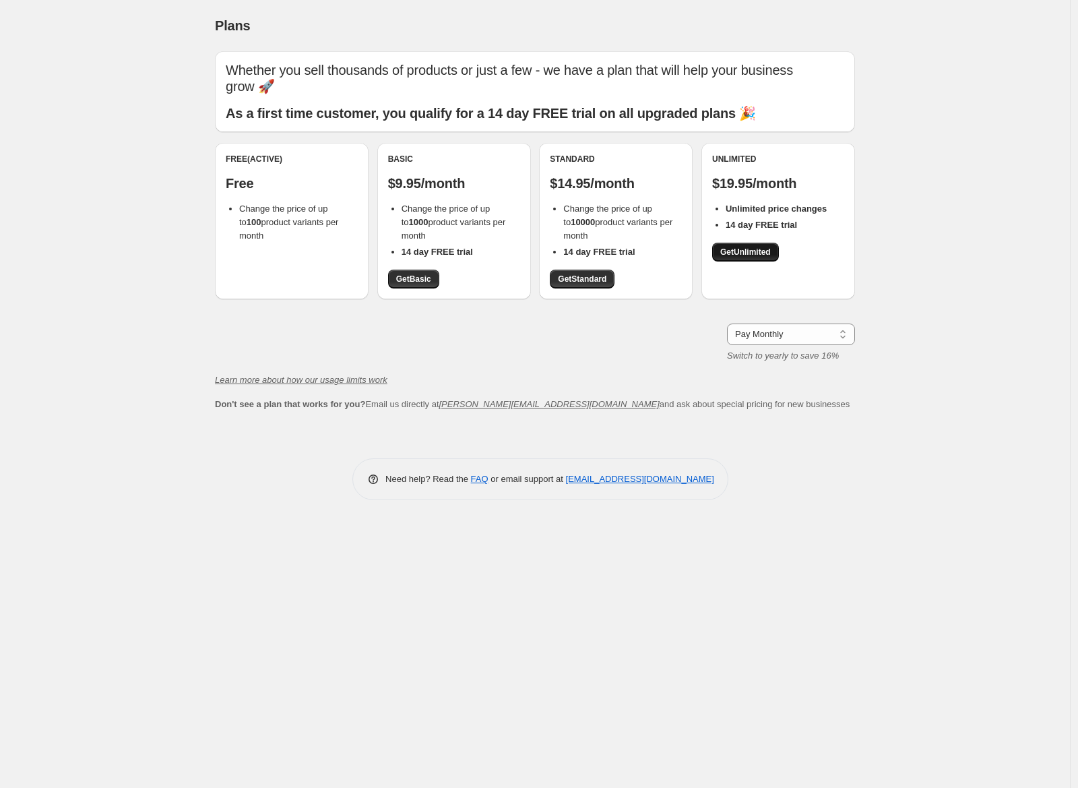
click at [738, 245] on link "Get Unlimited" at bounding box center [745, 252] width 67 height 19
